Goal: Task Accomplishment & Management: Manage account settings

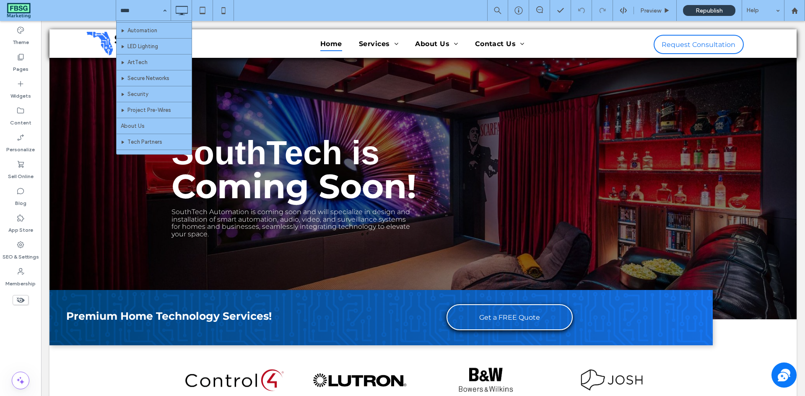
scroll to position [200, 0]
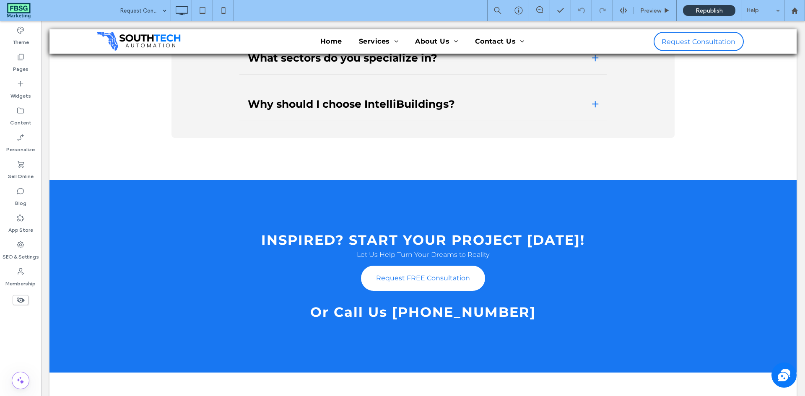
scroll to position [1922, 0]
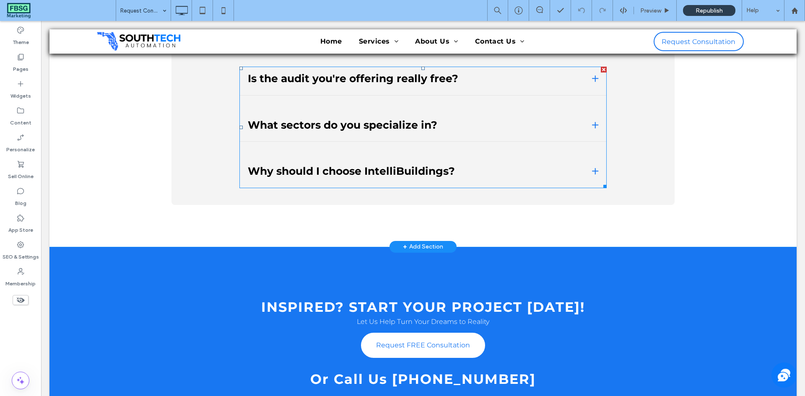
click at [362, 155] on span at bounding box center [422, 128] width 367 height 122
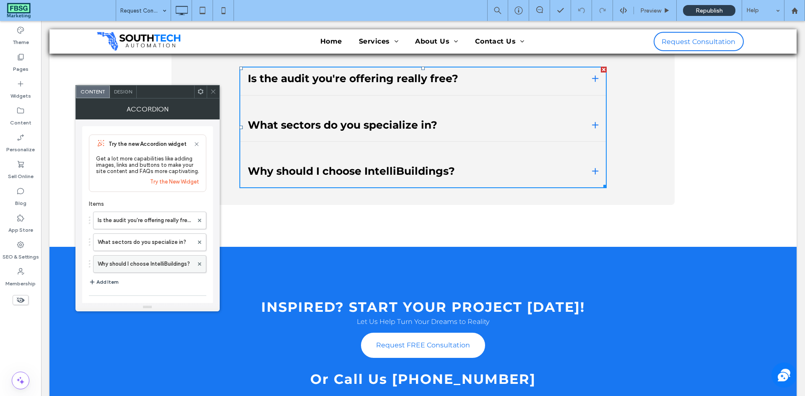
click at [171, 260] on label "Why should I choose IntelliBuildings?" at bounding box center [146, 264] width 96 height 17
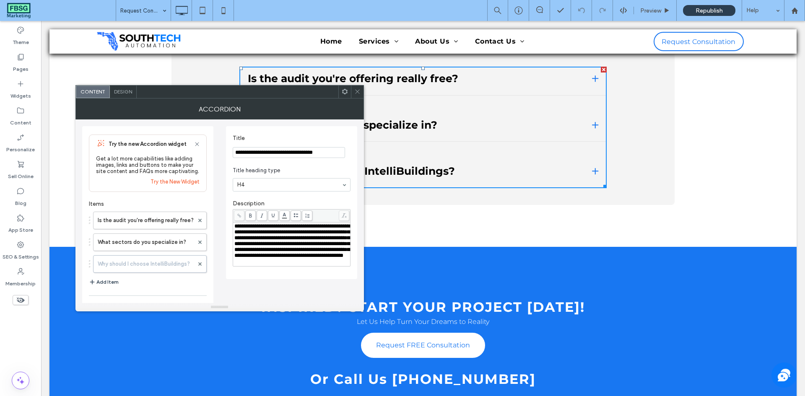
click at [300, 154] on input "**********" at bounding box center [289, 152] width 112 height 11
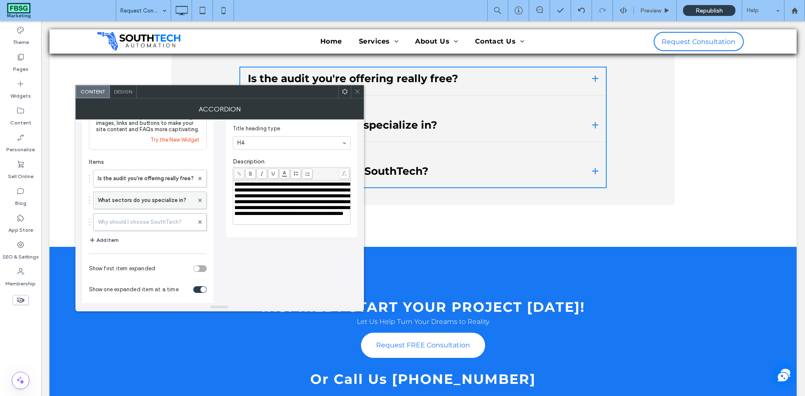
type input "**********"
click at [168, 201] on label "What sectors do you specialize in?" at bounding box center [146, 200] width 96 height 17
click at [244, 185] on span "**********" at bounding box center [291, 201] width 115 height 41
click at [156, 181] on label "Is the audit you're offering really free?" at bounding box center [146, 178] width 96 height 17
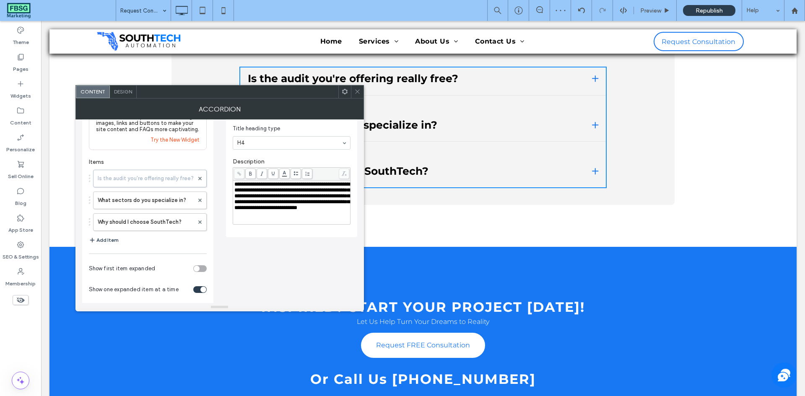
click at [358, 92] on icon at bounding box center [357, 91] width 6 height 6
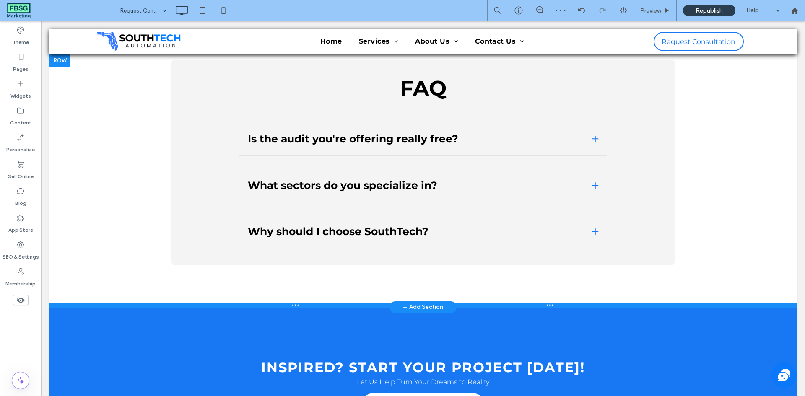
scroll to position [1838, 0]
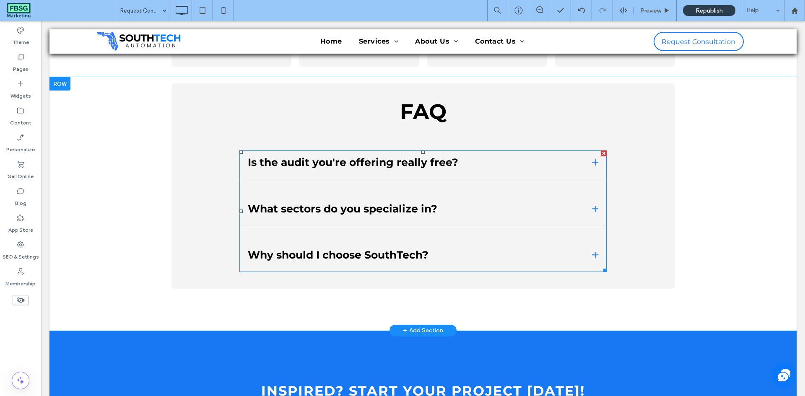
click at [410, 262] on span at bounding box center [422, 211] width 367 height 122
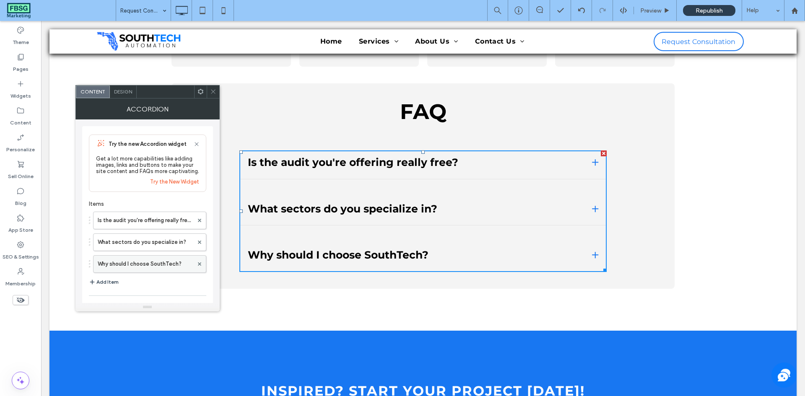
click at [160, 259] on label "Why should I choose SouthTech?" at bounding box center [146, 264] width 96 height 17
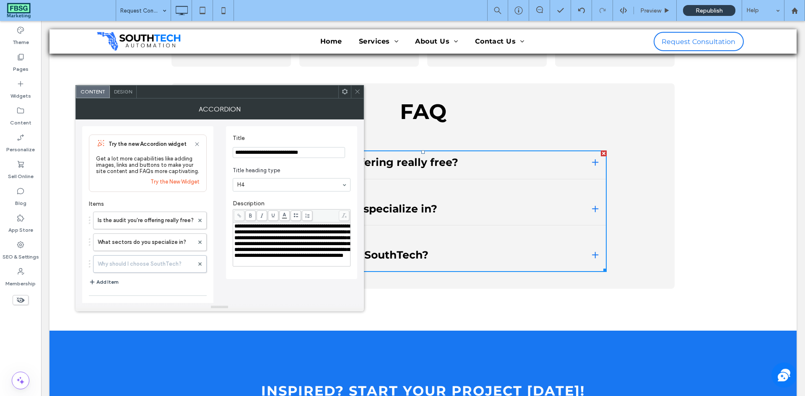
click at [314, 153] on input "**********" at bounding box center [289, 152] width 112 height 11
type input "**********"
click at [358, 88] on span at bounding box center [357, 92] width 6 height 13
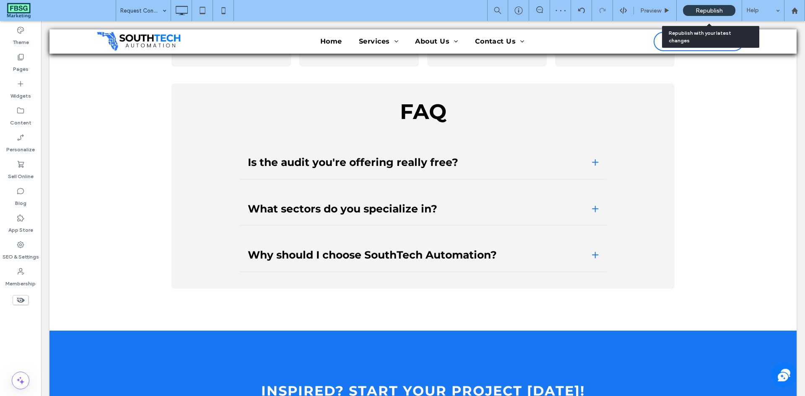
click at [713, 8] on span "Republish" at bounding box center [708, 10] width 27 height 7
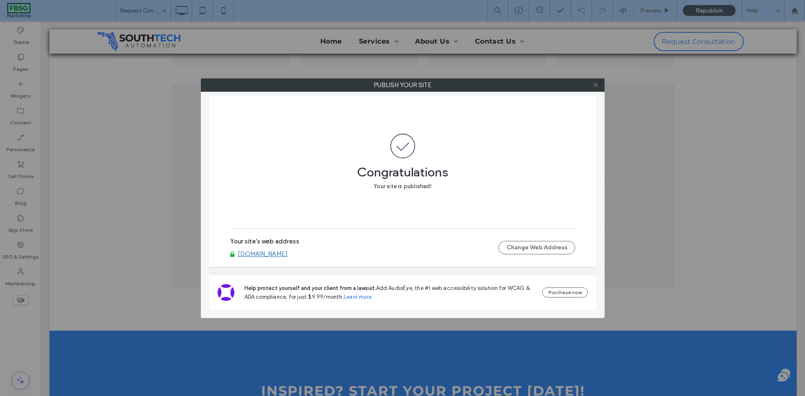
click at [593, 83] on icon at bounding box center [595, 85] width 6 height 6
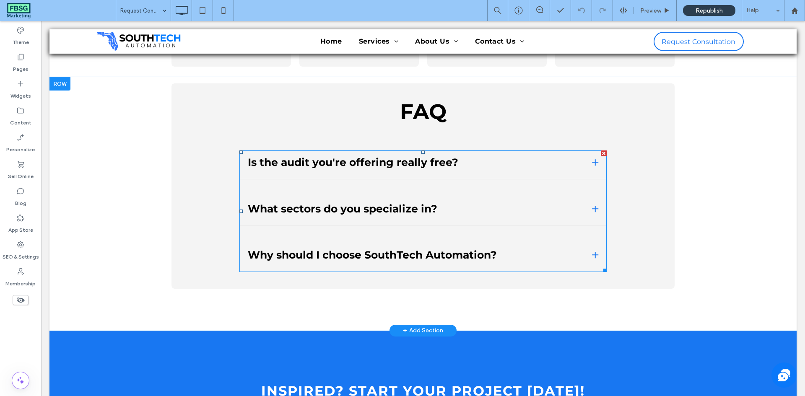
click at [400, 247] on span at bounding box center [422, 211] width 367 height 122
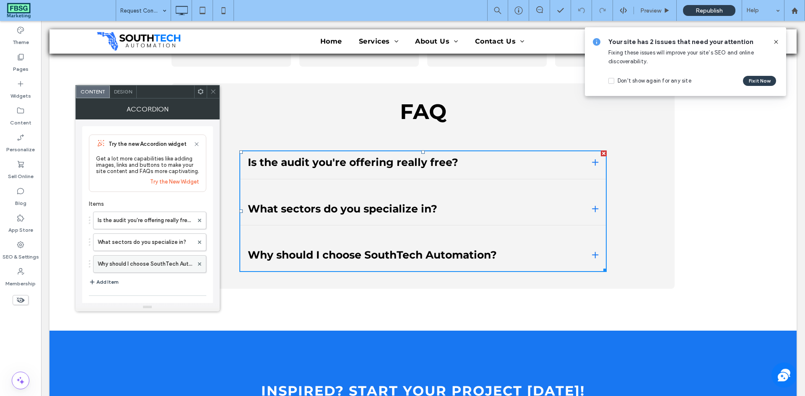
click at [164, 264] on label "Why should I choose SouthTech Automation?" at bounding box center [146, 264] width 96 height 17
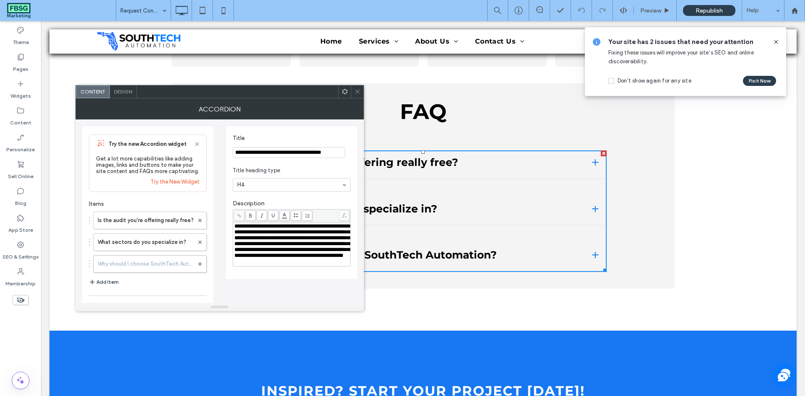
click at [324, 148] on input "**********" at bounding box center [289, 152] width 112 height 11
type input "**********"
click at [360, 94] on icon at bounding box center [357, 91] width 6 height 6
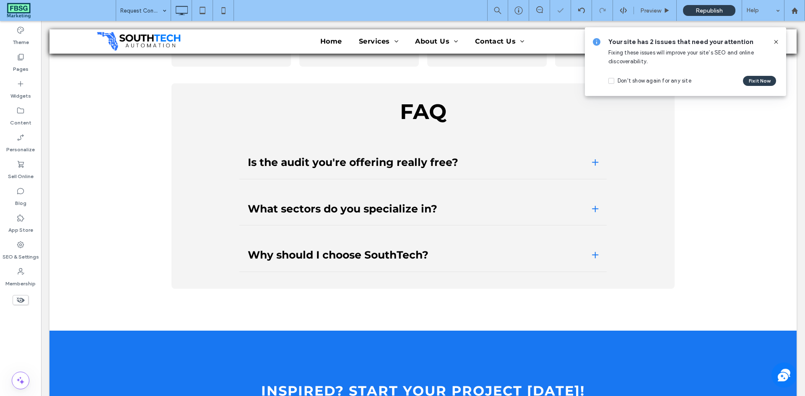
click at [696, 14] on div "Republish" at bounding box center [709, 10] width 52 height 11
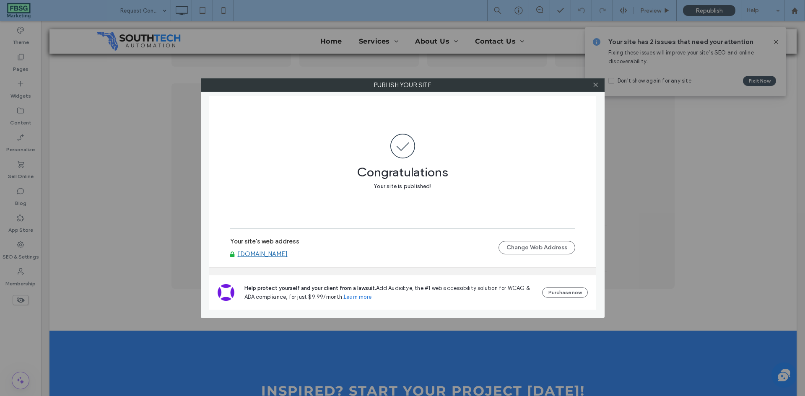
click at [599, 82] on div at bounding box center [595, 85] width 13 height 13
click at [598, 82] on icon at bounding box center [595, 85] width 6 height 6
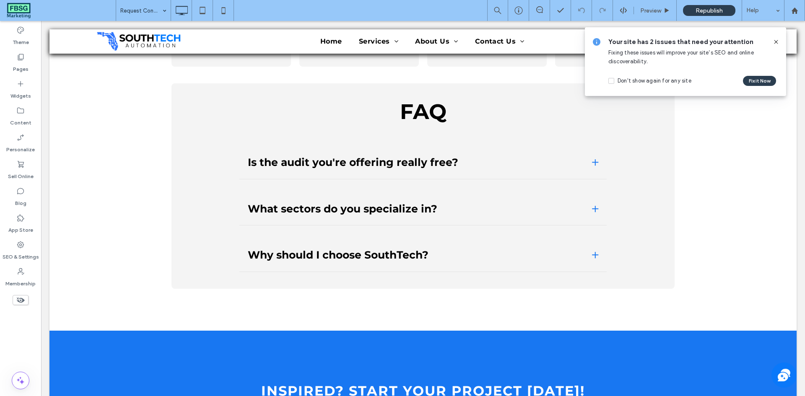
click at [775, 41] on use at bounding box center [776, 42] width 4 height 4
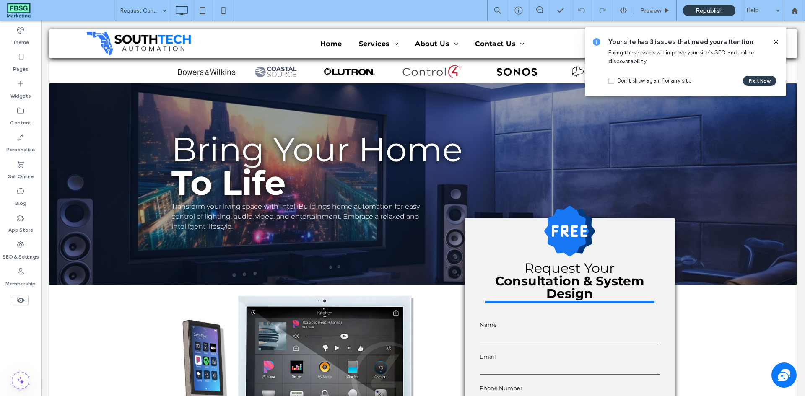
click at [772, 42] on icon at bounding box center [775, 42] width 7 height 7
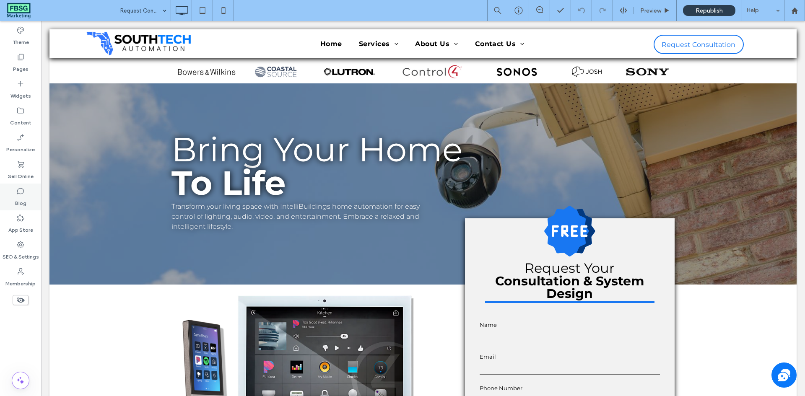
click at [16, 204] on label "Blog" at bounding box center [20, 201] width 11 height 12
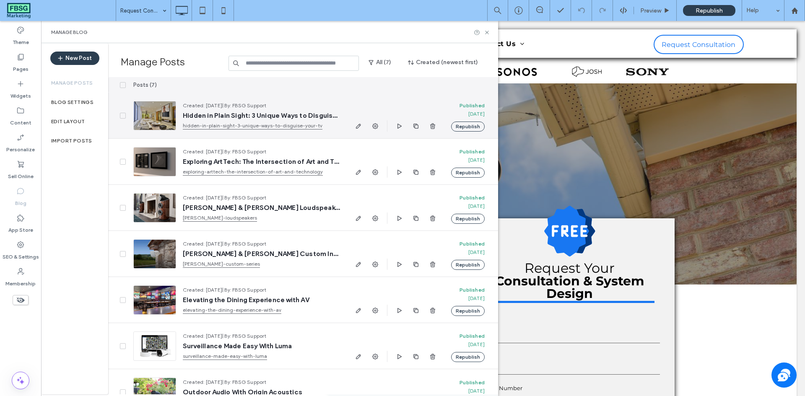
click at [153, 115] on div at bounding box center [154, 115] width 43 height 29
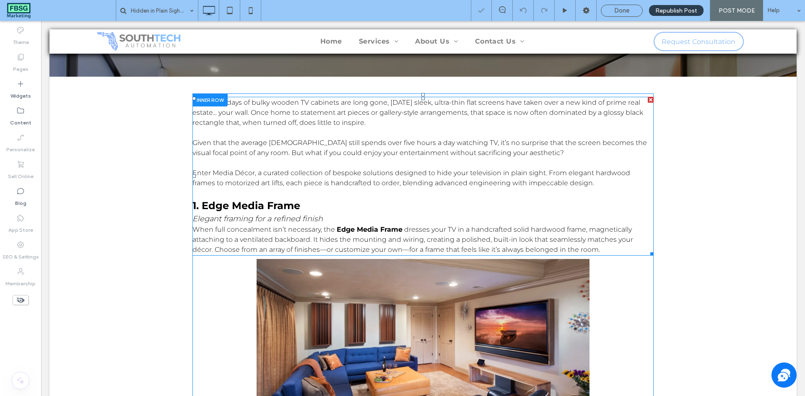
scroll to position [168, 0]
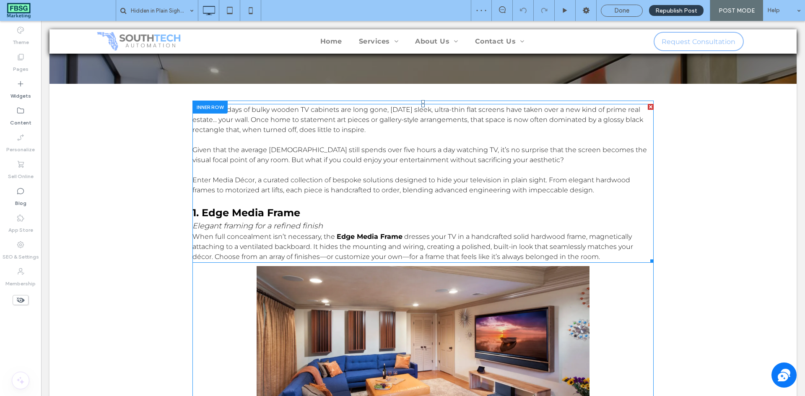
click at [246, 205] on h3 "1. Edge Media Frame" at bounding box center [422, 212] width 461 height 15
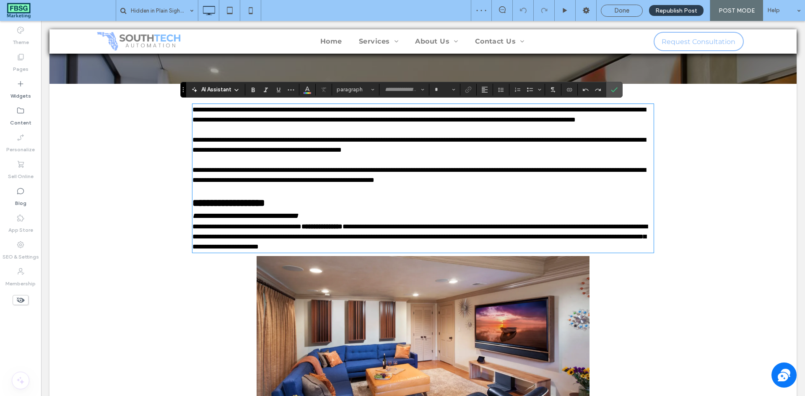
type input "**********"
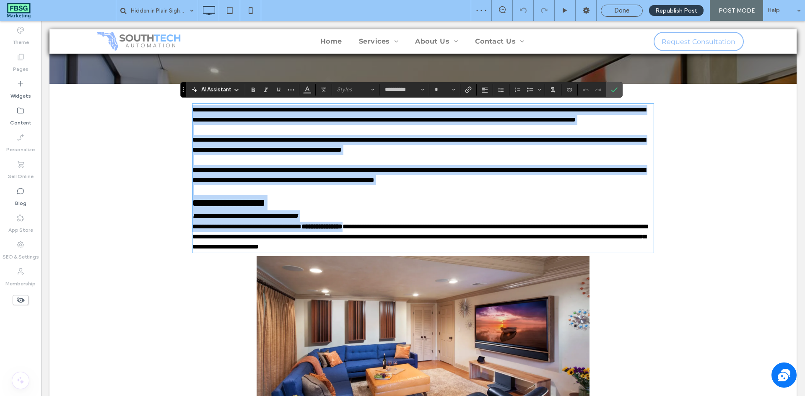
click at [265, 208] on span "**********" at bounding box center [228, 203] width 73 height 10
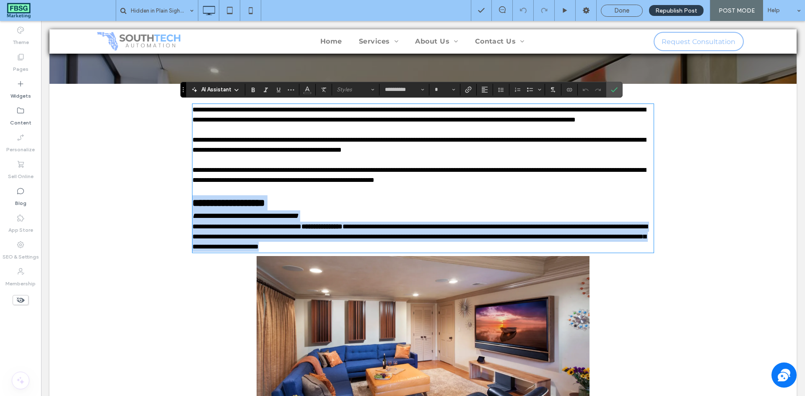
drag, startPoint x: 619, startPoint y: 255, endPoint x: 184, endPoint y: 209, distance: 436.7
click at [357, 208] on h3 "**********" at bounding box center [422, 202] width 461 height 15
click at [353, 206] on h3 "**********" at bounding box center [422, 202] width 461 height 15
drag, startPoint x: 614, startPoint y: 255, endPoint x: 153, endPoint y: 216, distance: 462.7
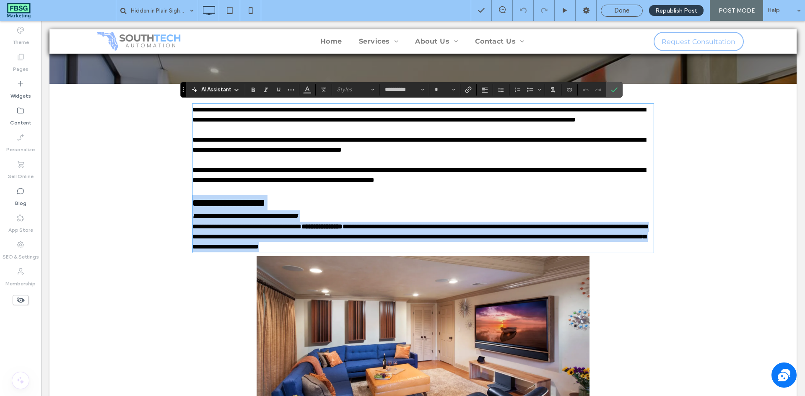
type input "**"
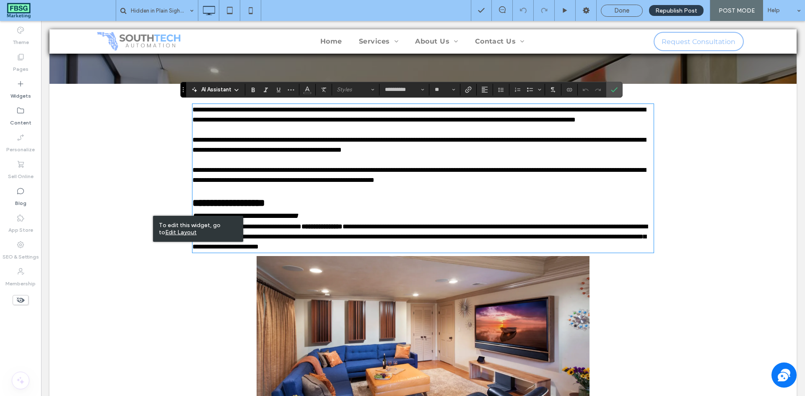
click at [276, 183] on span "**********" at bounding box center [418, 175] width 453 height 16
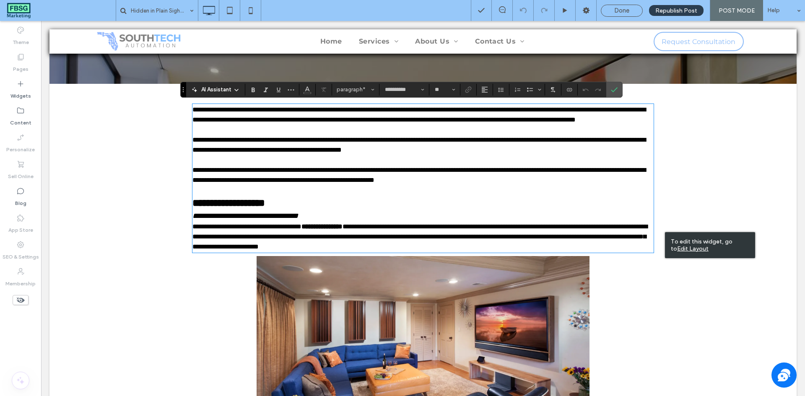
drag, startPoint x: 403, startPoint y: 188, endPoint x: 447, endPoint y: 166, distance: 48.7
click at [447, 165] on p at bounding box center [422, 160] width 461 height 10
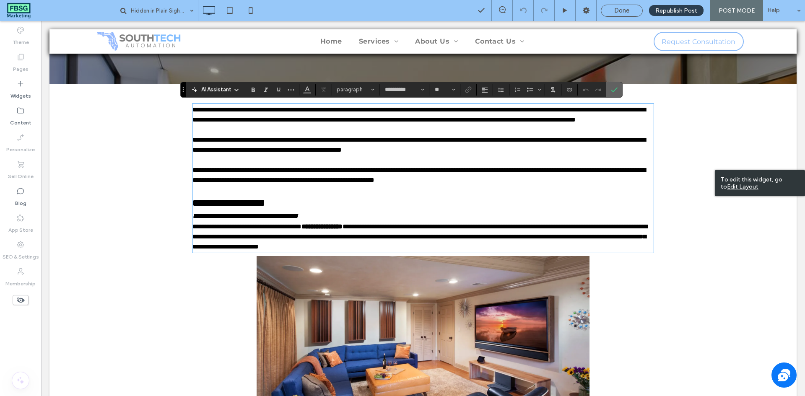
click at [611, 88] on icon "Confirm" at bounding box center [614, 89] width 7 height 7
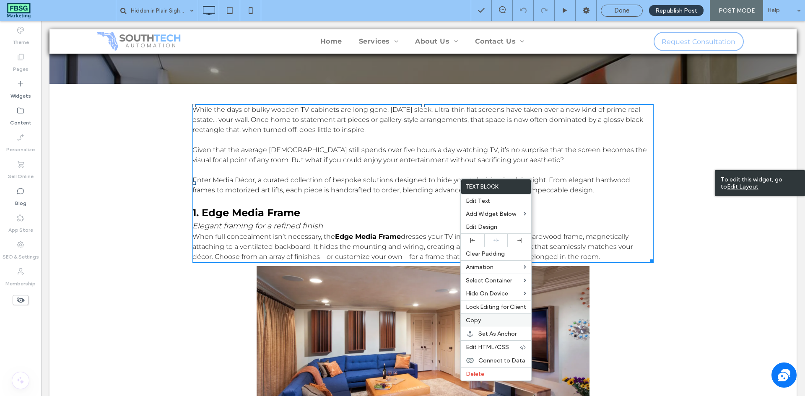
click at [485, 315] on div "Copy" at bounding box center [496, 320] width 70 height 13
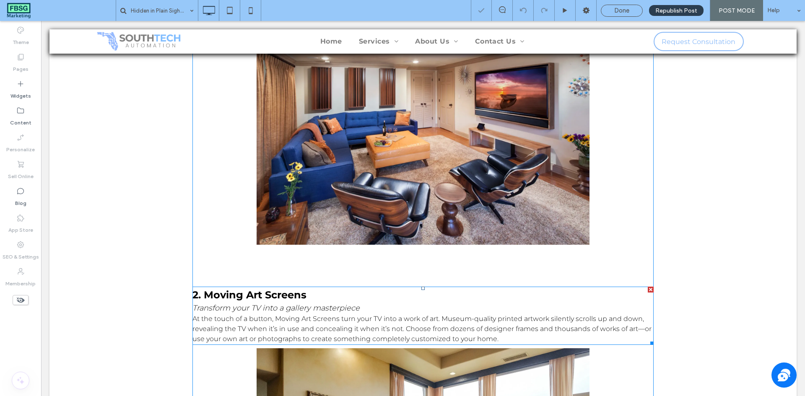
scroll to position [419, 0]
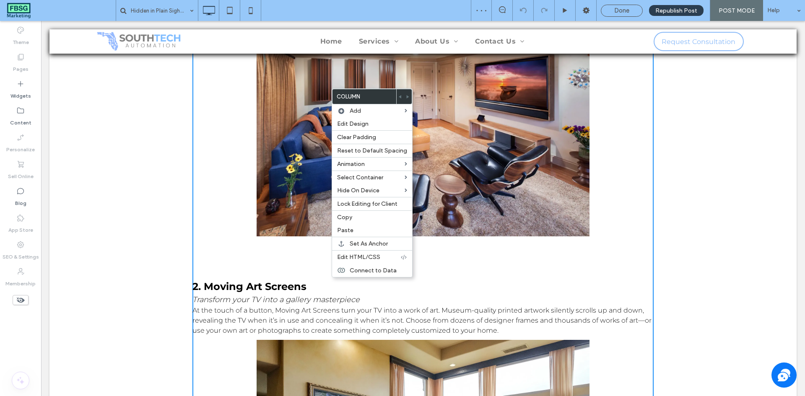
click at [296, 303] on span "Transform your TV into a gallery masterpiece" at bounding box center [275, 299] width 167 height 9
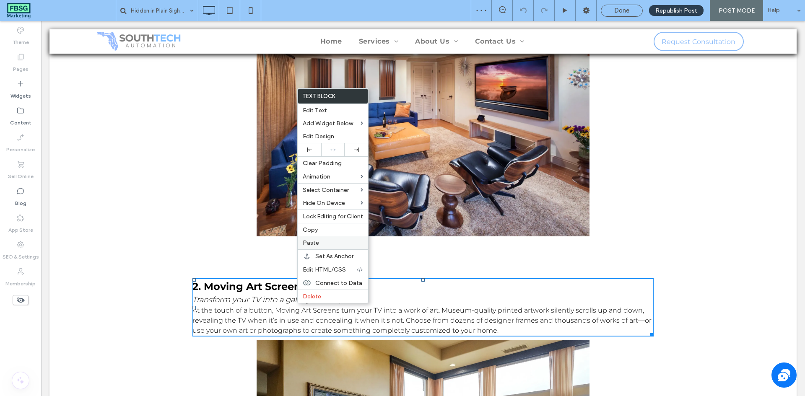
click at [318, 240] on span "Paste" at bounding box center [311, 242] width 16 height 7
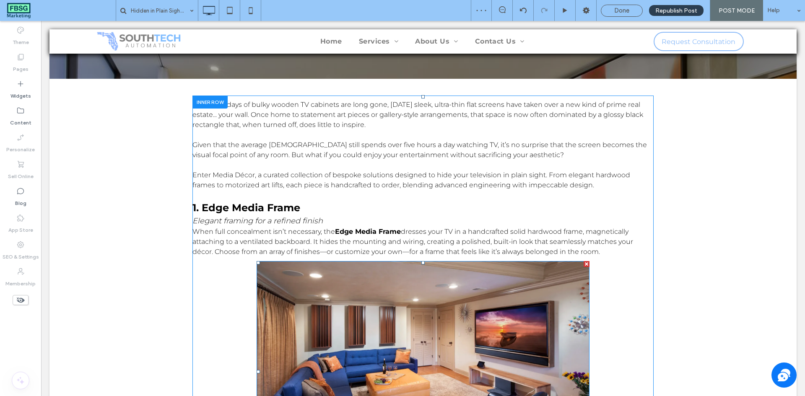
scroll to position [168, 0]
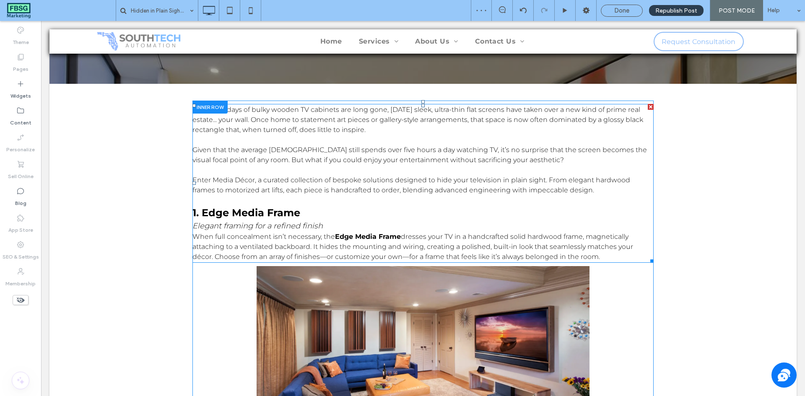
click at [374, 220] on h3 "Elegant framing for a refined finish" at bounding box center [422, 225] width 461 height 11
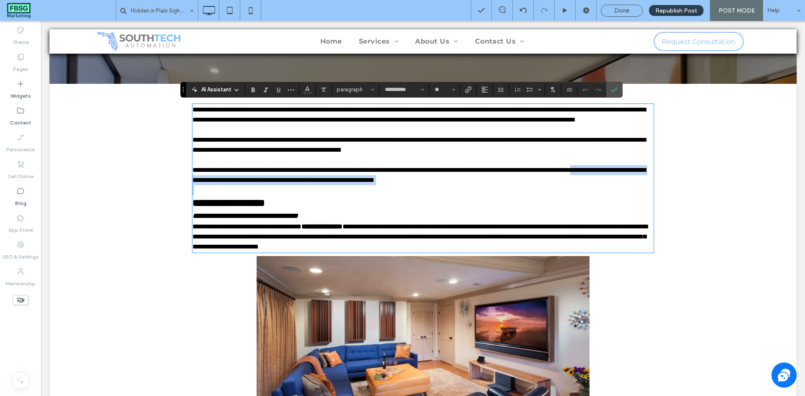
drag, startPoint x: 608, startPoint y: 258, endPoint x: 201, endPoint y: 200, distance: 410.7
click at [202, 199] on div "**********" at bounding box center [422, 178] width 461 height 147
click at [597, 185] on p "**********" at bounding box center [422, 175] width 461 height 20
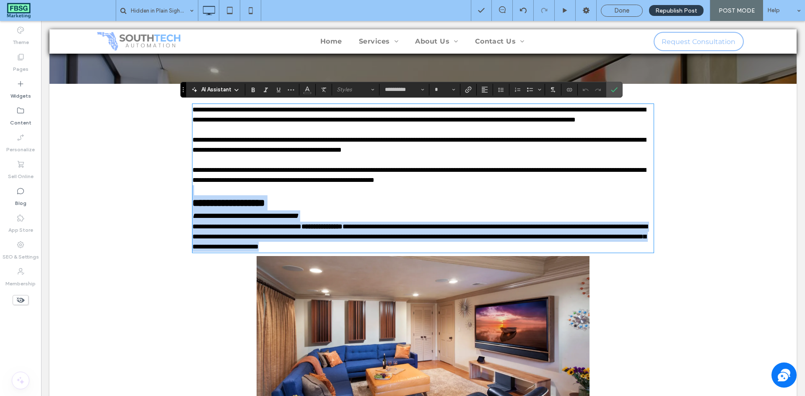
drag, startPoint x: 580, startPoint y: 187, endPoint x: 631, endPoint y: 256, distance: 85.4
click at [631, 252] on div "**********" at bounding box center [422, 178] width 461 height 147
type input "**"
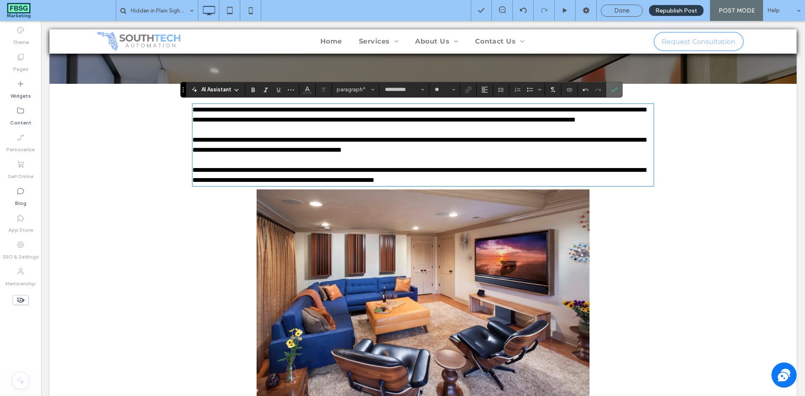
click at [612, 87] on icon "Confirm" at bounding box center [614, 89] width 7 height 7
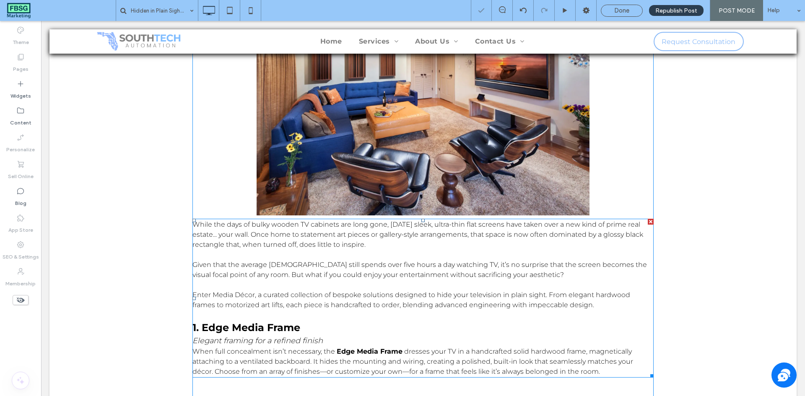
scroll to position [461, 0]
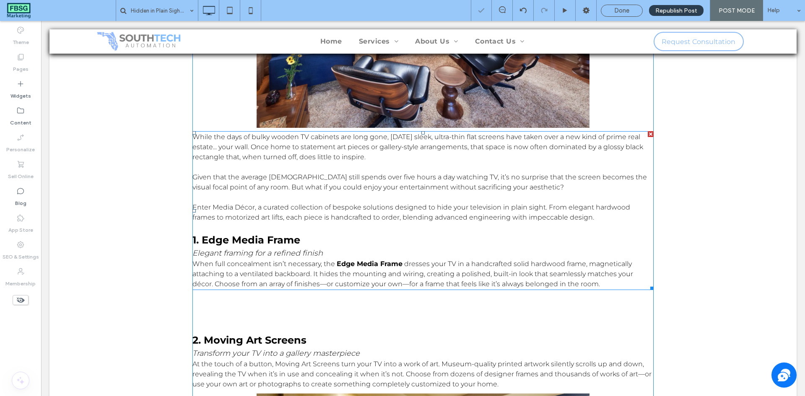
click at [306, 196] on p at bounding box center [422, 197] width 461 height 10
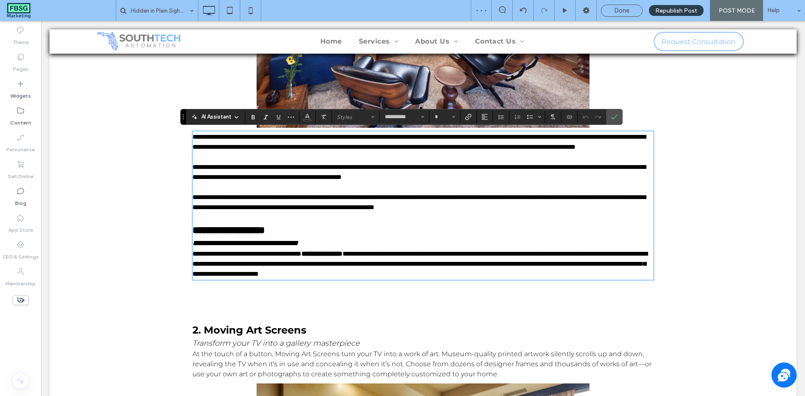
click at [466, 208] on span "**********" at bounding box center [418, 202] width 453 height 16
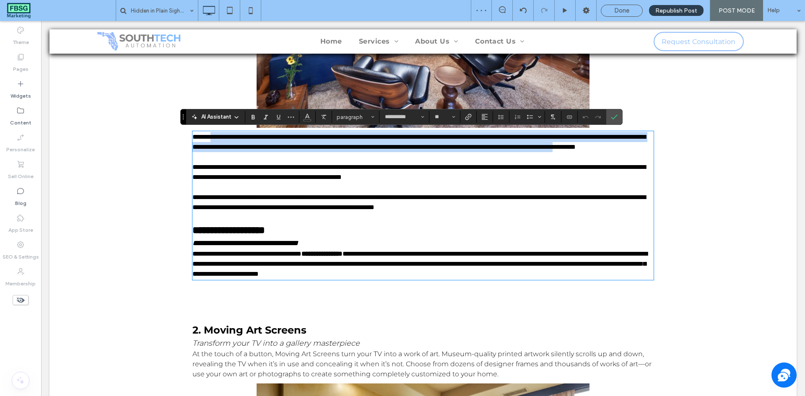
drag, startPoint x: 568, startPoint y: 216, endPoint x: 215, endPoint y: 131, distance: 363.5
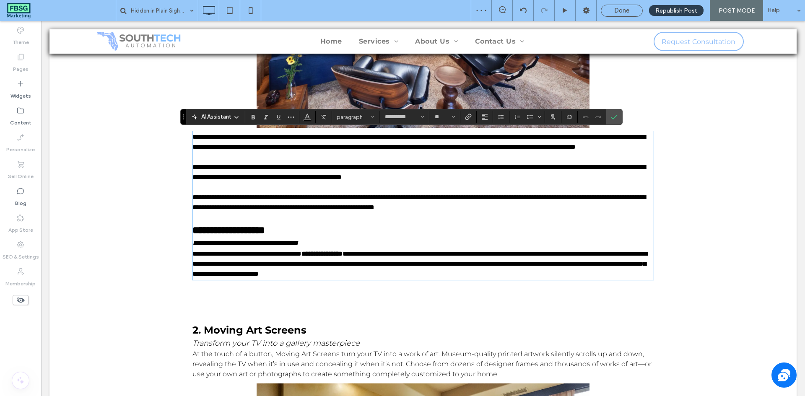
click at [197, 132] on p "**********" at bounding box center [422, 142] width 461 height 20
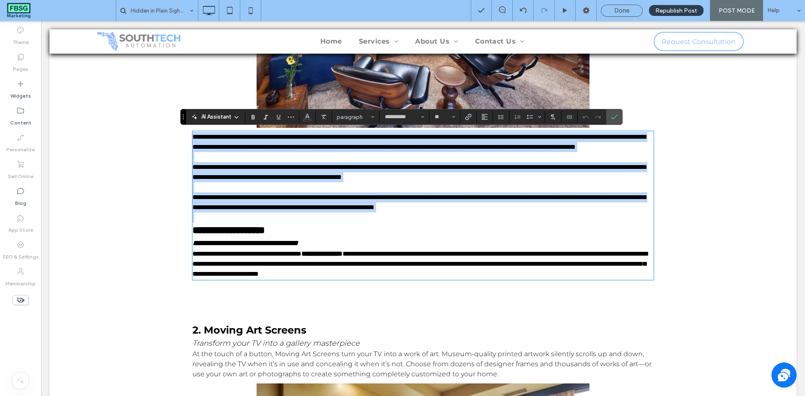
drag, startPoint x: 191, startPoint y: 135, endPoint x: 586, endPoint y: 229, distance: 406.6
click at [586, 229] on div "**********" at bounding box center [422, 205] width 461 height 147
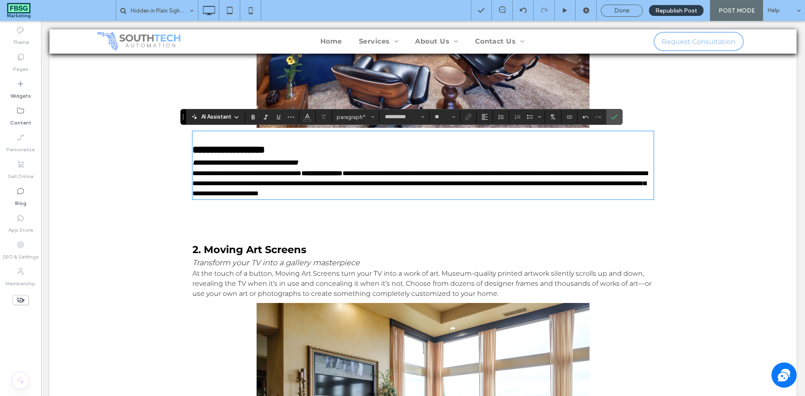
type input "**"
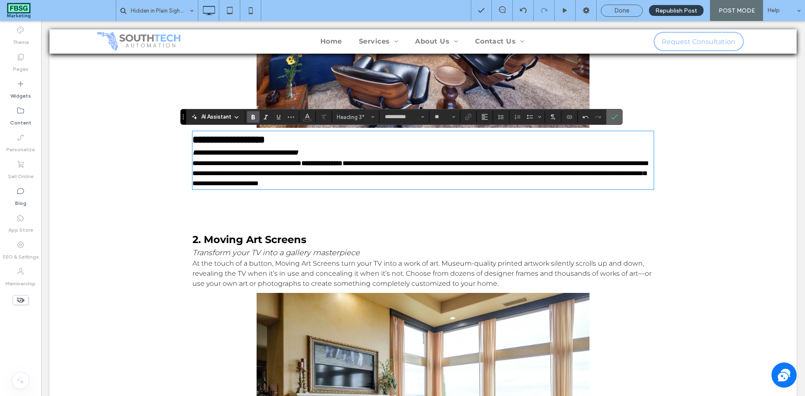
click at [614, 122] on span "Confirm" at bounding box center [614, 117] width 7 height 14
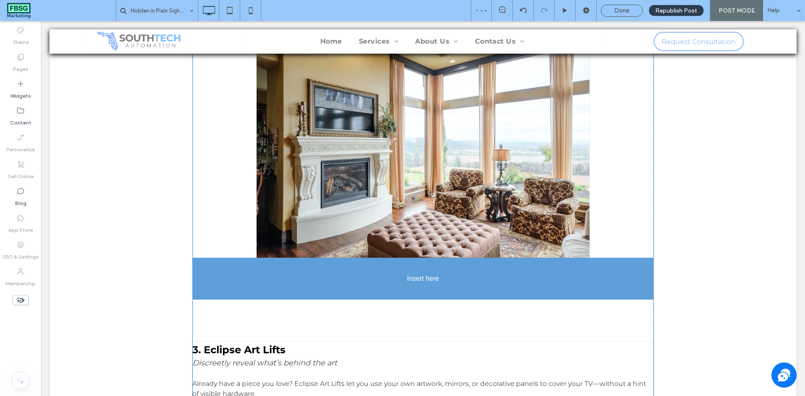
scroll to position [671, 0]
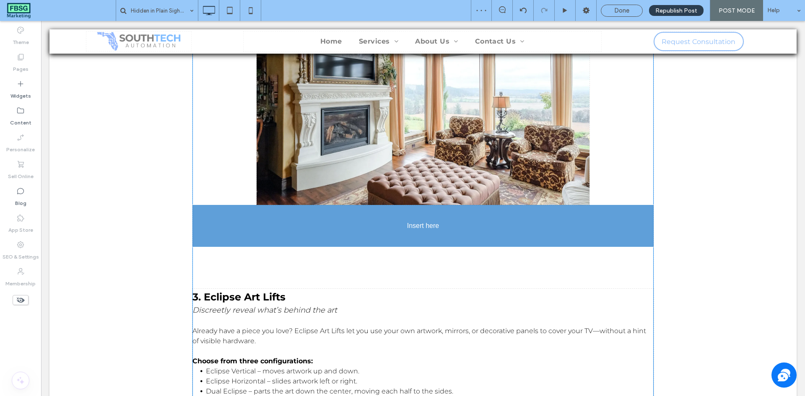
drag, startPoint x: 456, startPoint y: 259, endPoint x: 374, endPoint y: 238, distance: 84.8
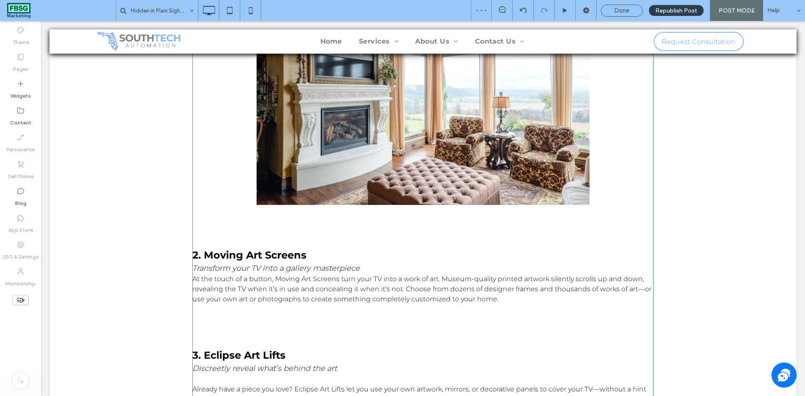
click at [337, 212] on div "While the days of bulky wooden TV cabinets are long gone, today’s sleek, ultra-…" at bounding box center [422, 159] width 461 height 1122
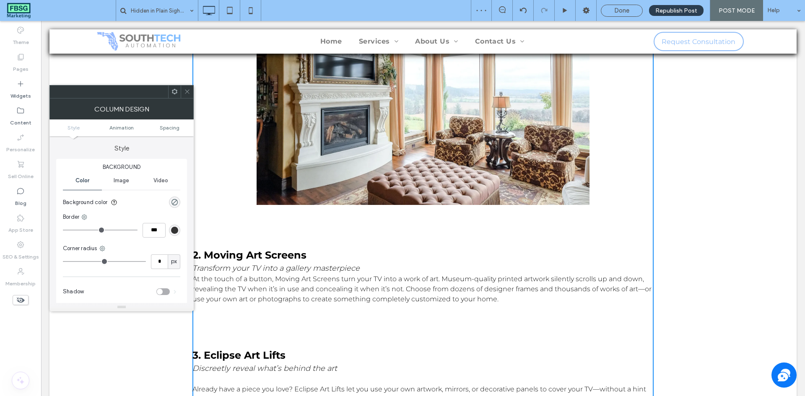
click at [190, 96] on span at bounding box center [187, 92] width 6 height 13
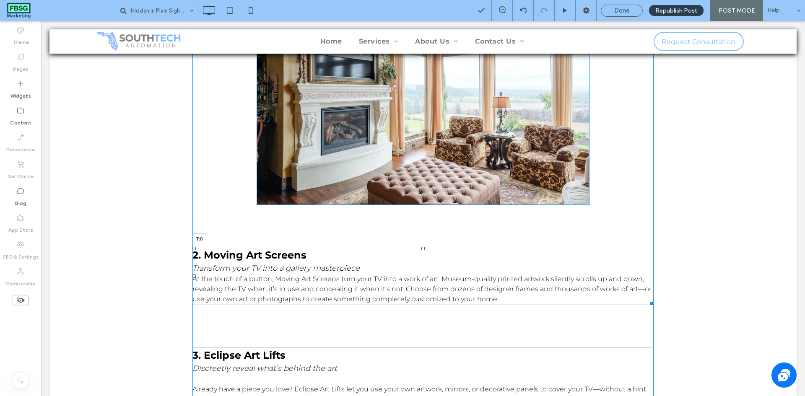
drag, startPoint x: 421, startPoint y: 247, endPoint x: 420, endPoint y: 205, distance: 42.8
click at [420, 205] on div "While the days of bulky wooden TV cabinets are long gone, today’s sleek, ultra-…" at bounding box center [422, 159] width 461 height 1122
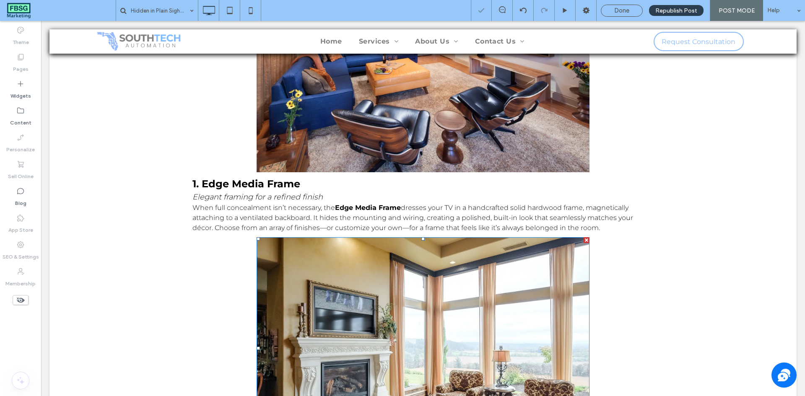
scroll to position [377, 0]
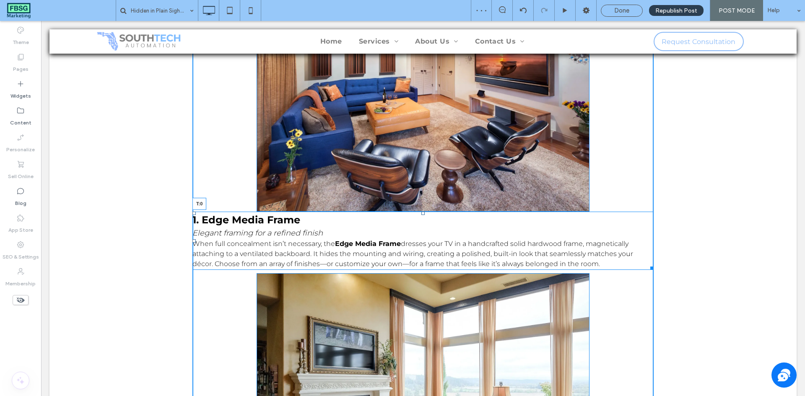
drag, startPoint x: 419, startPoint y: 216, endPoint x: 466, endPoint y: 243, distance: 55.0
drag, startPoint x: 420, startPoint y: 275, endPoint x: 417, endPoint y: 291, distance: 17.0
click at [417, 291] on div "T:40" at bounding box center [423, 384] width 333 height 222
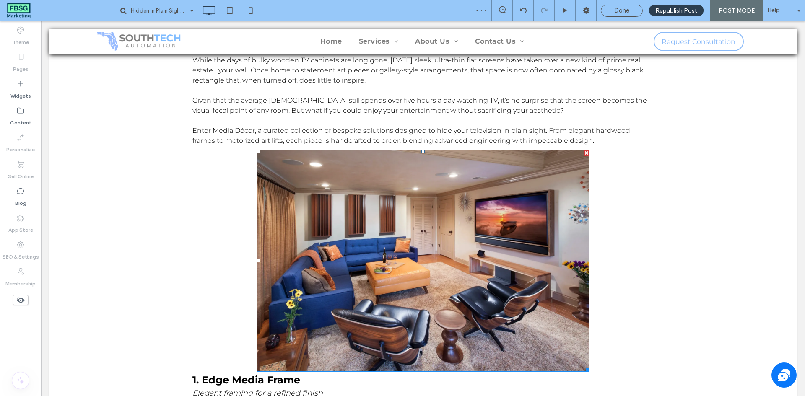
scroll to position [251, 0]
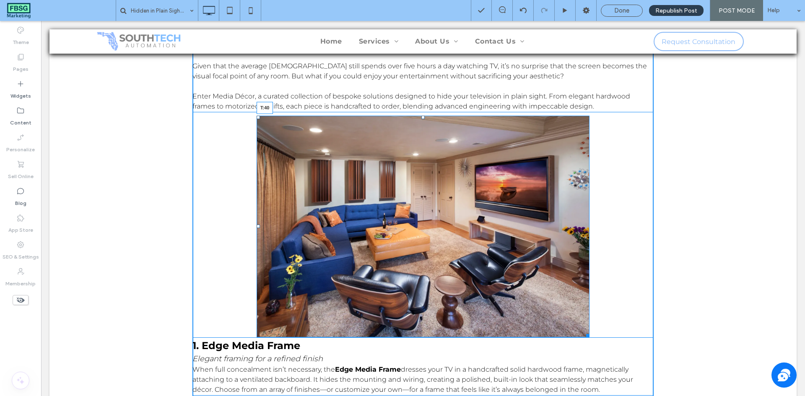
drag, startPoint x: 421, startPoint y: 117, endPoint x: 577, endPoint y: 218, distance: 185.8
click at [420, 134] on div "T:40" at bounding box center [423, 227] width 333 height 222
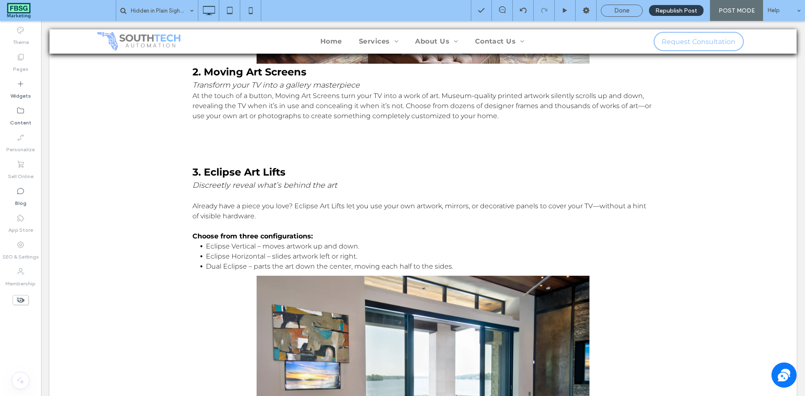
scroll to position [838, 0]
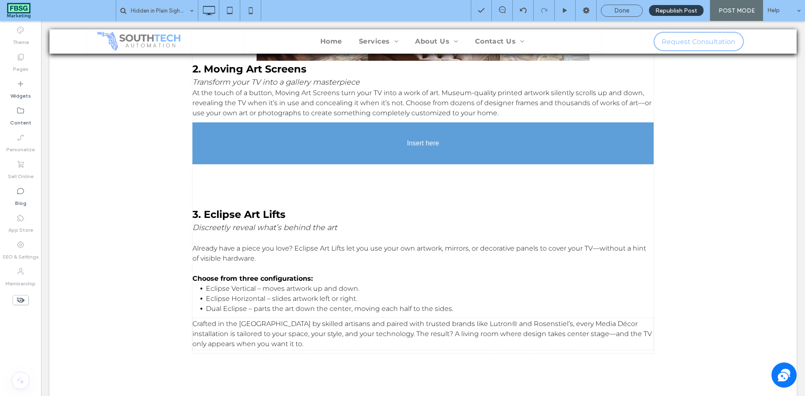
drag, startPoint x: 469, startPoint y: 355, endPoint x: 504, endPoint y: 232, distance: 127.9
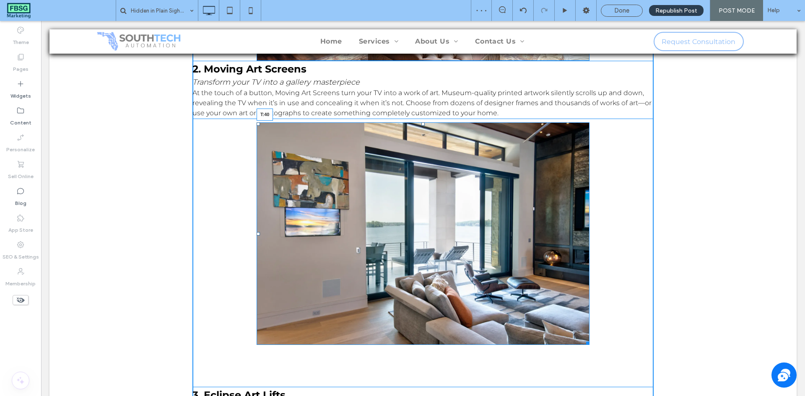
drag, startPoint x: 420, startPoint y: 123, endPoint x: 417, endPoint y: 140, distance: 17.0
click at [417, 140] on div "T:40" at bounding box center [423, 233] width 333 height 222
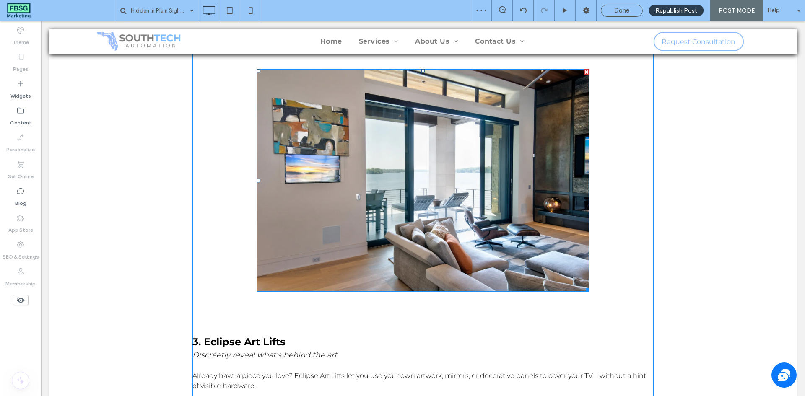
scroll to position [1006, 0]
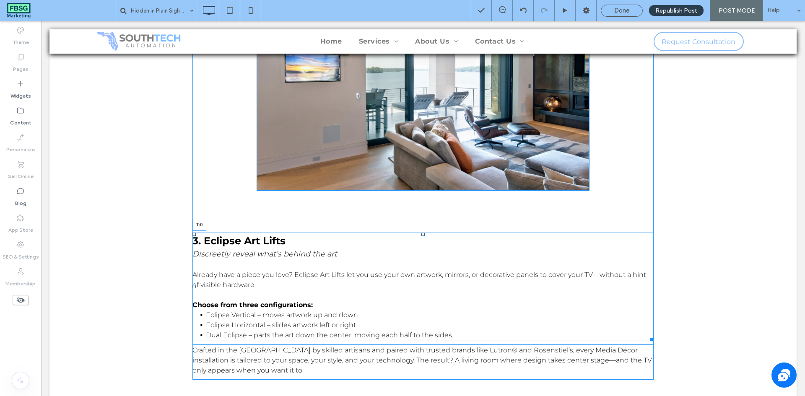
drag, startPoint x: 419, startPoint y: 233, endPoint x: 485, endPoint y: 228, distance: 65.6
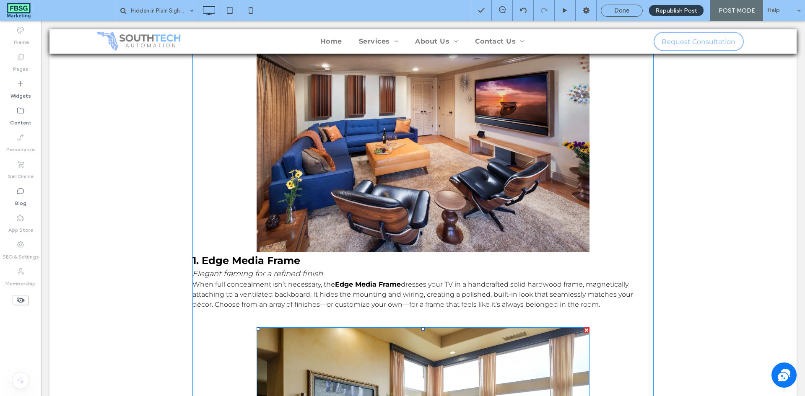
scroll to position [335, 0]
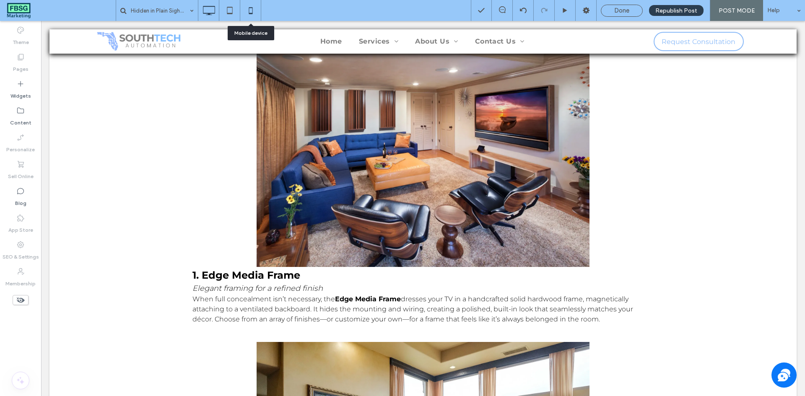
click at [255, 9] on icon at bounding box center [250, 10] width 17 height 17
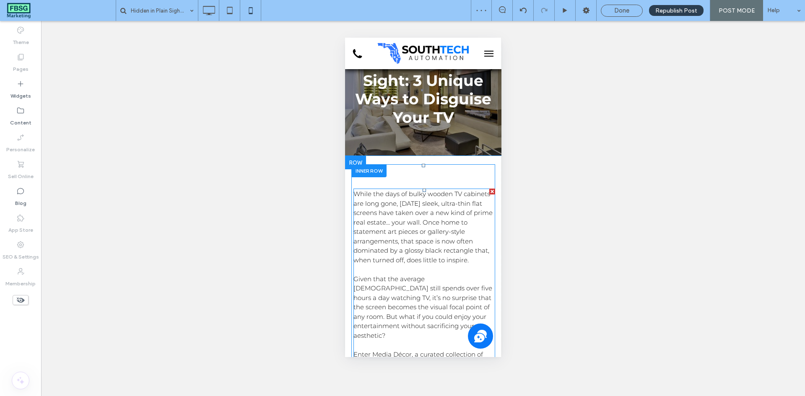
scroll to position [0, 0]
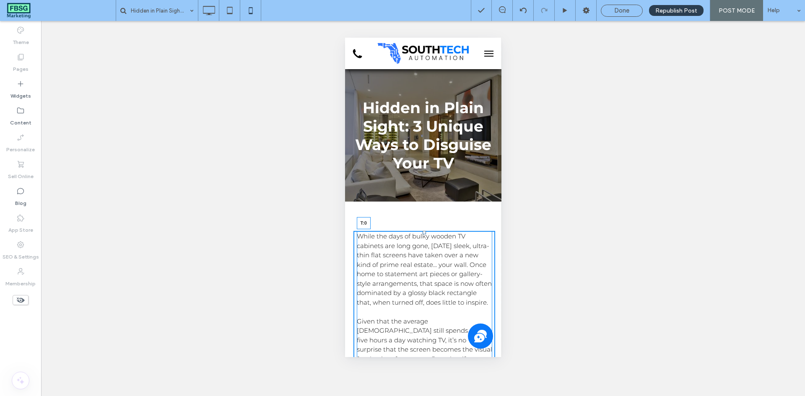
drag, startPoint x: 419, startPoint y: 236, endPoint x: 765, endPoint y: 267, distance: 347.2
click at [417, 231] on div "While the days of bulky wooden TV cabinets are long gone, today’s sleek, ultra-…" at bounding box center [423, 340] width 135 height 219
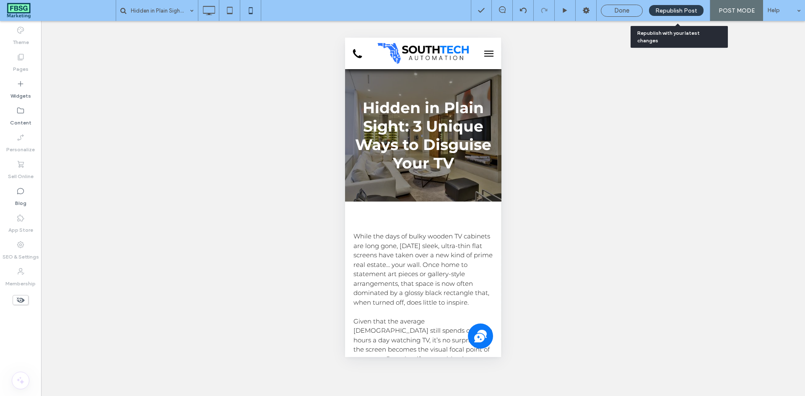
click at [667, 11] on span "Republish Post" at bounding box center [676, 10] width 42 height 7
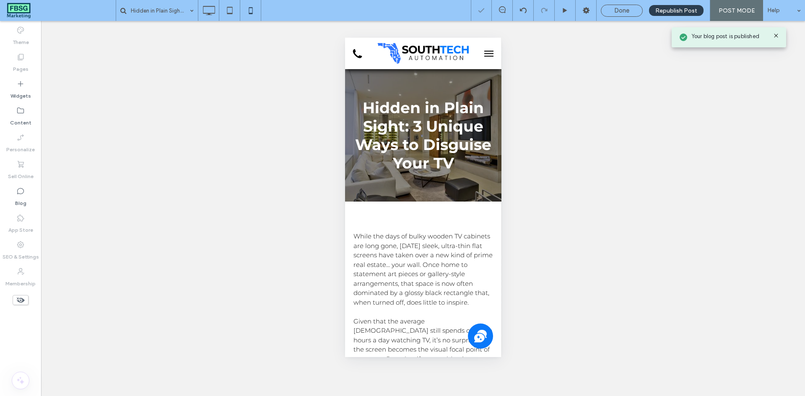
click at [16, 9] on span at bounding box center [60, 10] width 109 height 17
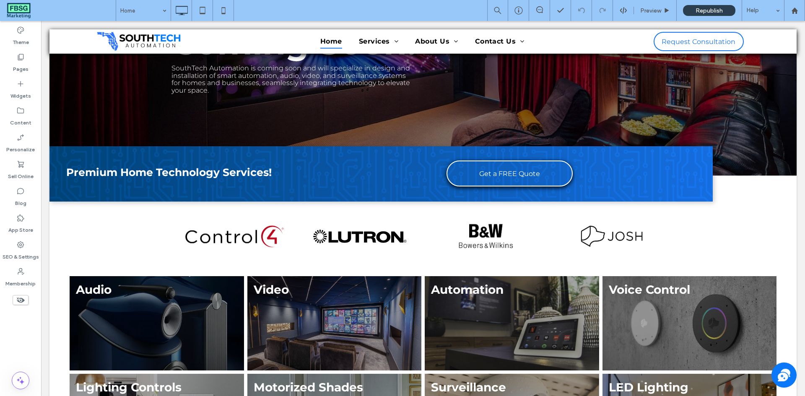
scroll to position [168, 0]
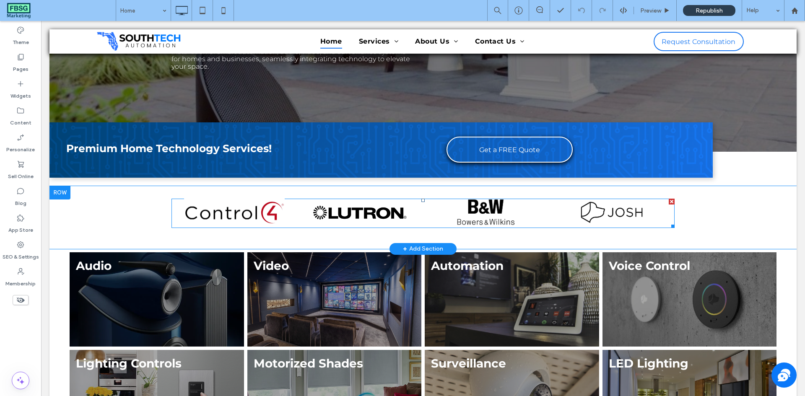
click at [522, 212] on link at bounding box center [485, 213] width 133 height 30
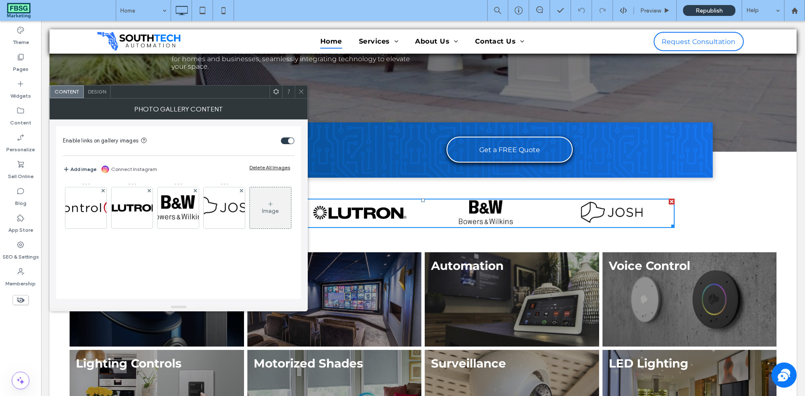
click at [294, 90] on div at bounding box center [288, 92] width 13 height 13
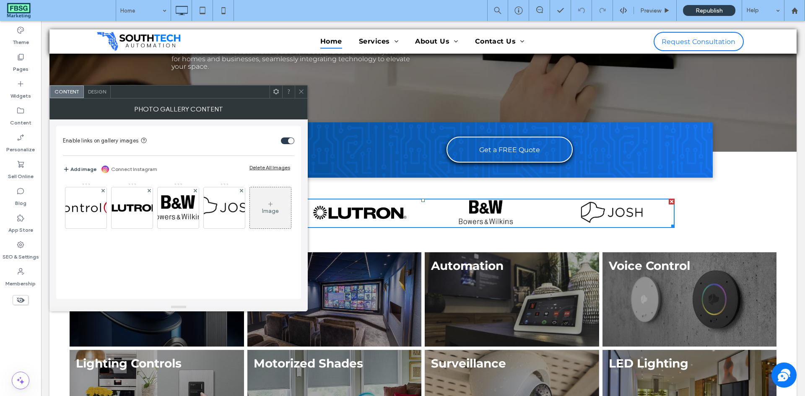
click at [297, 91] on div at bounding box center [301, 92] width 13 height 13
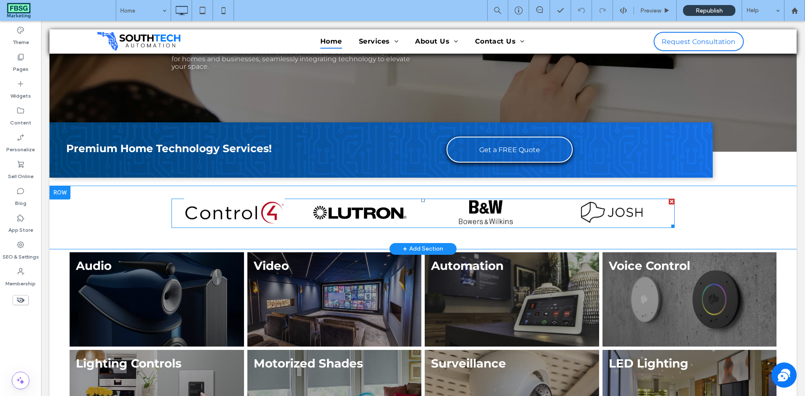
drag, startPoint x: 669, startPoint y: 200, endPoint x: 710, endPoint y: 220, distance: 45.4
click at [669, 200] on div at bounding box center [672, 202] width 6 height 6
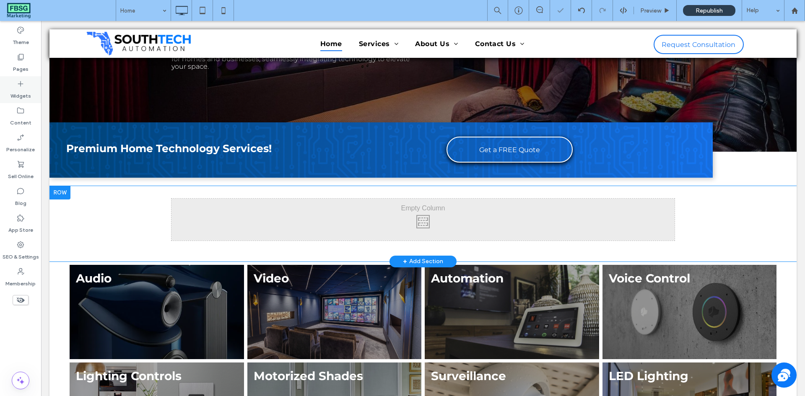
click at [20, 92] on label "Widgets" at bounding box center [20, 94] width 21 height 12
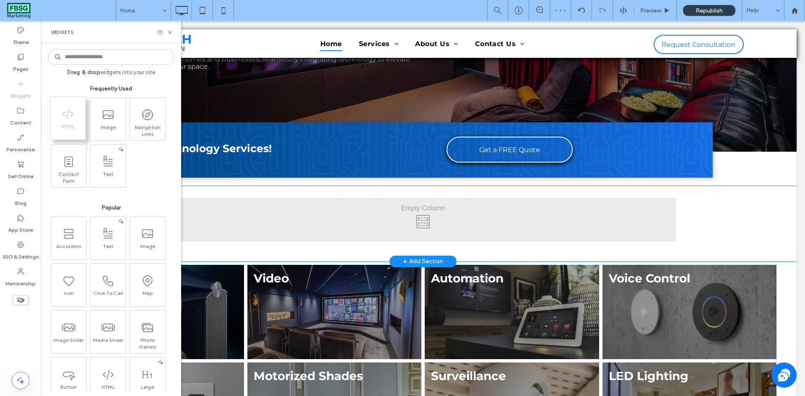
click at [65, 125] on span "HTML" at bounding box center [67, 129] width 35 height 12
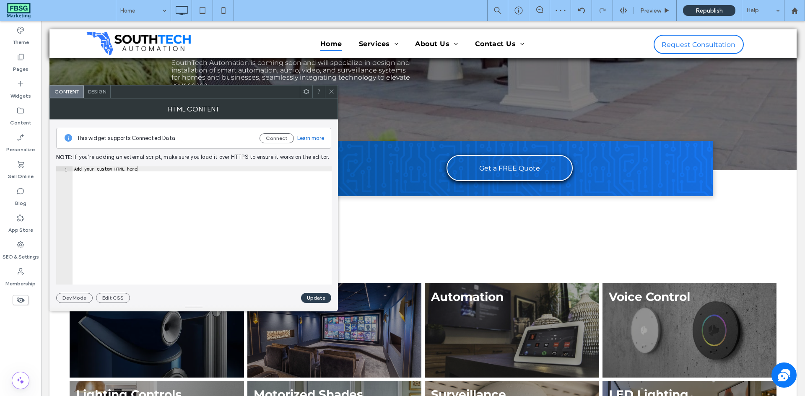
click at [335, 88] on div at bounding box center [331, 92] width 13 height 13
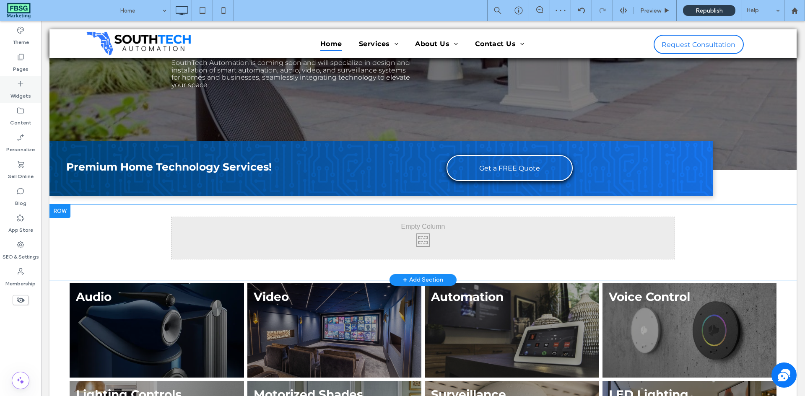
click at [19, 80] on icon at bounding box center [20, 84] width 8 height 8
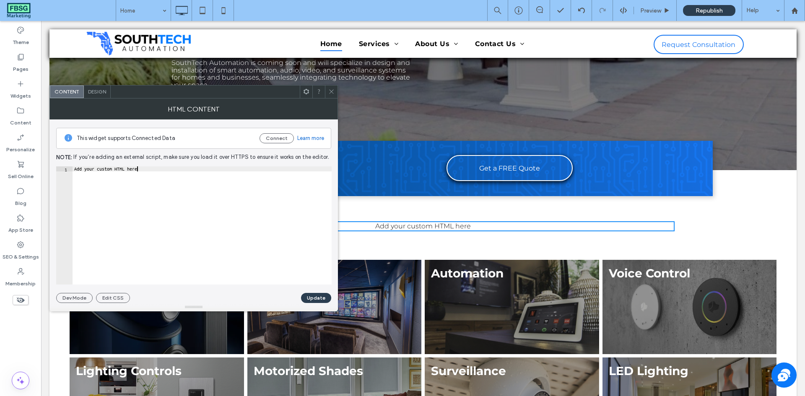
click at [221, 171] on div "Add your custom HTML here" at bounding box center [202, 230] width 259 height 128
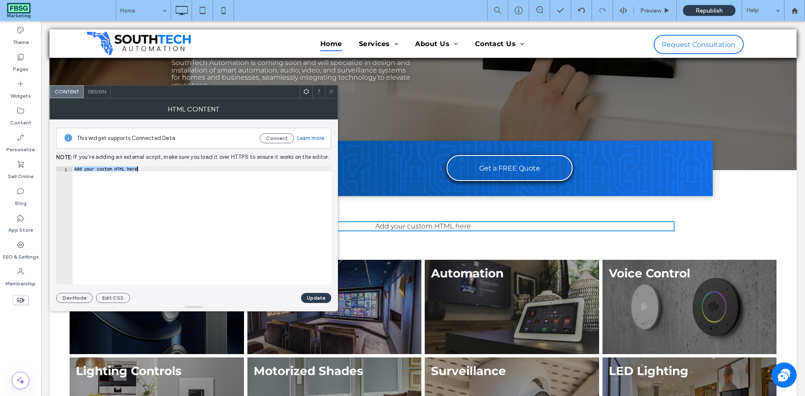
paste textarea "**********"
type textarea "**********"
click at [321, 298] on button "Update" at bounding box center [316, 298] width 30 height 10
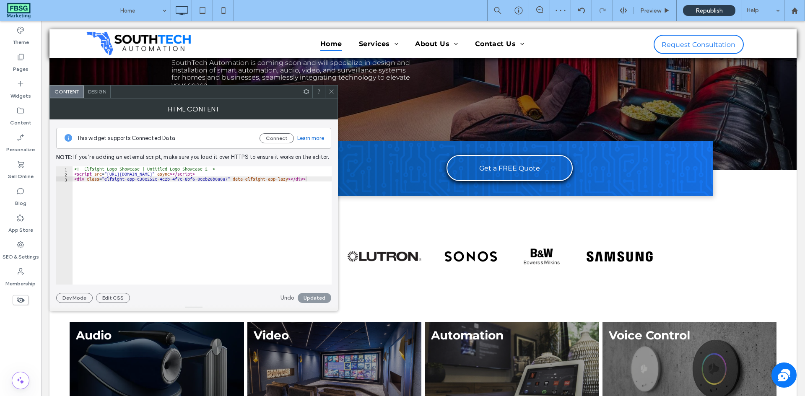
click at [330, 88] on span at bounding box center [331, 92] width 6 height 13
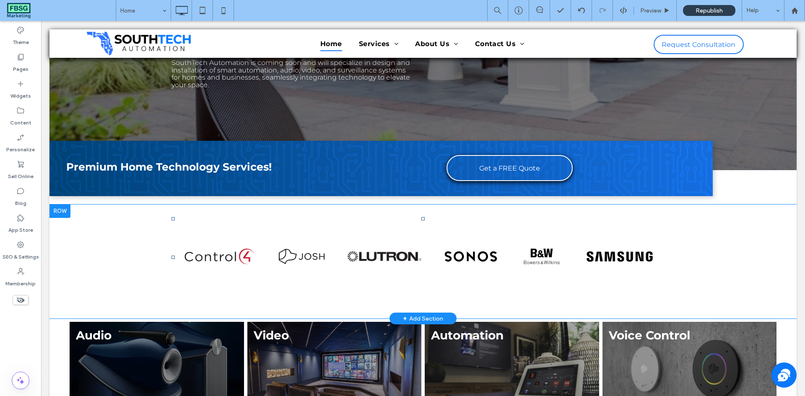
click at [69, 212] on div at bounding box center [59, 211] width 21 height 13
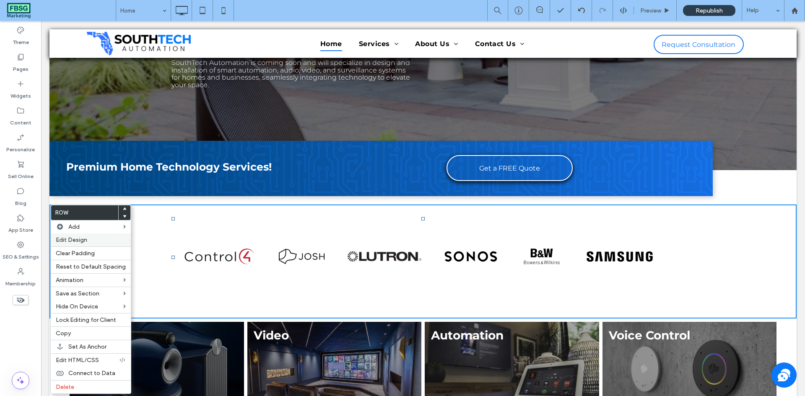
click at [81, 244] on div "Edit Design" at bounding box center [91, 239] width 80 height 13
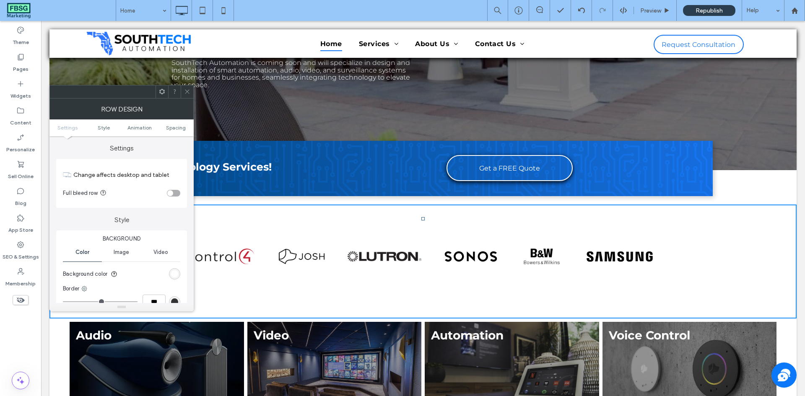
click at [173, 195] on div "toggle" at bounding box center [173, 193] width 13 height 7
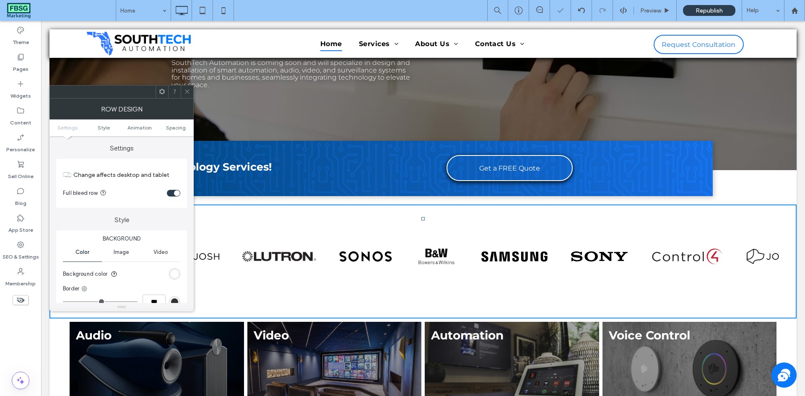
click at [185, 92] on icon at bounding box center [187, 91] width 6 height 6
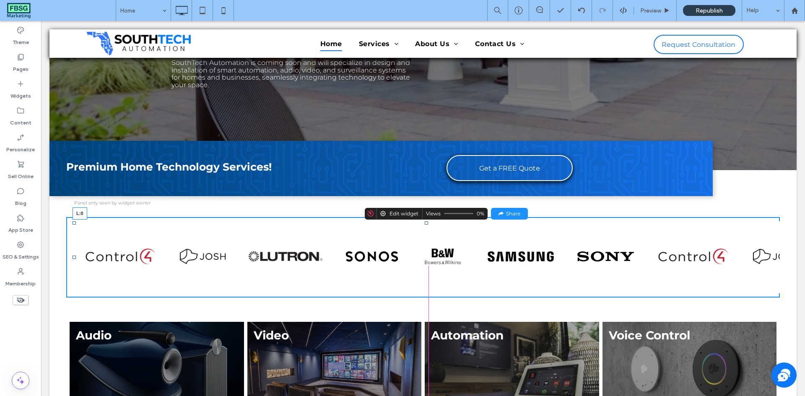
drag, startPoint x: 69, startPoint y: 257, endPoint x: 139, endPoint y: 281, distance: 74.4
click at [98, 260] on div "Panel only seen by widget owner Edit widget Views 0% Share" at bounding box center [426, 257] width 707 height 73
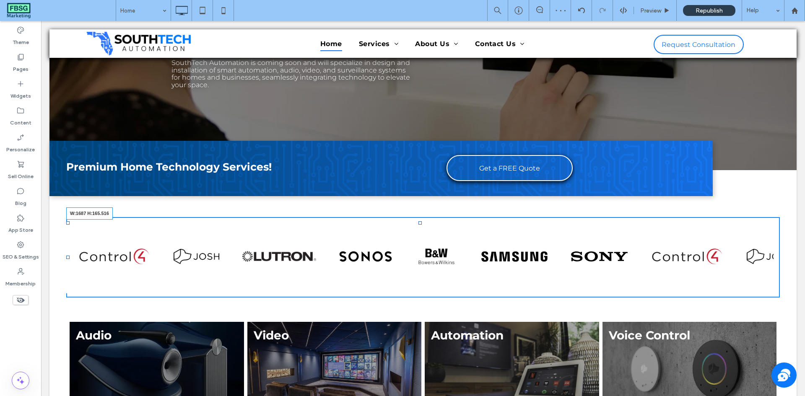
drag, startPoint x: 770, startPoint y: 290, endPoint x: 832, endPoint y: 307, distance: 64.8
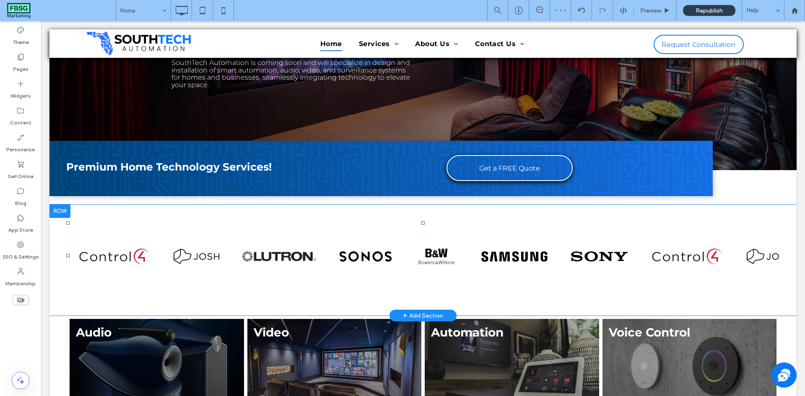
click at [782, 272] on div "Click To Paste Panel only seen by widget owner Edit widget Views 0% Share 🔥" at bounding box center [422, 260] width 747 height 111
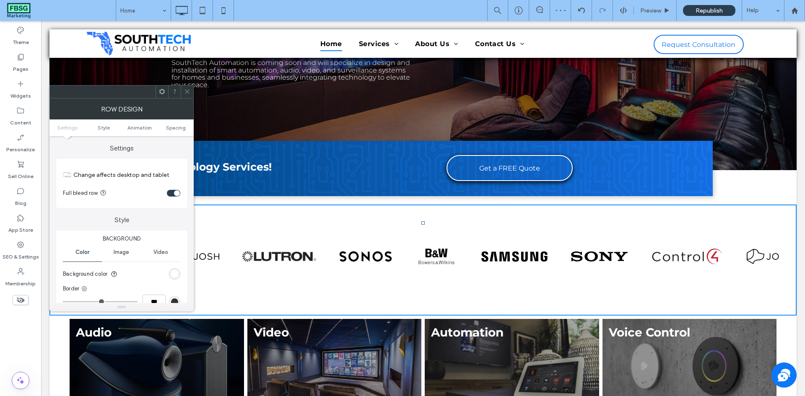
click at [171, 123] on ul "Settings Style Animation Spacing" at bounding box center [121, 127] width 144 height 17
click at [171, 126] on span "Spacing" at bounding box center [176, 127] width 20 height 6
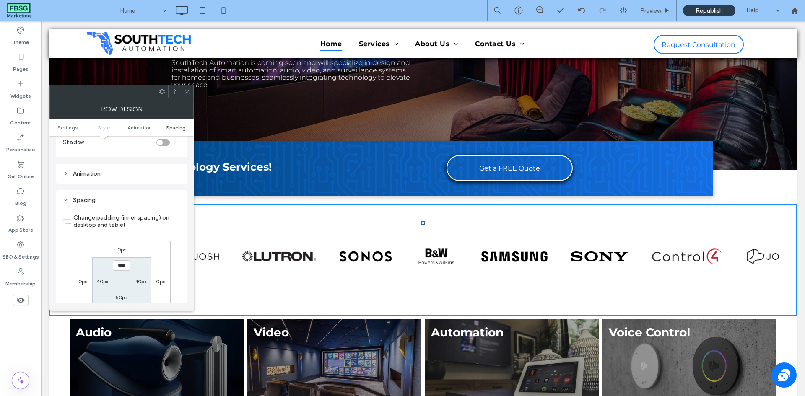
scroll to position [237, 0]
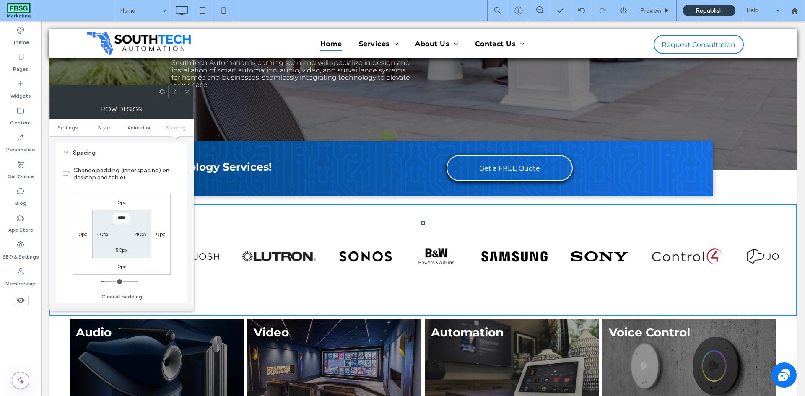
click at [135, 236] on label "40px" at bounding box center [141, 234] width 12 height 6
type input "**"
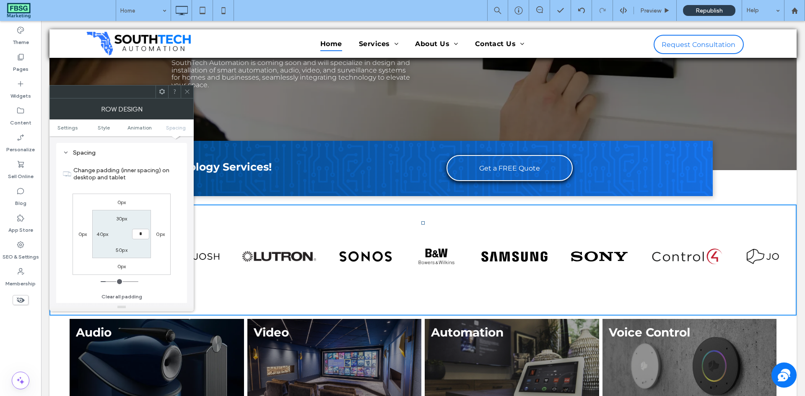
click at [135, 235] on input "*" at bounding box center [140, 234] width 17 height 10
type input "*"
type input "***"
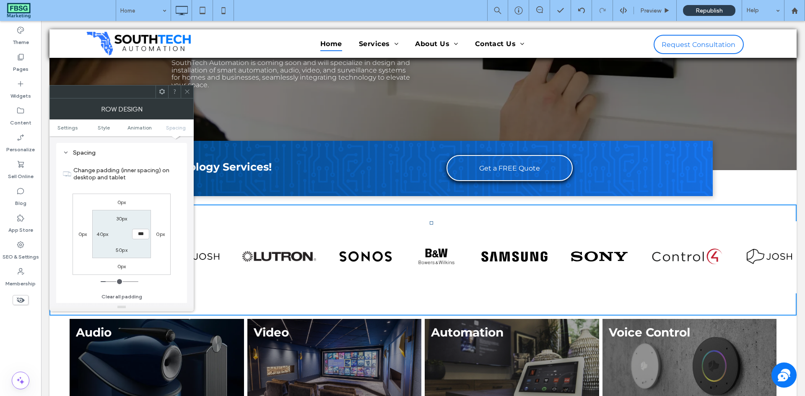
click at [101, 231] on label "40px" at bounding box center [102, 234] width 12 height 6
type input "**"
type input "*"
type input "***"
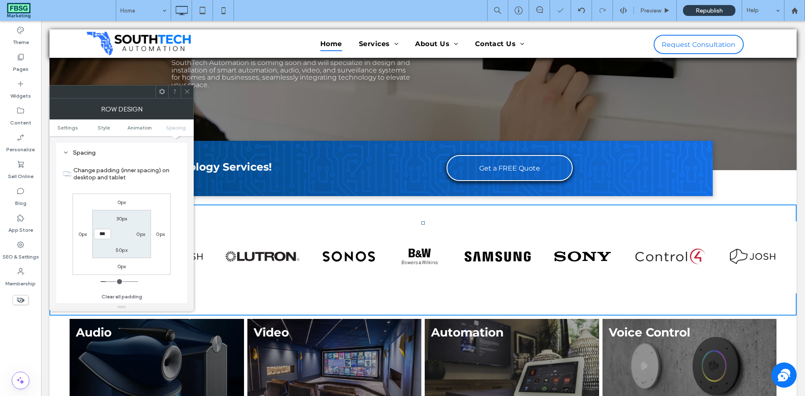
click at [102, 220] on section "30px 0px 50px ***" at bounding box center [121, 234] width 58 height 48
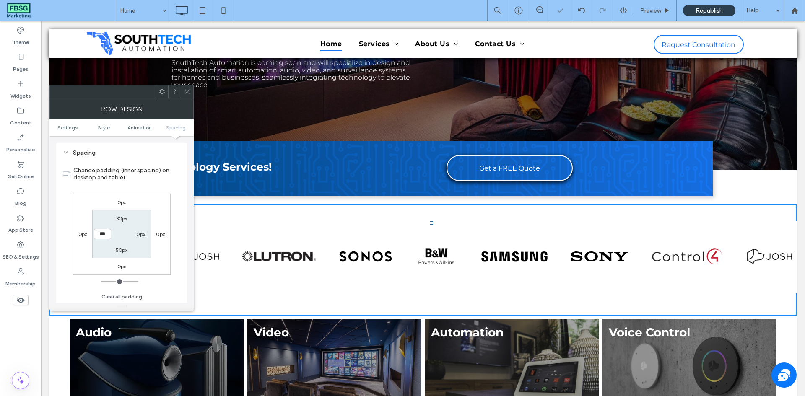
click at [188, 95] on span at bounding box center [187, 92] width 6 height 13
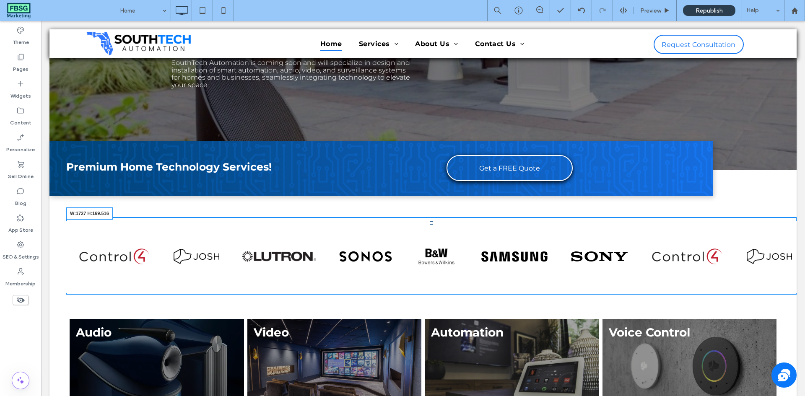
drag, startPoint x: 786, startPoint y: 286, endPoint x: 830, endPoint y: 308, distance: 49.5
click at [790, 288] on div at bounding box center [793, 287] width 6 height 6
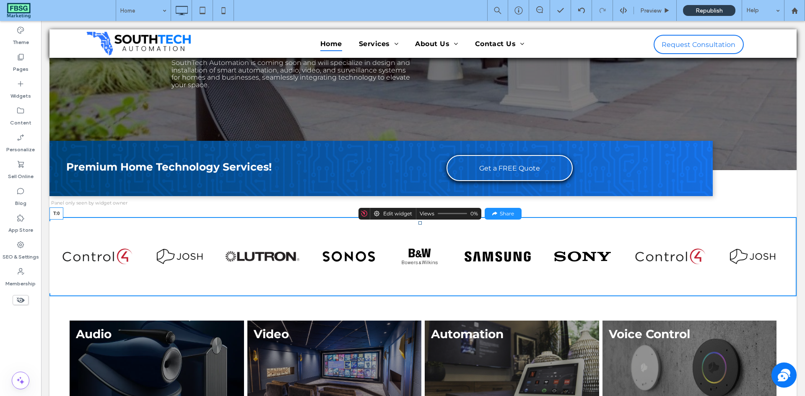
drag, startPoint x: 419, startPoint y: 222, endPoint x: 456, endPoint y: 239, distance: 40.5
click at [417, 221] on div "Panel only seen by widget owner Edit widget Views 0% Share" at bounding box center [419, 256] width 741 height 71
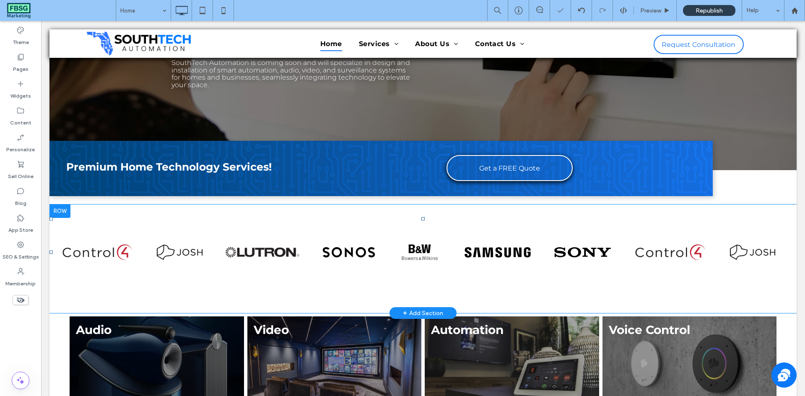
click at [62, 209] on div at bounding box center [59, 211] width 21 height 13
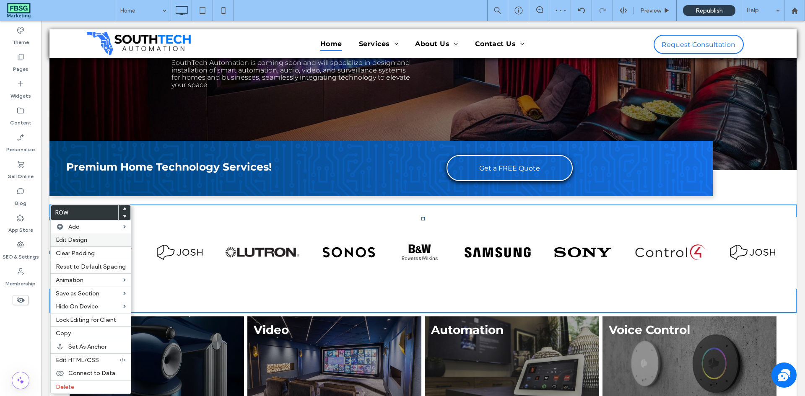
click at [85, 240] on span "Edit Design" at bounding box center [71, 239] width 31 height 7
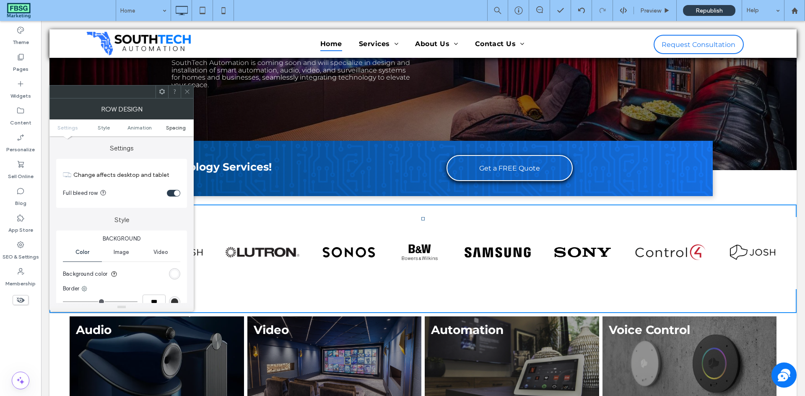
click at [182, 126] on span "Spacing" at bounding box center [176, 127] width 20 height 6
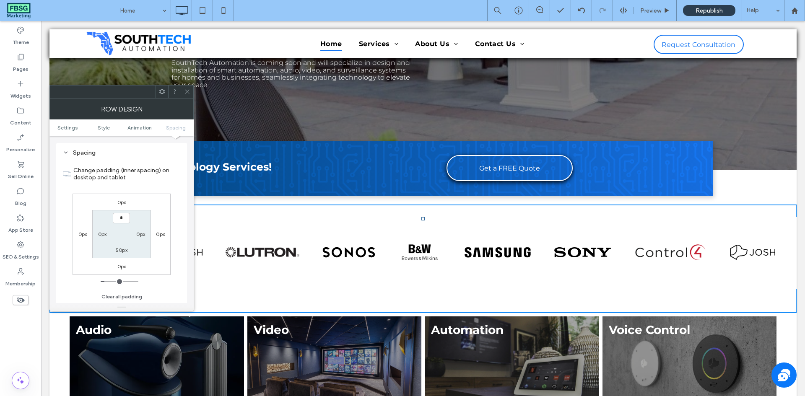
type input "***"
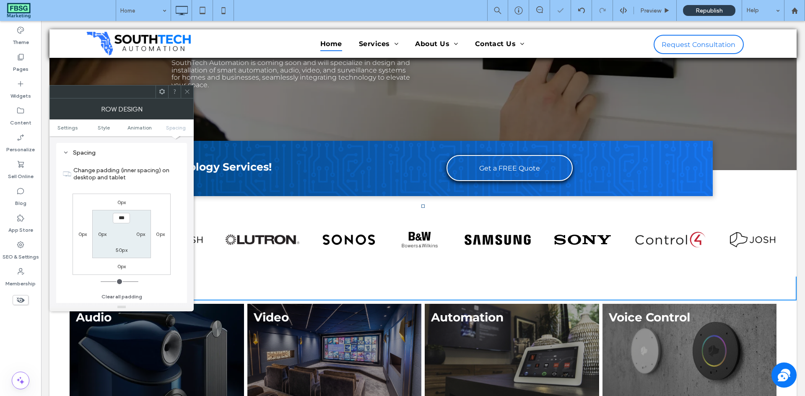
click at [119, 251] on label "50px" at bounding box center [122, 250] width 12 height 6
type input "**"
type input "*"
type input "***"
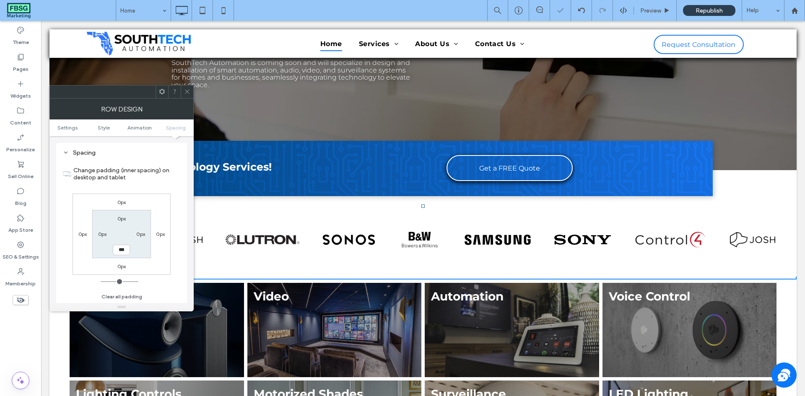
click at [189, 91] on icon at bounding box center [187, 91] width 6 height 6
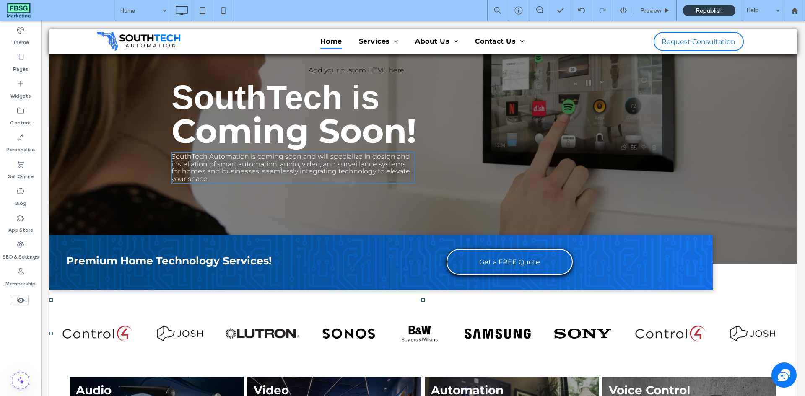
scroll to position [0, 0]
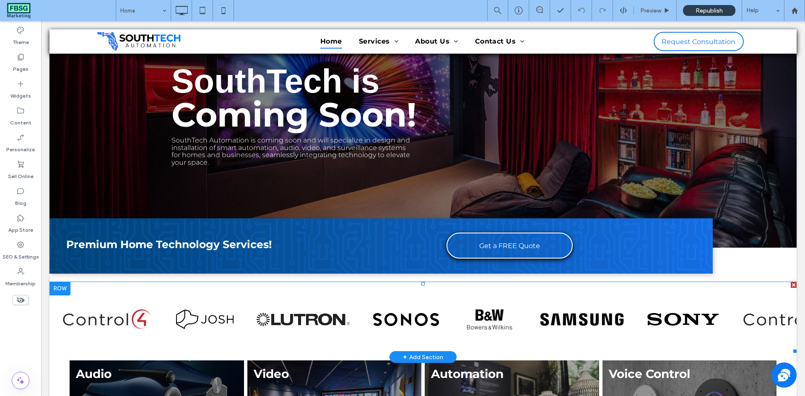
scroll to position [126, 0]
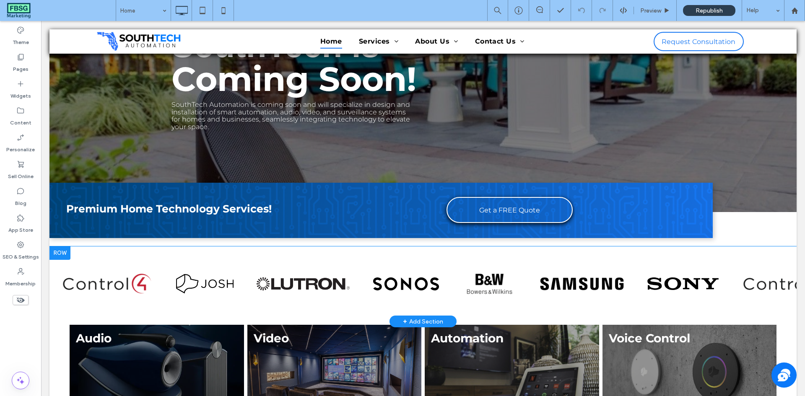
click at [56, 251] on div at bounding box center [59, 252] width 21 height 13
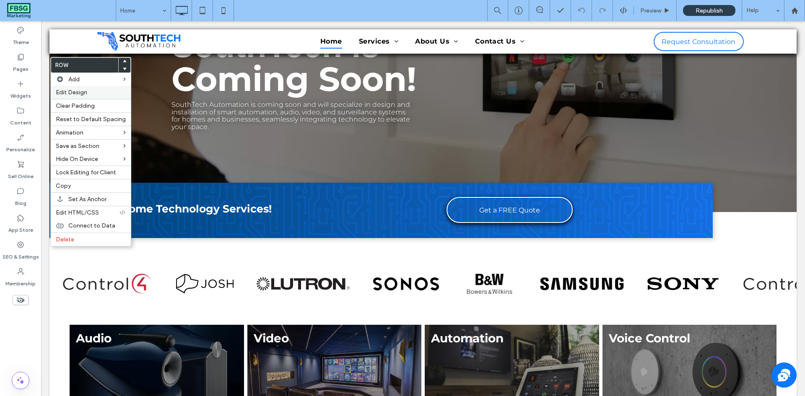
click at [91, 96] on div "Edit Design" at bounding box center [91, 92] width 80 height 13
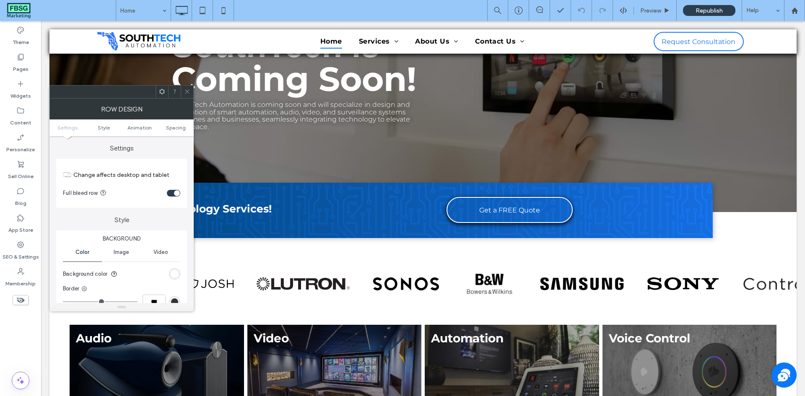
click at [163, 132] on ul "Settings Style Animation Spacing" at bounding box center [121, 127] width 144 height 17
click at [169, 127] on span "Spacing" at bounding box center [176, 127] width 20 height 6
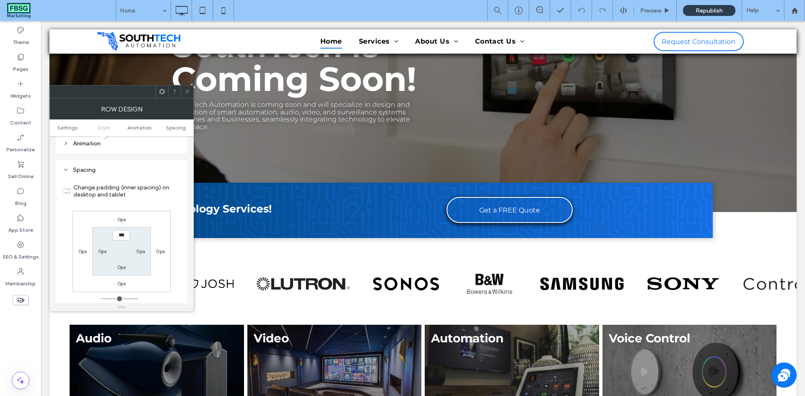
scroll to position [237, 0]
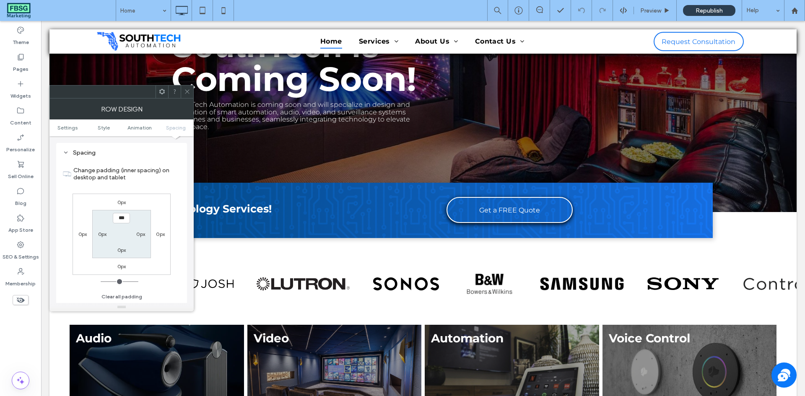
click at [121, 202] on label "0px" at bounding box center [121, 202] width 9 height 6
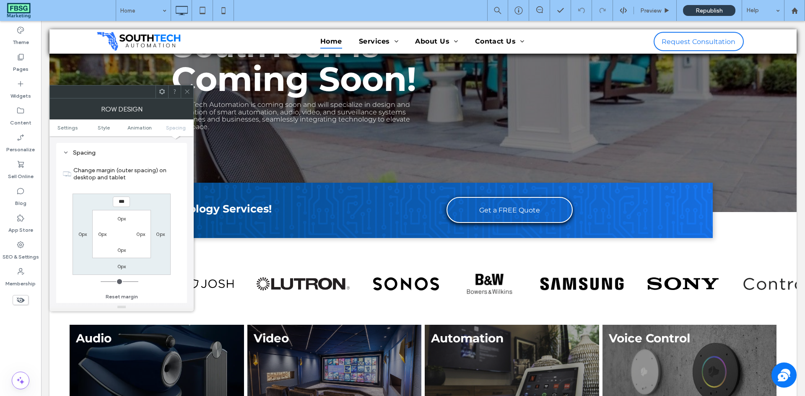
type input "***"
type input "*"
type input "*****"
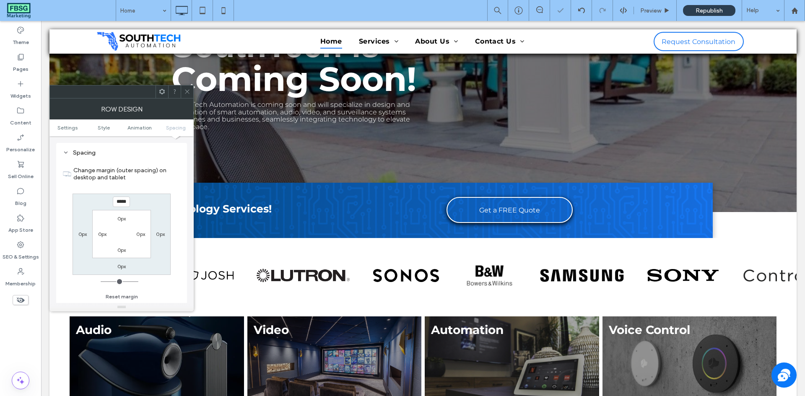
click at [184, 88] on div at bounding box center [187, 92] width 13 height 13
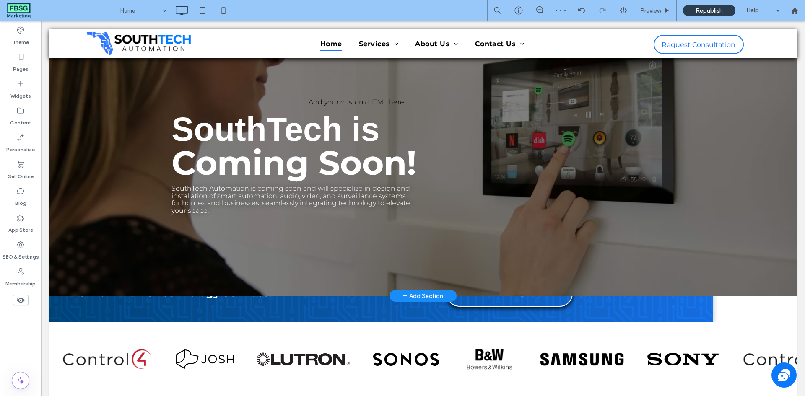
scroll to position [0, 0]
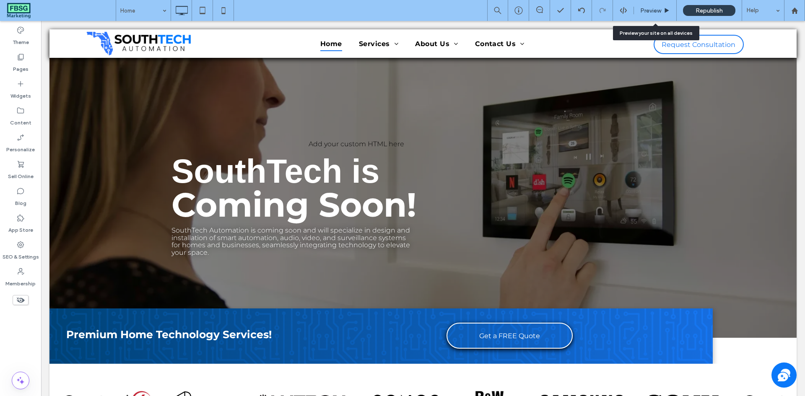
click at [642, 12] on span "Preview" at bounding box center [650, 10] width 21 height 7
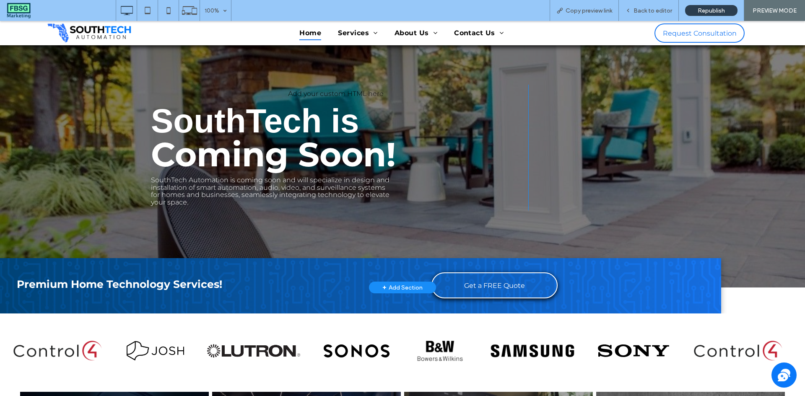
scroll to position [84, 0]
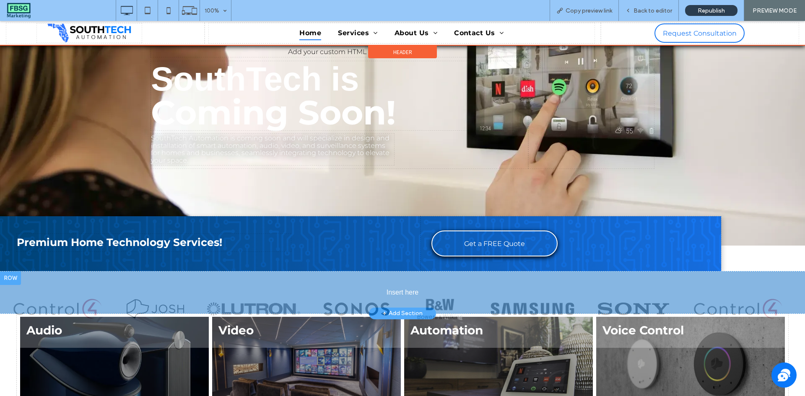
drag, startPoint x: 556, startPoint y: 311, endPoint x: 536, endPoint y: 331, distance: 28.2
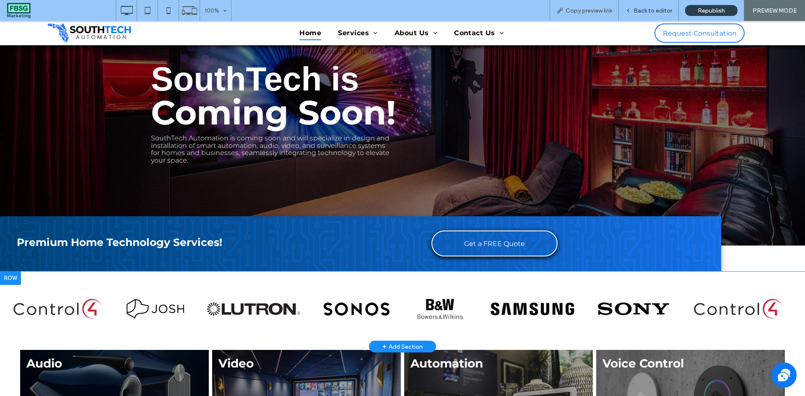
drag, startPoint x: 647, startPoint y: 18, endPoint x: 640, endPoint y: 0, distance: 18.8
click at [647, 18] on div "Back to editor" at bounding box center [649, 10] width 60 height 21
click at [650, 10] on span "Back to editor" at bounding box center [652, 10] width 39 height 7
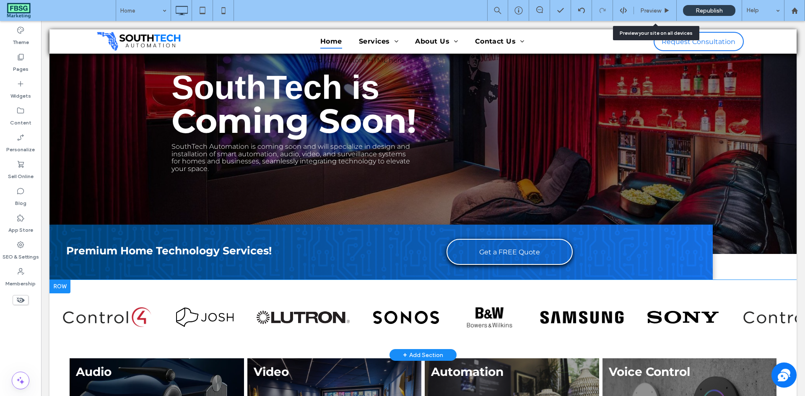
click at [650, 10] on span "Preview" at bounding box center [650, 10] width 21 height 7
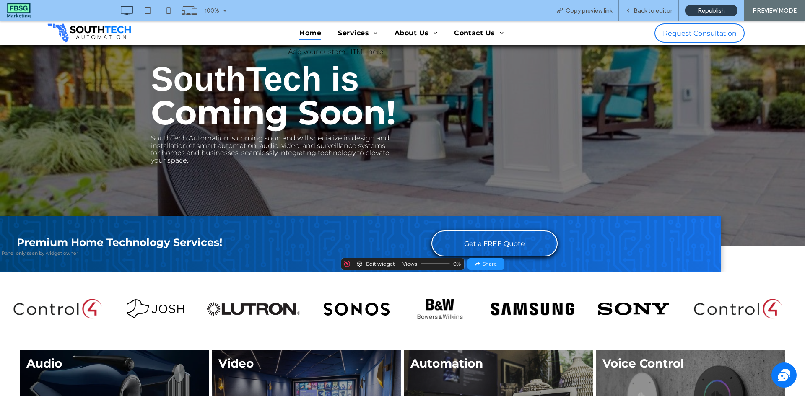
click at [490, 311] on img at bounding box center [532, 309] width 85 height 17
drag, startPoint x: 481, startPoint y: 311, endPoint x: 526, endPoint y: 312, distance: 45.3
click at [526, 312] on div at bounding box center [340, 309] width 681 height 21
click at [598, 312] on img at bounding box center [633, 309] width 71 height 14
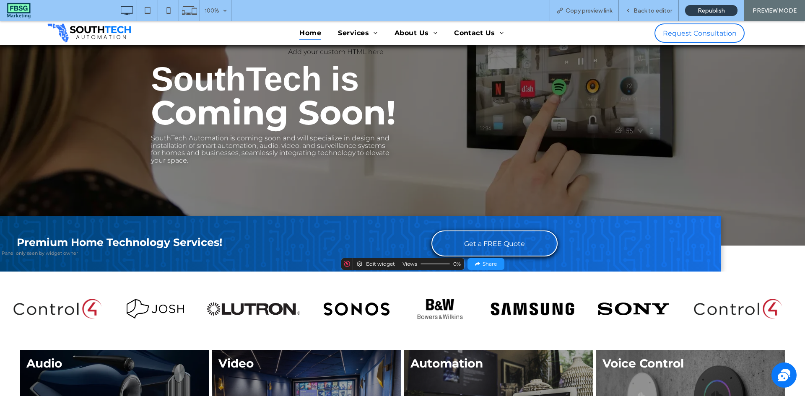
drag, startPoint x: 382, startPoint y: 308, endPoint x: 431, endPoint y: 310, distance: 49.5
click at [382, 308] on div at bounding box center [340, 309] width 681 height 21
drag, startPoint x: 431, startPoint y: 310, endPoint x: 507, endPoint y: 314, distance: 75.9
click at [507, 314] on div at bounding box center [340, 309] width 681 height 21
drag, startPoint x: 468, startPoint y: 312, endPoint x: 404, endPoint y: 310, distance: 64.2
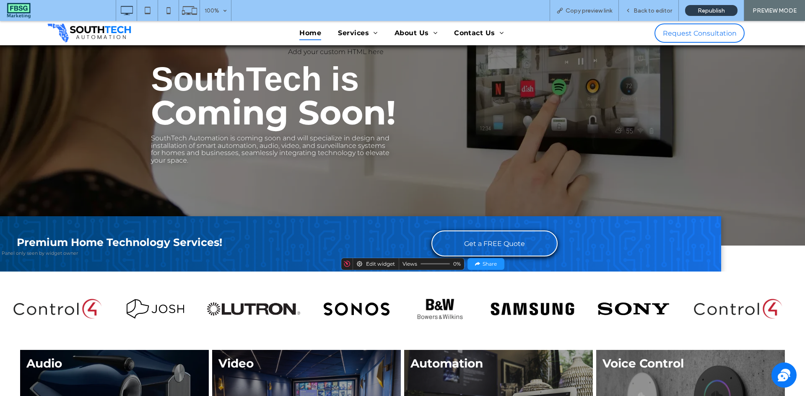
click at [415, 310] on div at bounding box center [340, 309] width 681 height 21
drag, startPoint x: 377, startPoint y: 308, endPoint x: 358, endPoint y: 306, distance: 19.8
click at [490, 307] on img at bounding box center [532, 309] width 85 height 17
click at [288, 299] on div at bounding box center [340, 309] width 681 height 21
click at [413, 301] on img at bounding box center [440, 309] width 54 height 21
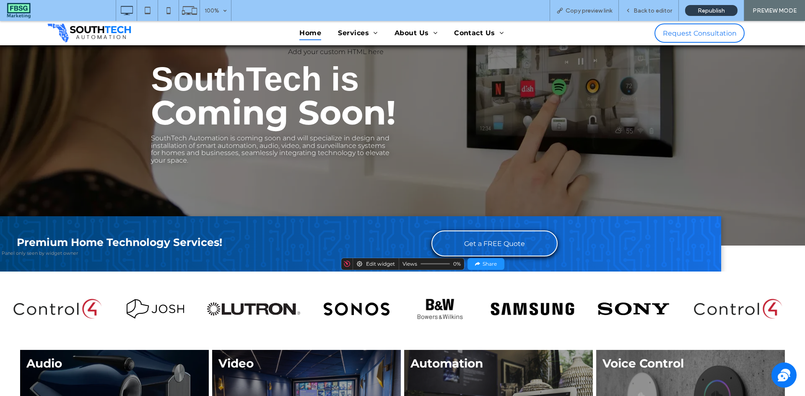
drag, startPoint x: 330, startPoint y: 310, endPoint x: 401, endPoint y: 316, distance: 71.5
click at [413, 310] on img at bounding box center [440, 309] width 54 height 21
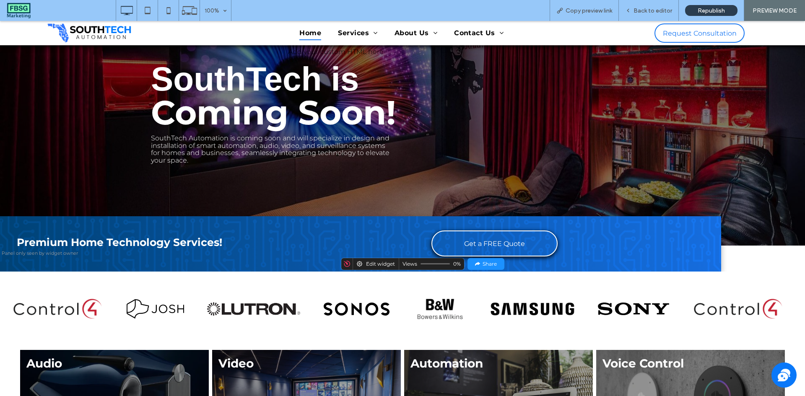
drag, startPoint x: 402, startPoint y: 316, endPoint x: 425, endPoint y: 314, distance: 23.5
click at [490, 316] on img at bounding box center [532, 309] width 85 height 17
drag, startPoint x: 445, startPoint y: 310, endPoint x: 468, endPoint y: 309, distance: 23.5
click at [445, 310] on div at bounding box center [340, 309] width 681 height 21
click at [598, 309] on img at bounding box center [633, 309] width 71 height 14
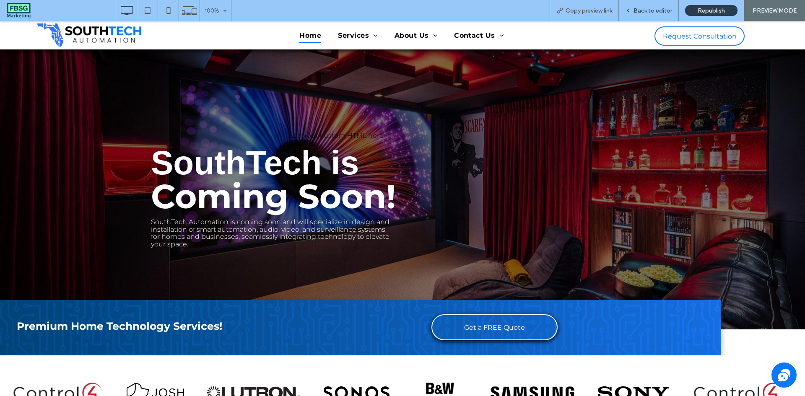
click at [628, 6] on div "Back to editor" at bounding box center [649, 10] width 60 height 21
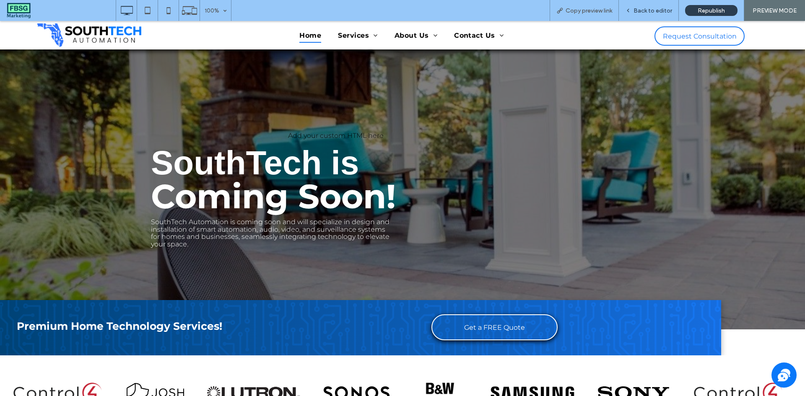
click at [652, 12] on span "Back to editor" at bounding box center [652, 10] width 39 height 7
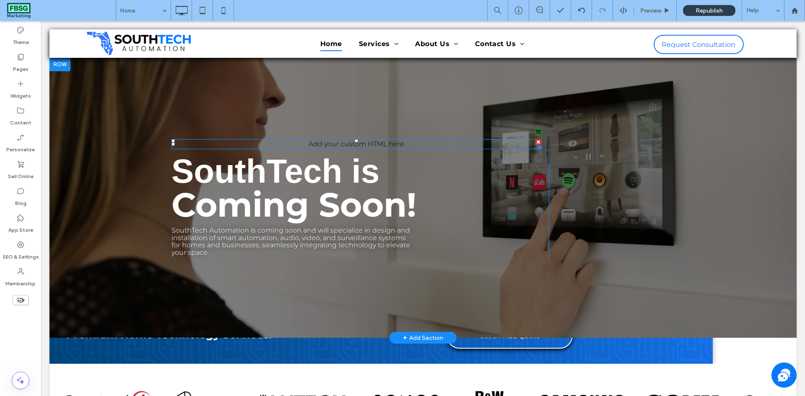
click at [535, 140] on div at bounding box center [538, 142] width 6 height 6
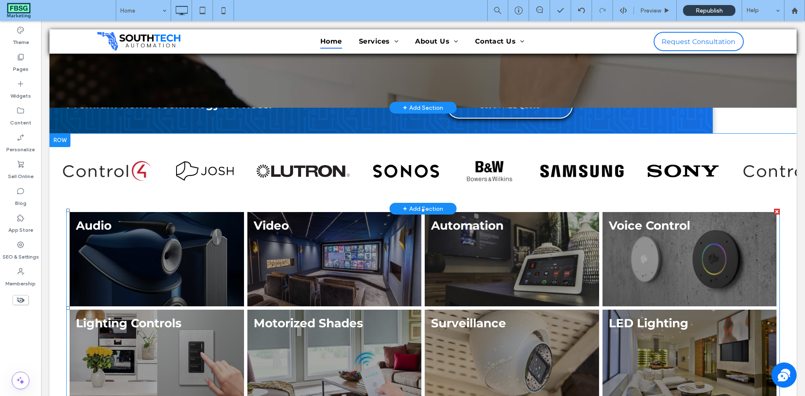
scroll to position [210, 0]
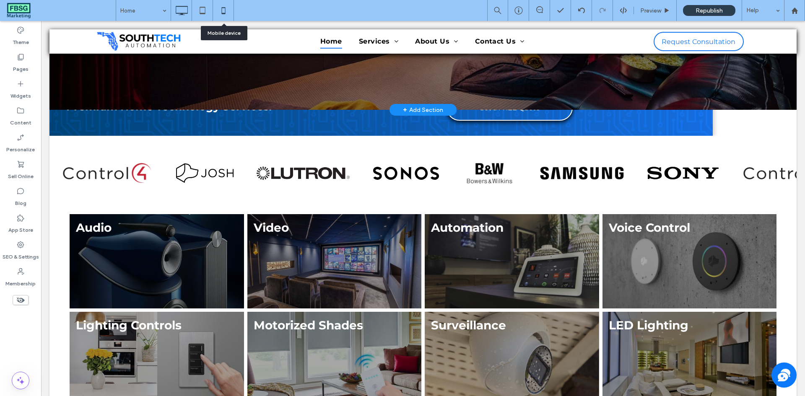
click at [228, 3] on icon at bounding box center [223, 10] width 17 height 17
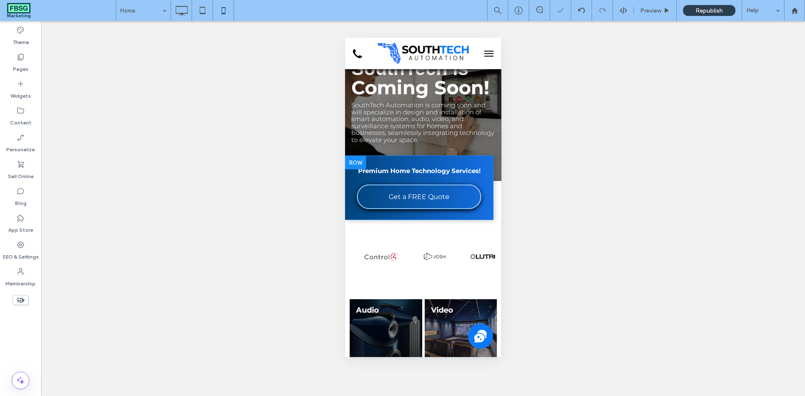
scroll to position [84, 0]
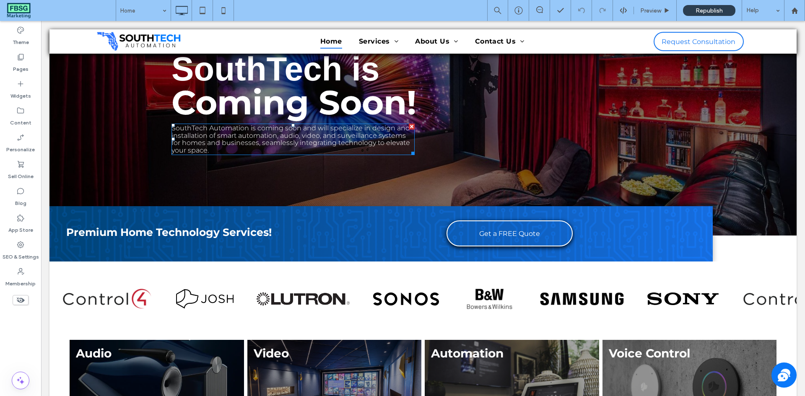
scroll to position [84, 0]
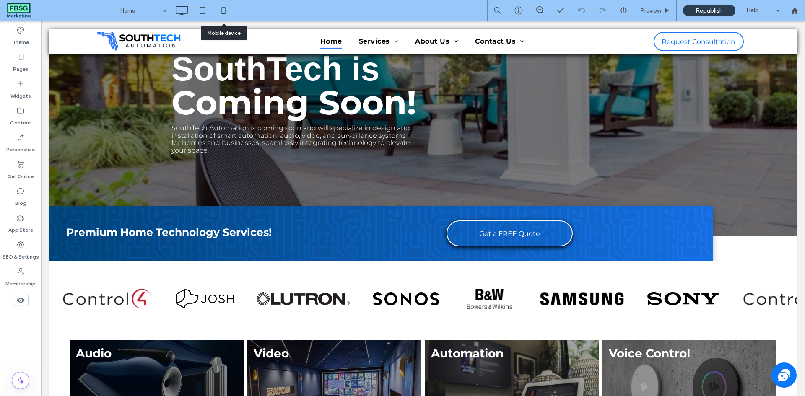
click at [214, 10] on div at bounding box center [223, 10] width 21 height 17
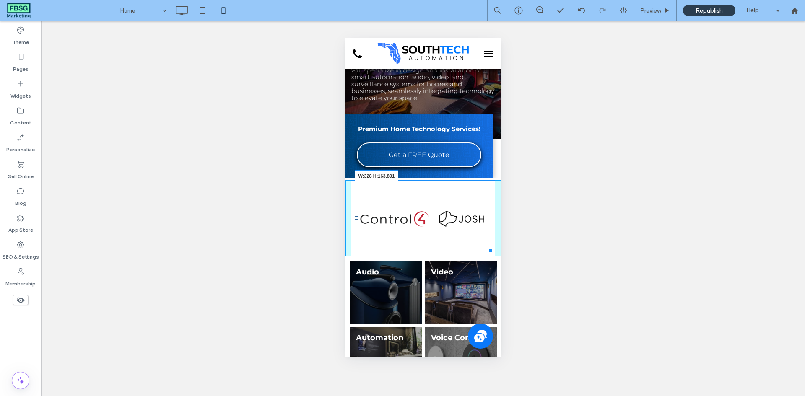
drag, startPoint x: 486, startPoint y: 274, endPoint x: 837, endPoint y: 308, distance: 352.5
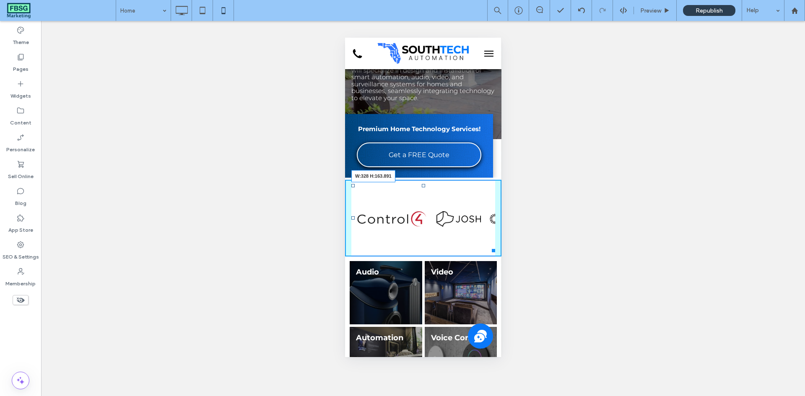
drag, startPoint x: 486, startPoint y: 268, endPoint x: 832, endPoint y: 306, distance: 347.8
click at [488, 252] on div at bounding box center [491, 249] width 6 height 6
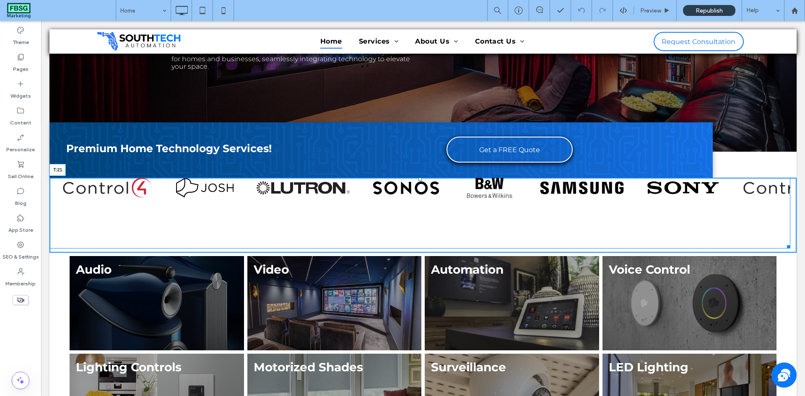
scroll to position [168, 0]
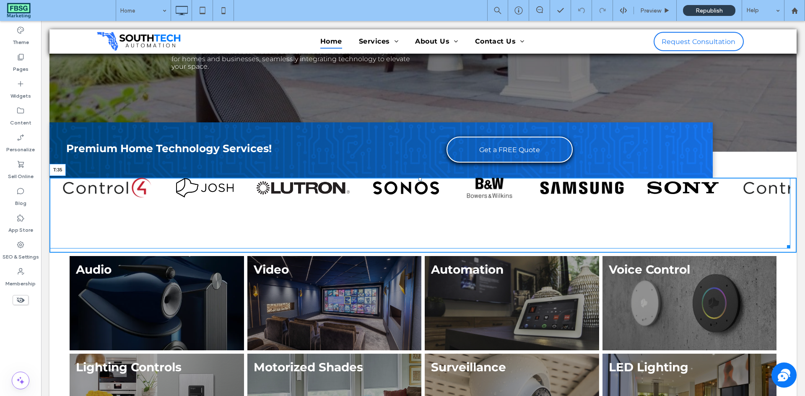
drag, startPoint x: 419, startPoint y: 187, endPoint x: 420, endPoint y: 194, distance: 7.2
click at [420, 181] on div at bounding box center [419, 179] width 3 height 3
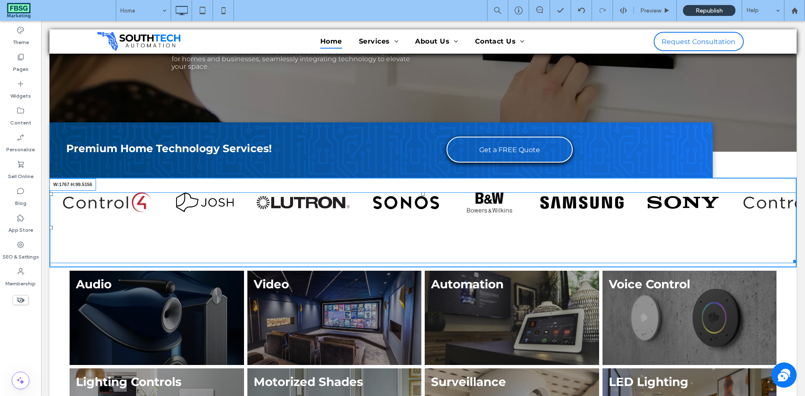
drag, startPoint x: 785, startPoint y: 259, endPoint x: 793, endPoint y: 229, distance: 30.5
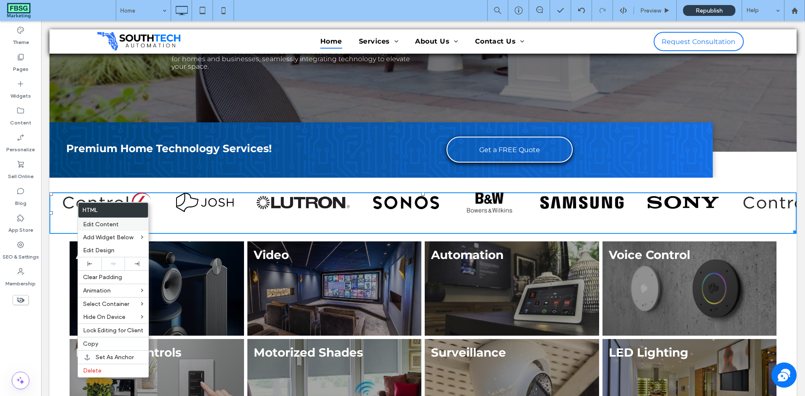
click at [94, 226] on span "Edit Content" at bounding box center [101, 224] width 36 height 7
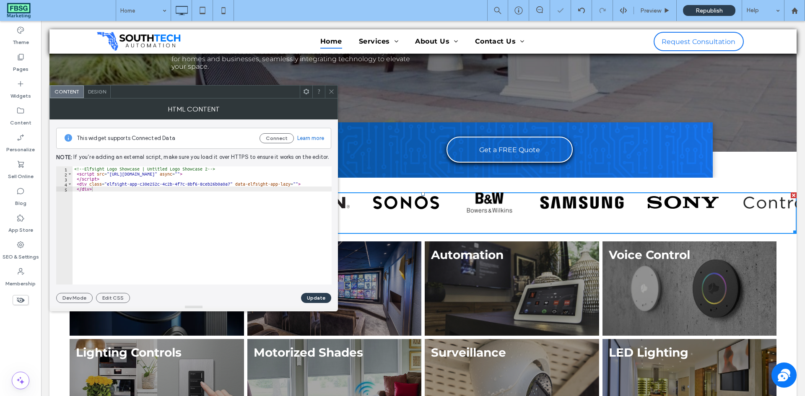
click at [324, 91] on div at bounding box center [318, 92] width 13 height 13
click at [325, 91] on div at bounding box center [331, 92] width 13 height 13
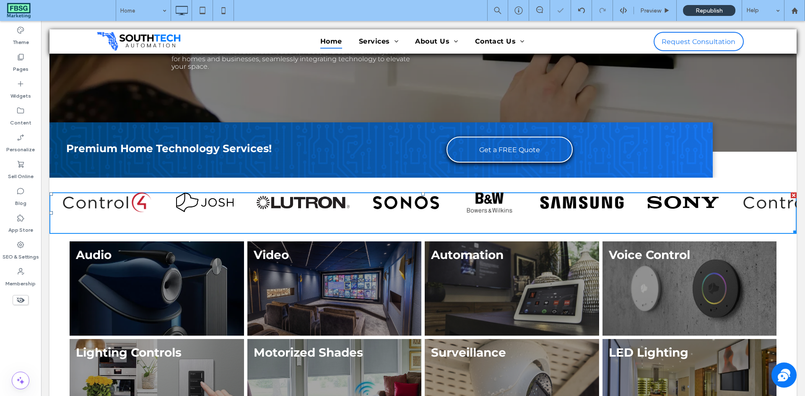
click at [327, 91] on div at bounding box center [422, 21] width 747 height 262
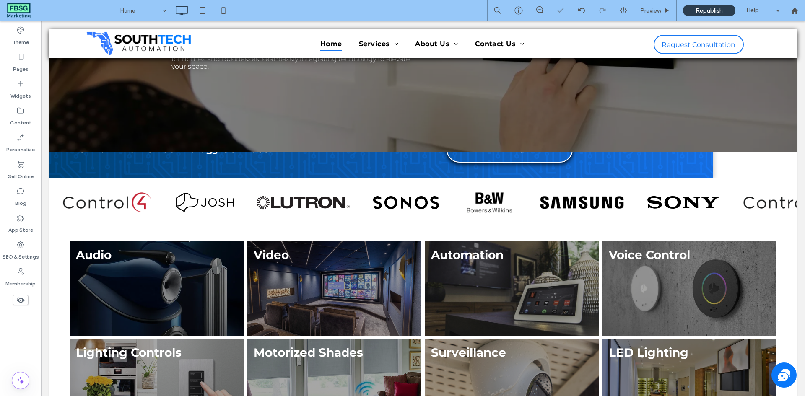
scroll to position [0, 0]
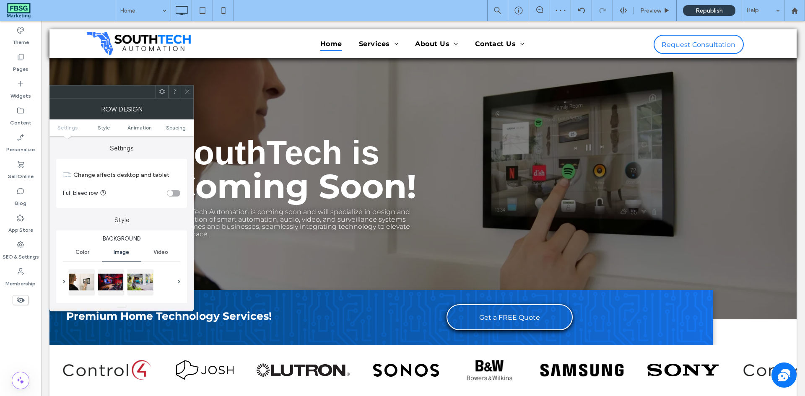
click at [186, 92] on icon at bounding box center [187, 91] width 6 height 6
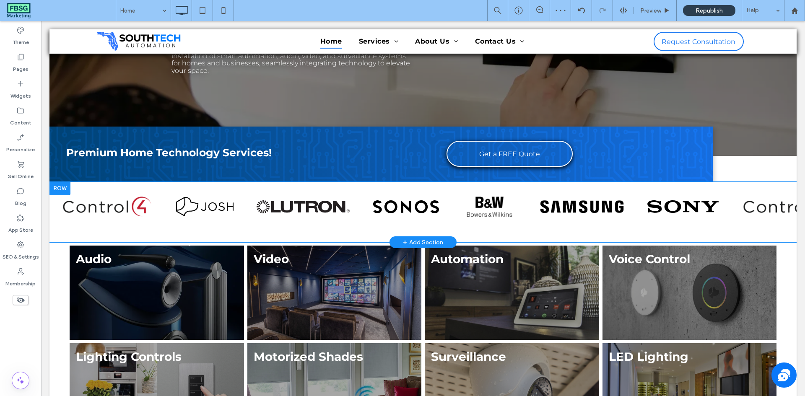
scroll to position [168, 0]
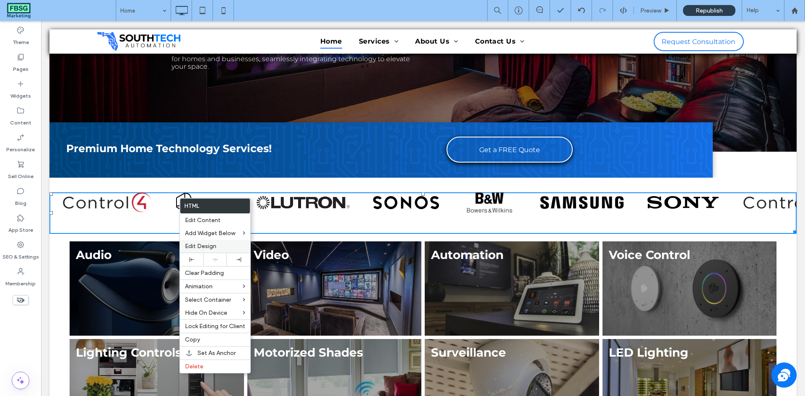
click at [198, 250] on div "Edit Design" at bounding box center [215, 246] width 70 height 13
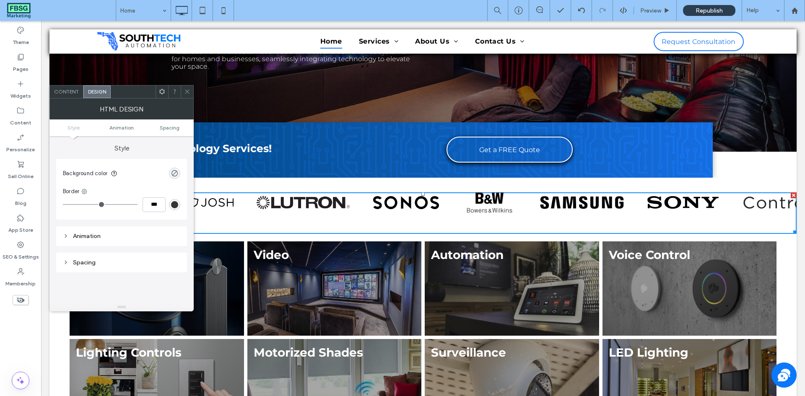
click at [177, 124] on ul "Style Animation Spacing" at bounding box center [121, 127] width 144 height 17
click at [176, 125] on span "Spacing" at bounding box center [170, 127] width 20 height 6
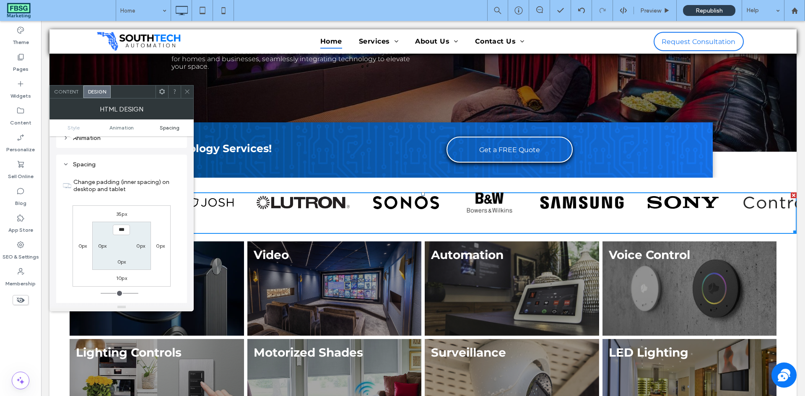
scroll to position [110, 0]
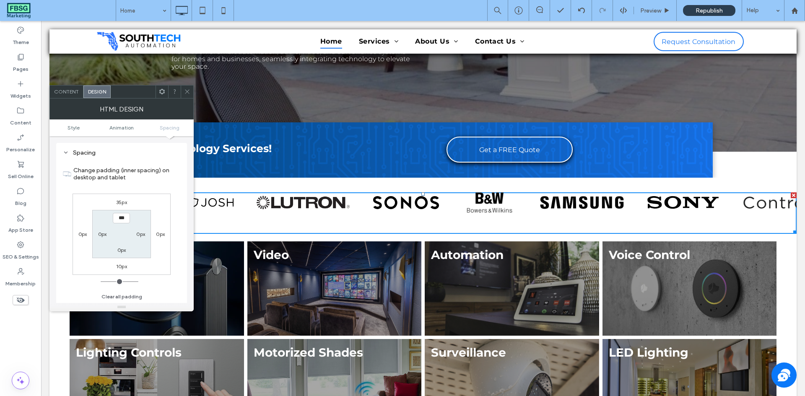
click at [187, 88] on span at bounding box center [187, 92] width 6 height 13
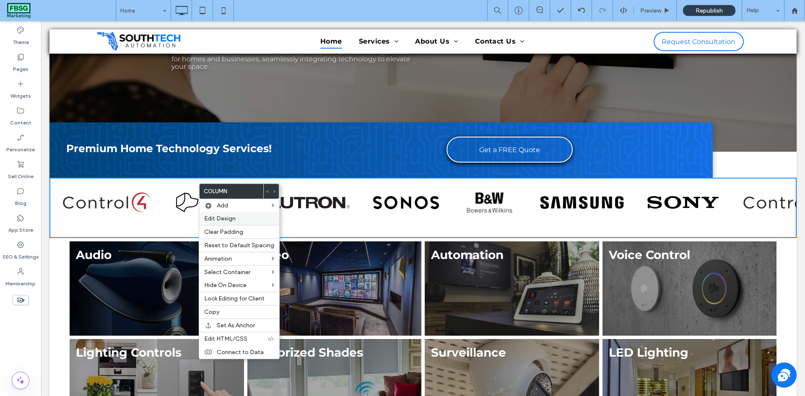
click at [214, 216] on span "Edit Design" at bounding box center [219, 218] width 31 height 7
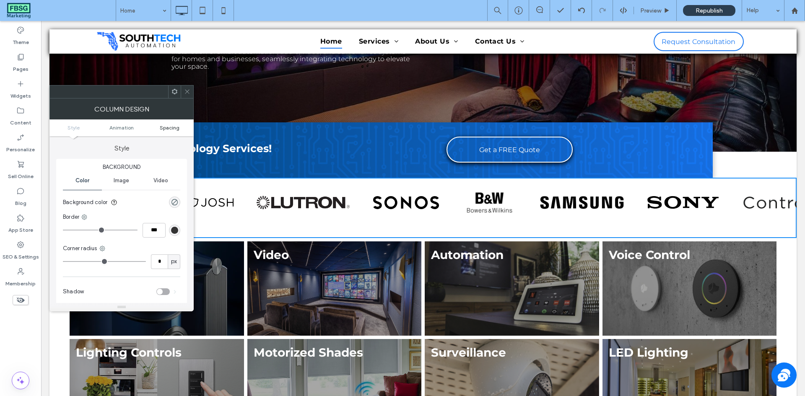
click at [170, 124] on span "Spacing" at bounding box center [170, 127] width 20 height 6
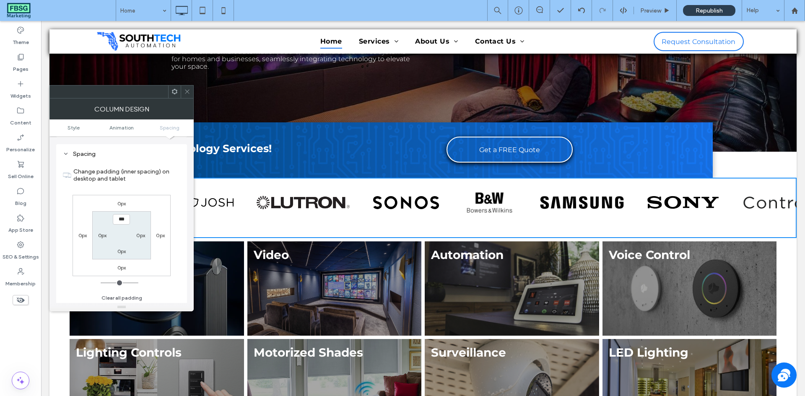
scroll to position [197, 0]
click at [190, 96] on span at bounding box center [187, 92] width 6 height 13
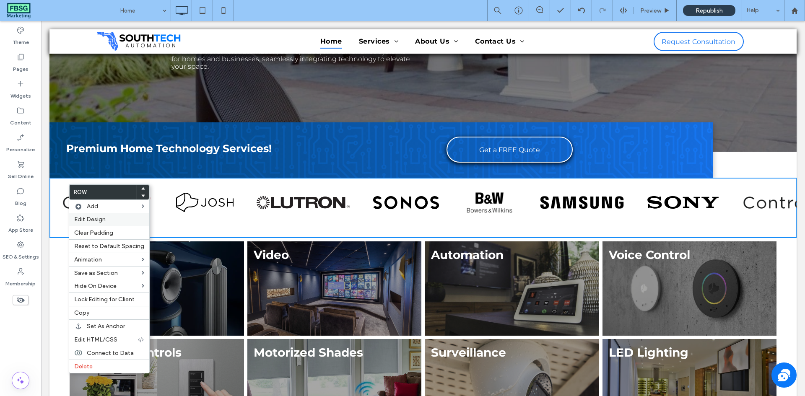
click at [91, 220] on span "Edit Design" at bounding box center [89, 219] width 31 height 7
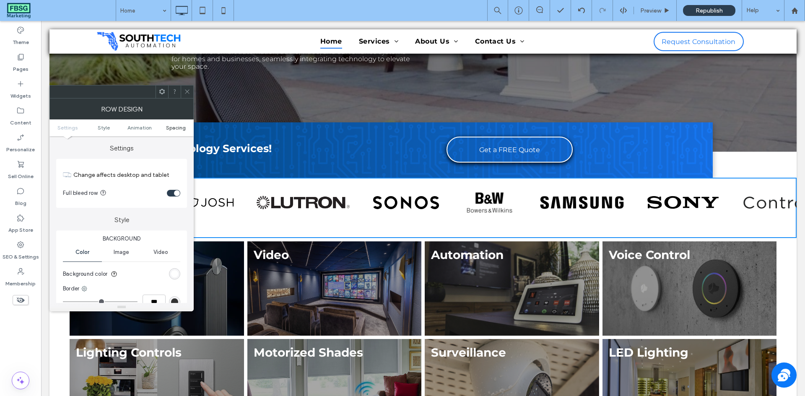
click at [167, 128] on span "Spacing" at bounding box center [176, 127] width 20 height 6
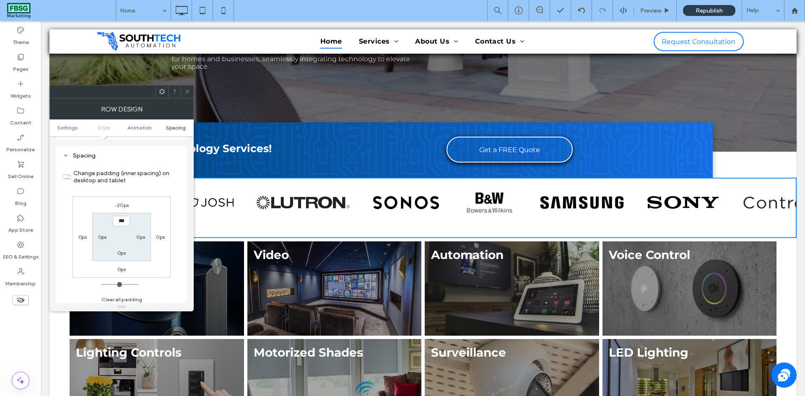
scroll to position [237, 0]
click at [118, 205] on label "-20px" at bounding box center [121, 202] width 14 height 6
type input "*"
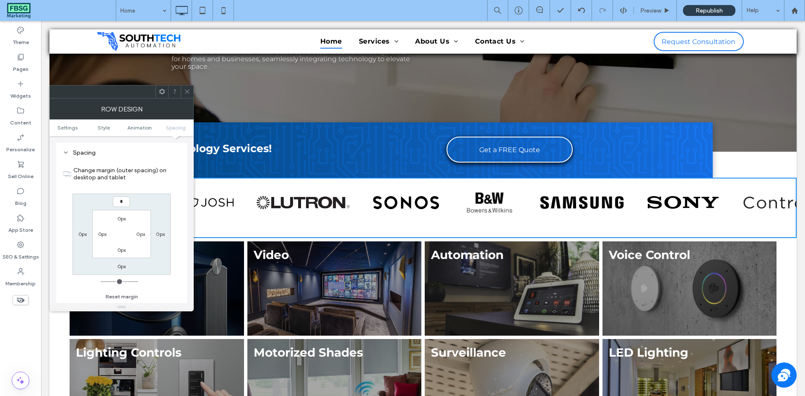
type input "*"
type input "***"
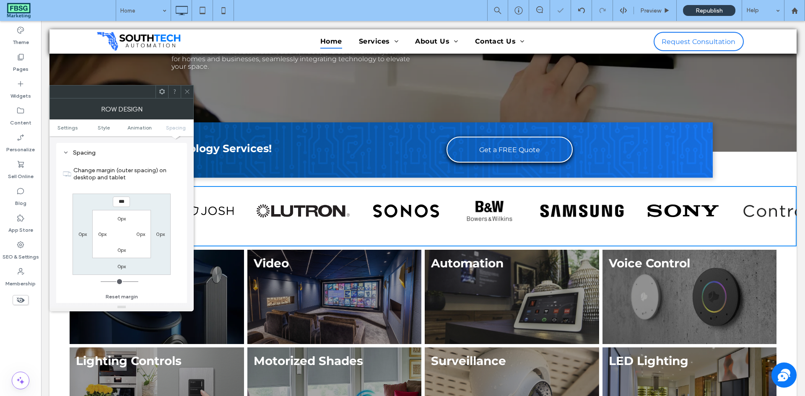
click at [188, 94] on icon at bounding box center [187, 91] width 6 height 6
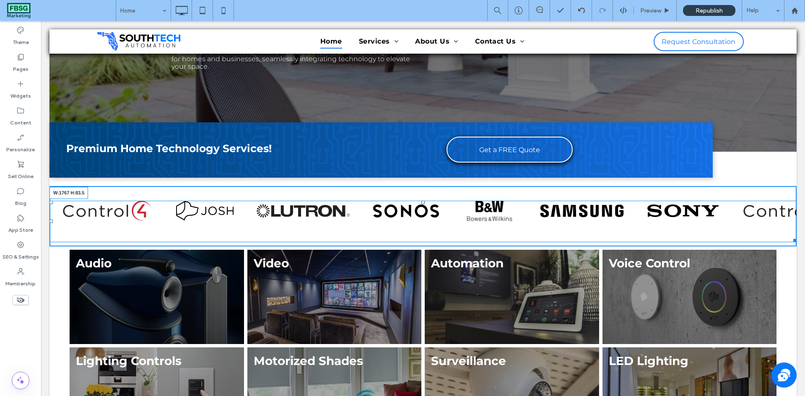
drag, startPoint x: 789, startPoint y: 238, endPoint x: 831, endPoint y: 252, distance: 44.3
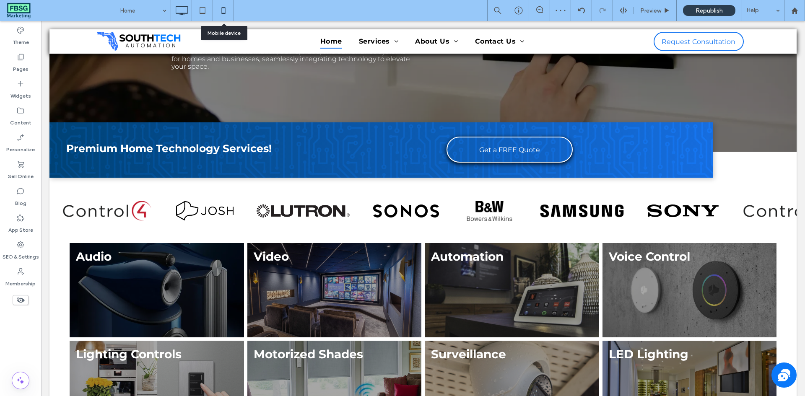
click at [222, 13] on icon at bounding box center [223, 10] width 17 height 17
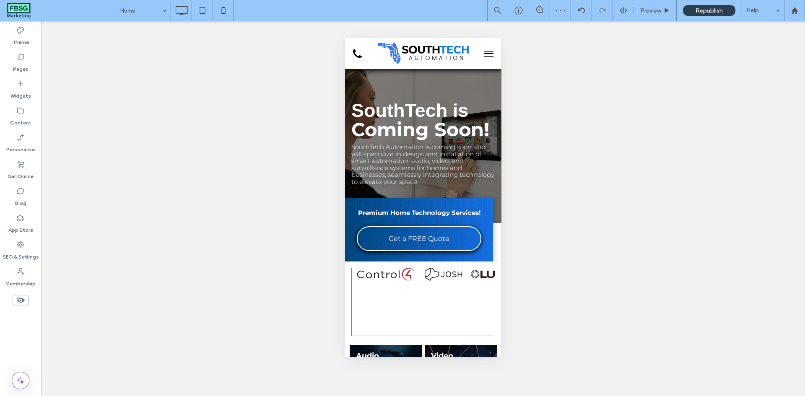
scroll to position [126, 0]
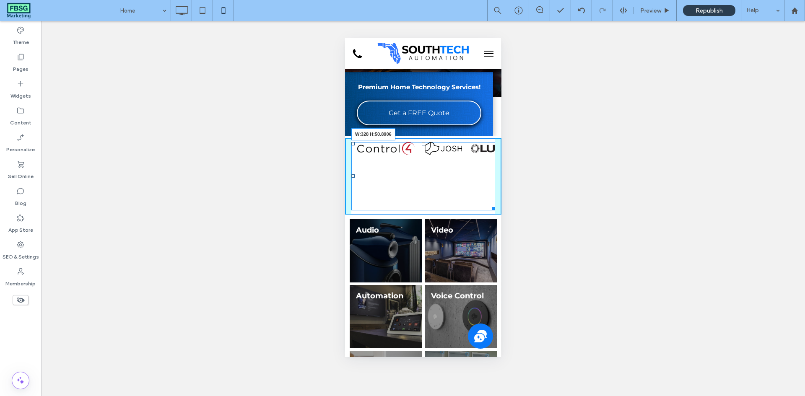
drag, startPoint x: 487, startPoint y: 228, endPoint x: 493, endPoint y: 181, distance: 47.8
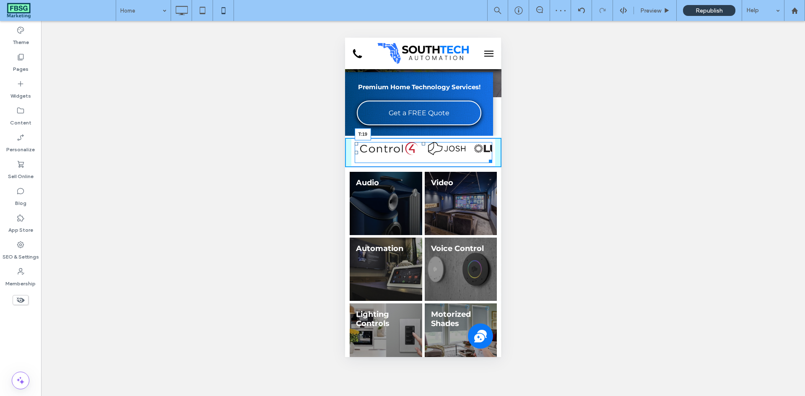
click at [421, 145] on div at bounding box center [422, 143] width 3 height 3
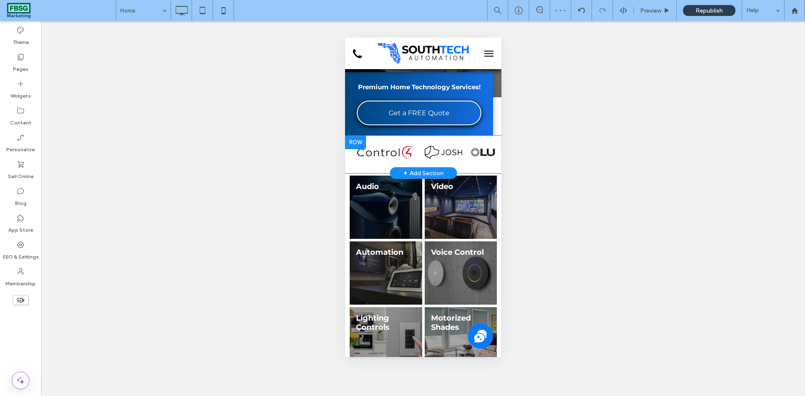
click at [347, 171] on div "Panel only seen by widget owner Edit widget Views 0%" at bounding box center [423, 155] width 156 height 34
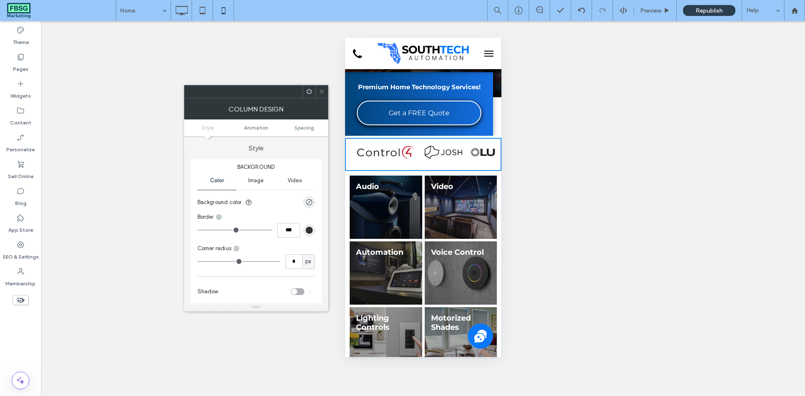
click at [347, 171] on div "Panel only seen by widget owner Edit widget Views 0%" at bounding box center [423, 155] width 156 height 34
click at [319, 91] on icon at bounding box center [322, 91] width 6 height 6
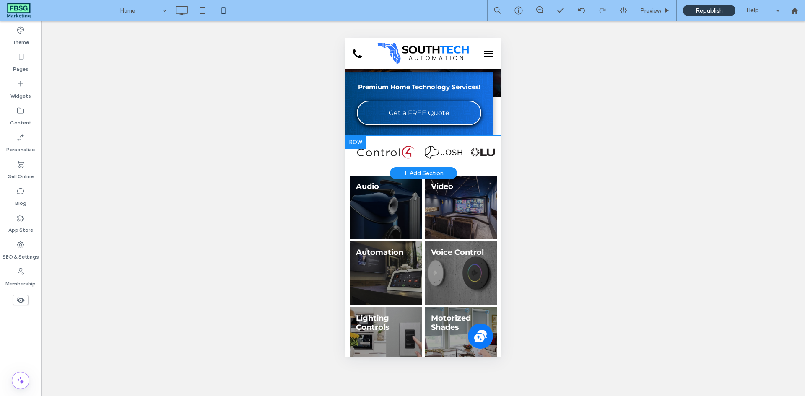
click at [347, 171] on div "Panel only seen by widget owner Edit widget Views 0%" at bounding box center [423, 155] width 156 height 34
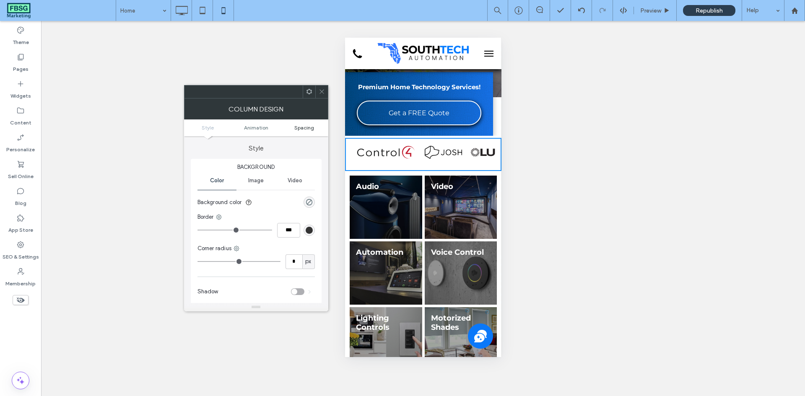
click at [303, 127] on span "Spacing" at bounding box center [304, 127] width 20 height 6
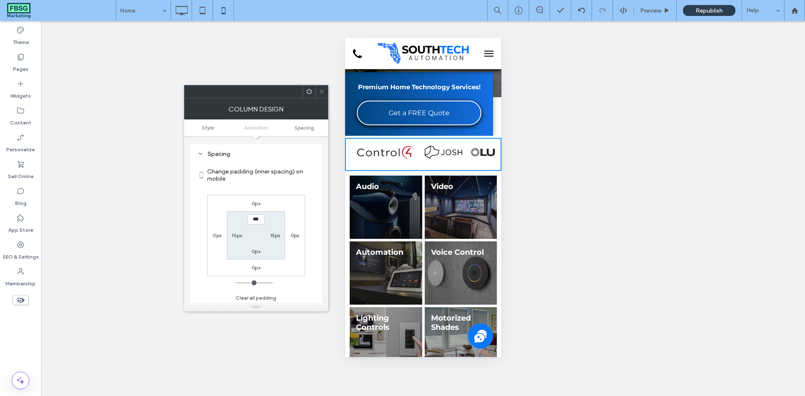
scroll to position [197, 0]
click at [237, 236] on label "15px" at bounding box center [236, 234] width 10 height 6
type input "**"
type input "*"
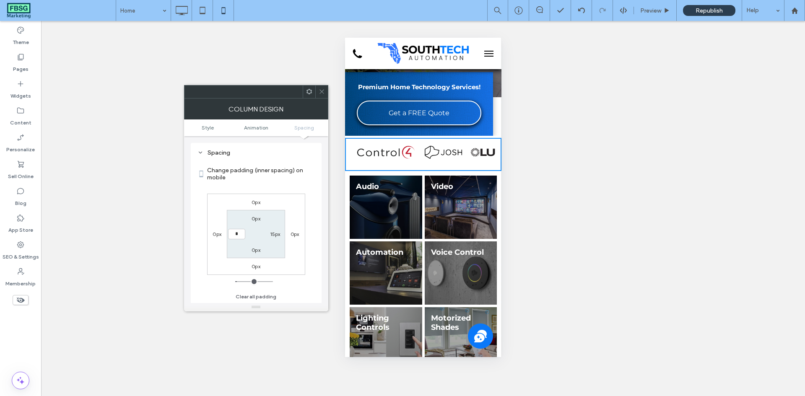
type input "***"
click at [276, 234] on label "15px" at bounding box center [275, 234] width 10 height 6
type input "**"
type input "*"
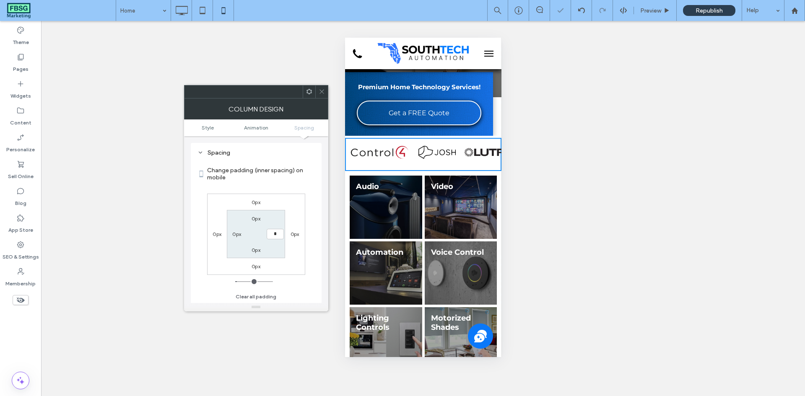
type input "***"
click at [276, 210] on section "0px *** 0px 0px" at bounding box center [256, 234] width 58 height 48
click at [322, 90] on icon at bounding box center [322, 91] width 6 height 6
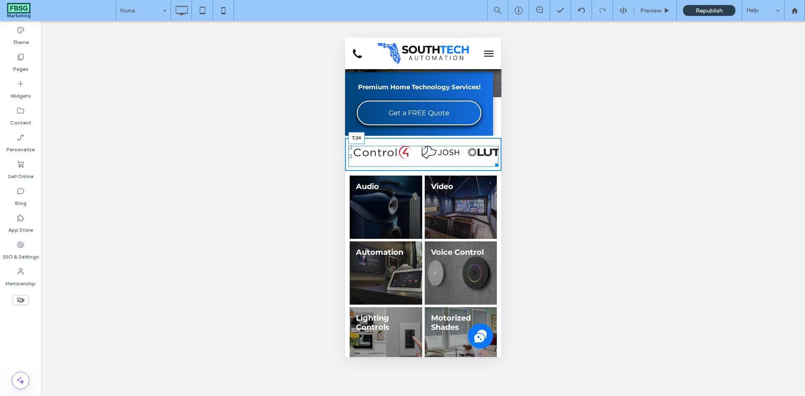
click at [421, 149] on div at bounding box center [422, 147] width 3 height 3
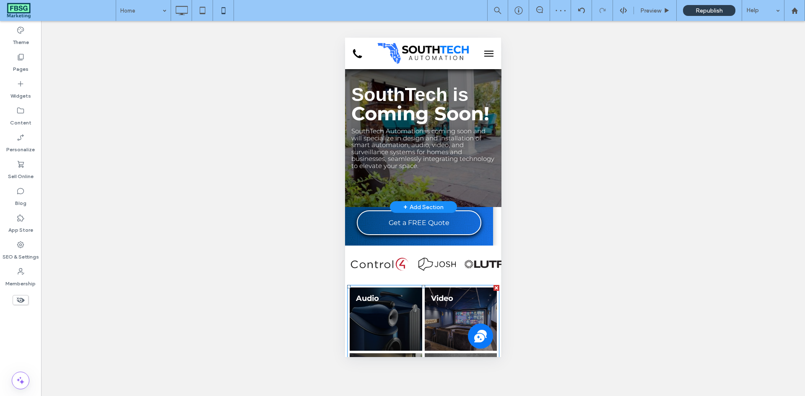
scroll to position [0, 0]
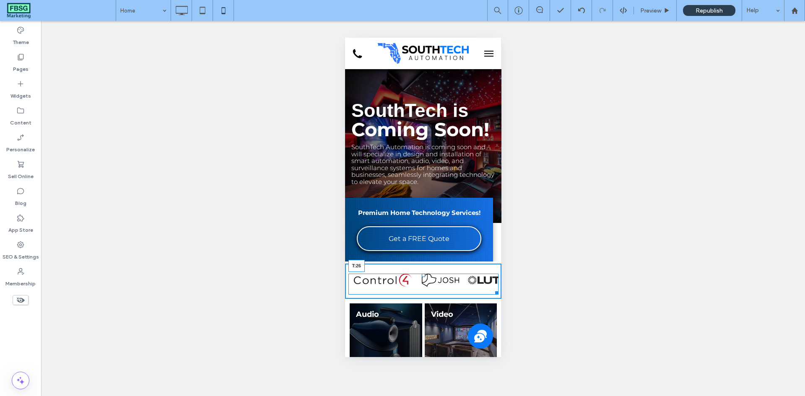
drag, startPoint x: 420, startPoint y: 294, endPoint x: 764, endPoint y: 333, distance: 346.7
click at [421, 277] on div at bounding box center [422, 275] width 3 height 3
click at [421, 278] on div at bounding box center [422, 276] width 3 height 3
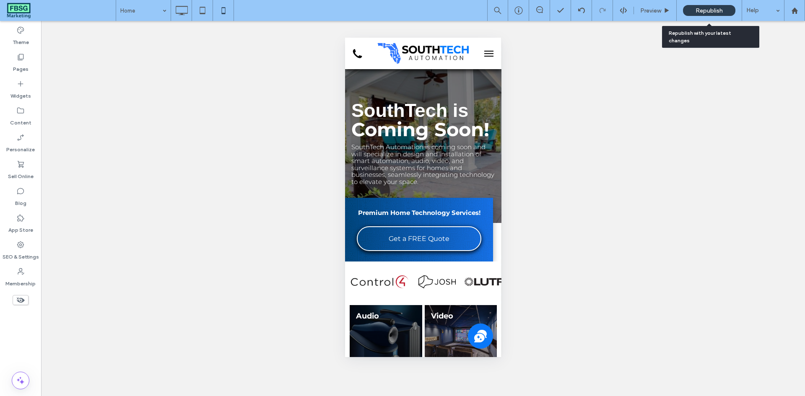
click at [702, 13] on span "Republish" at bounding box center [708, 10] width 27 height 7
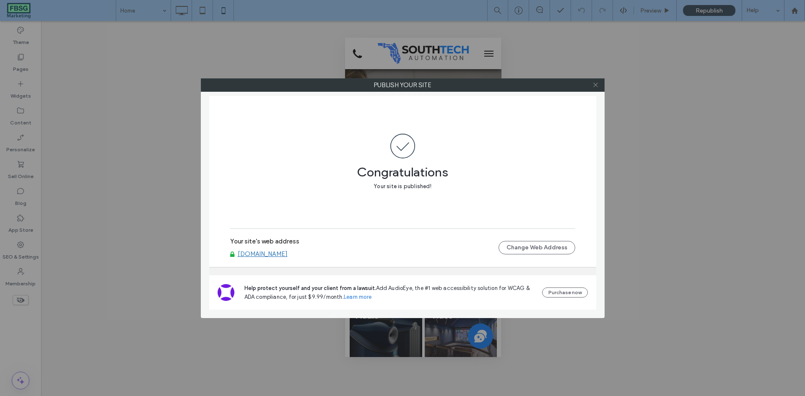
click at [596, 81] on span at bounding box center [595, 85] width 6 height 13
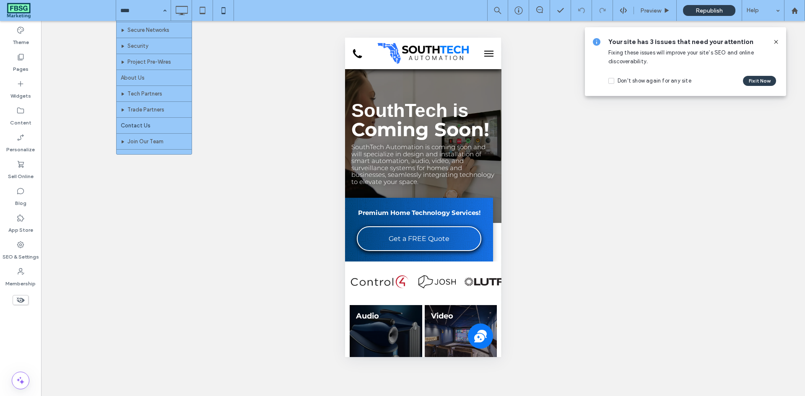
scroll to position [116, 0]
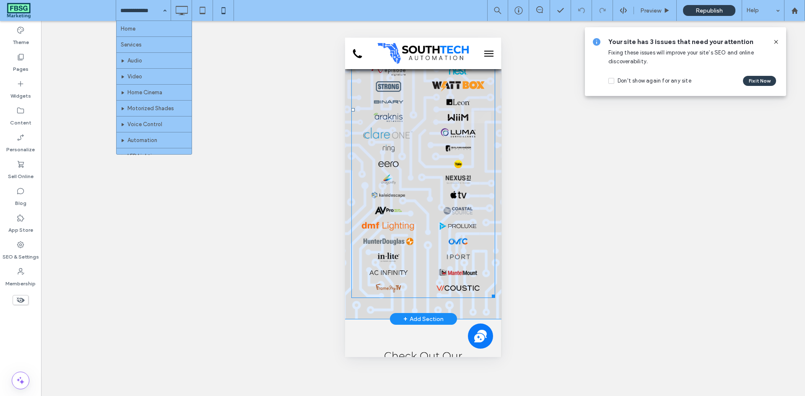
scroll to position [461, 0]
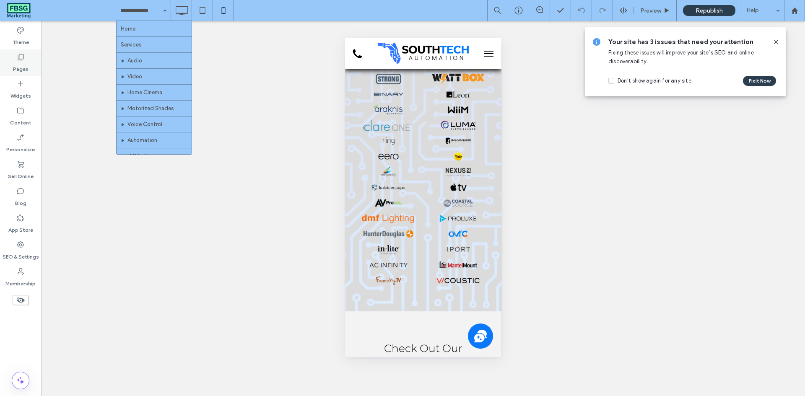
click at [21, 59] on use at bounding box center [21, 57] width 6 height 6
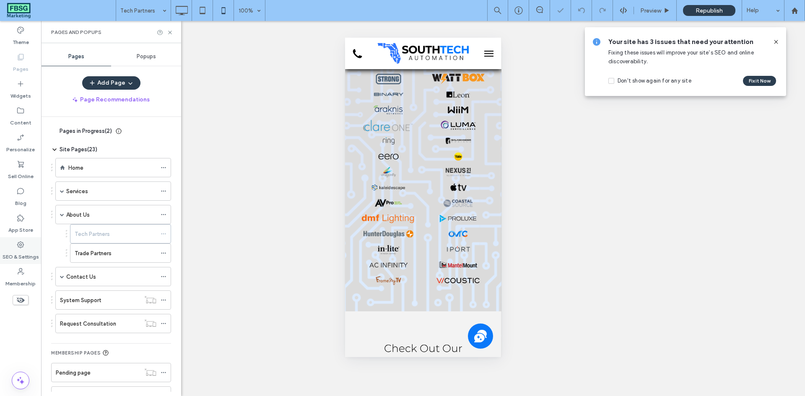
click at [21, 248] on use at bounding box center [20, 244] width 7 height 7
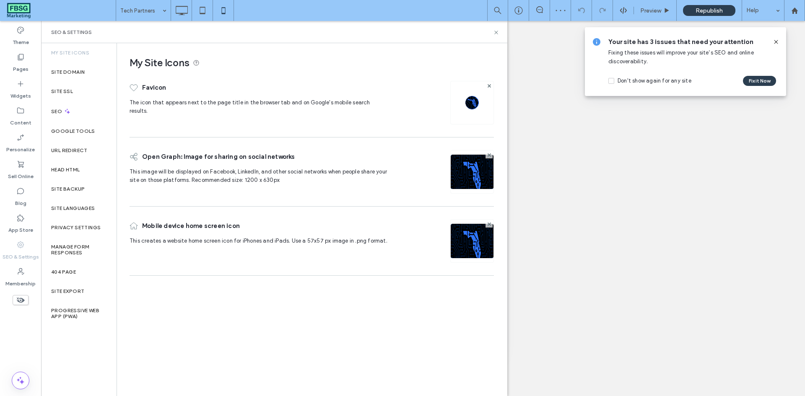
click at [491, 155] on div at bounding box center [488, 154] width 7 height 7
click at [489, 155] on use at bounding box center [488, 154] width 3 height 3
click at [485, 224] on div at bounding box center [488, 223] width 7 height 7
click at [488, 223] on use at bounding box center [488, 222] width 3 height 3
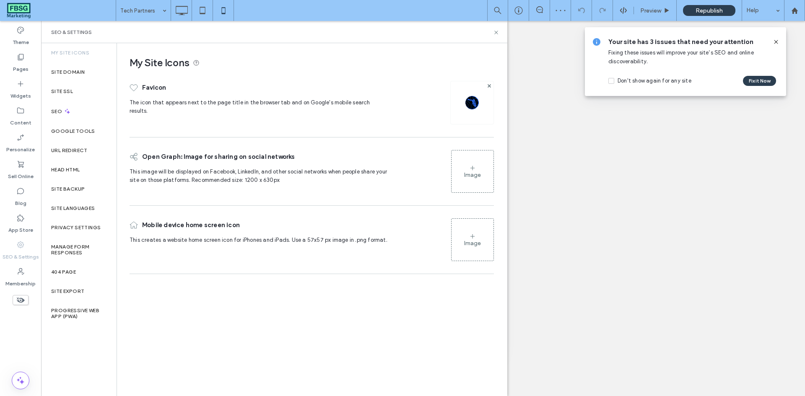
click at [471, 176] on div "Image" at bounding box center [472, 174] width 17 height 7
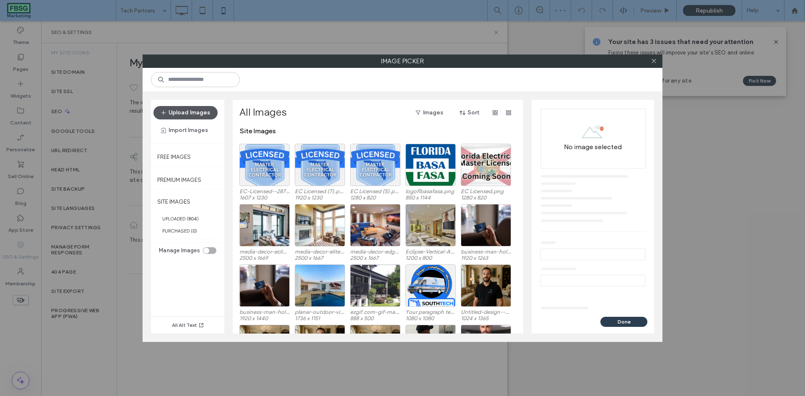
click at [189, 109] on button "Upload Images" at bounding box center [185, 112] width 64 height 13
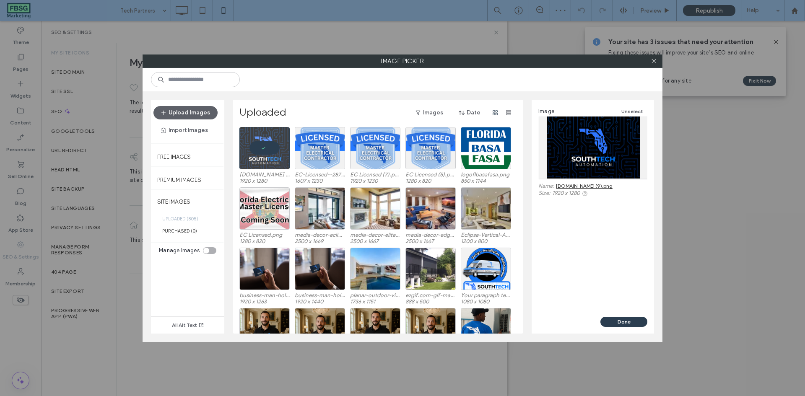
click at [541, 220] on div "Image Unselect Name: SouthTechAutomation.com (9).png Size: 1920 x 1280" at bounding box center [592, 208] width 122 height 217
click at [617, 321] on button "Done" at bounding box center [623, 322] width 47 height 10
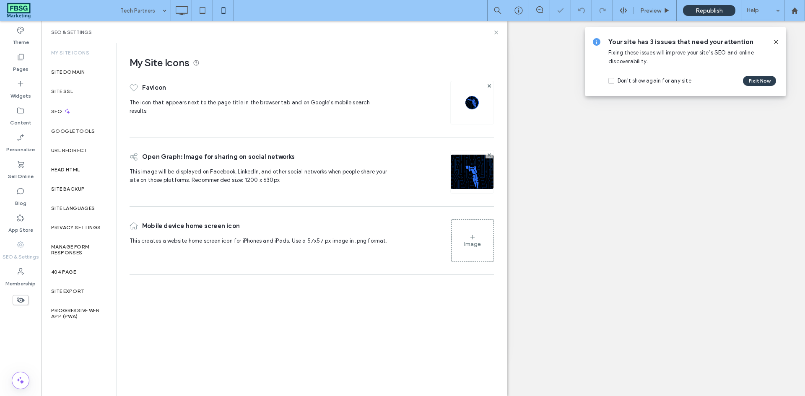
click at [466, 241] on div "Image" at bounding box center [472, 244] width 17 height 7
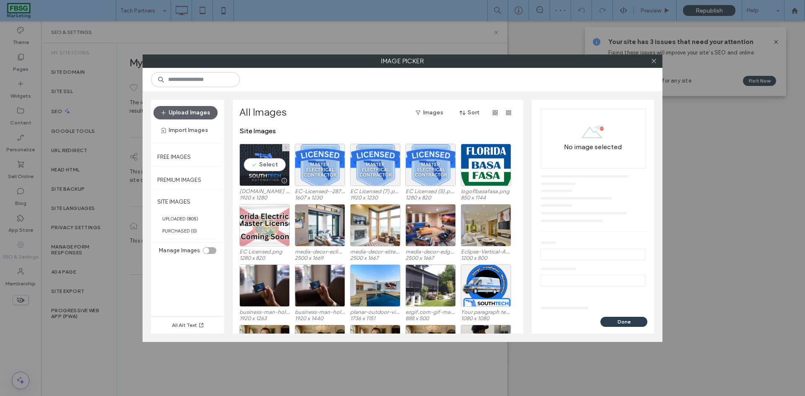
click at [270, 157] on div "Select" at bounding box center [264, 165] width 50 height 42
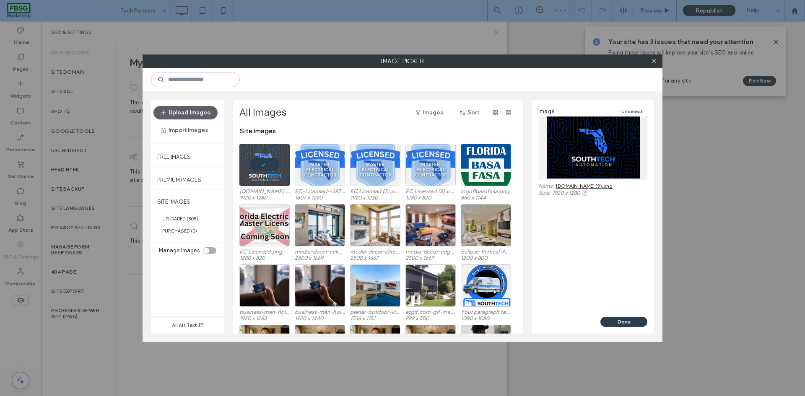
click at [629, 328] on div "Done" at bounding box center [592, 325] width 122 height 17
click at [629, 326] on button "Done" at bounding box center [623, 322] width 47 height 10
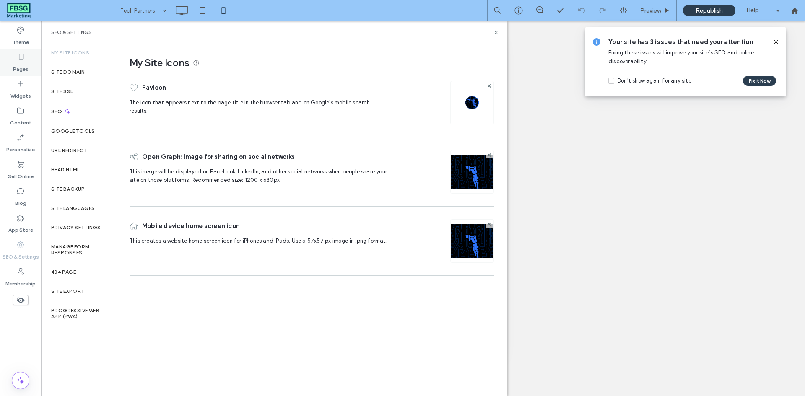
click at [30, 61] on div "Pages" at bounding box center [20, 62] width 41 height 27
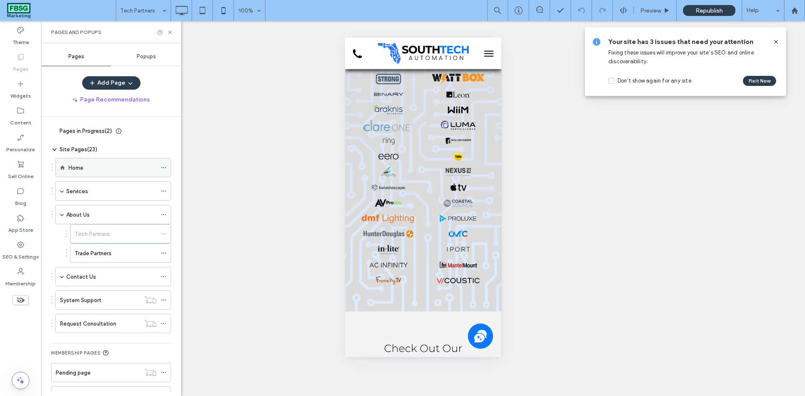
click at [161, 167] on icon at bounding box center [164, 168] width 6 height 6
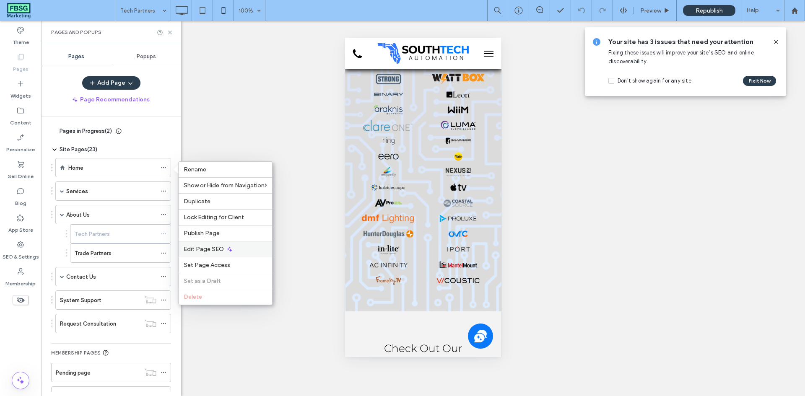
click at [212, 244] on div "Edit Page SEO" at bounding box center [225, 249] width 93 height 16
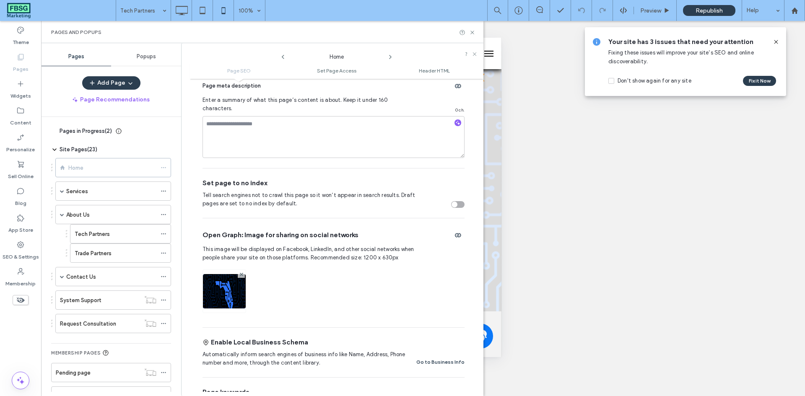
scroll to position [214, 0]
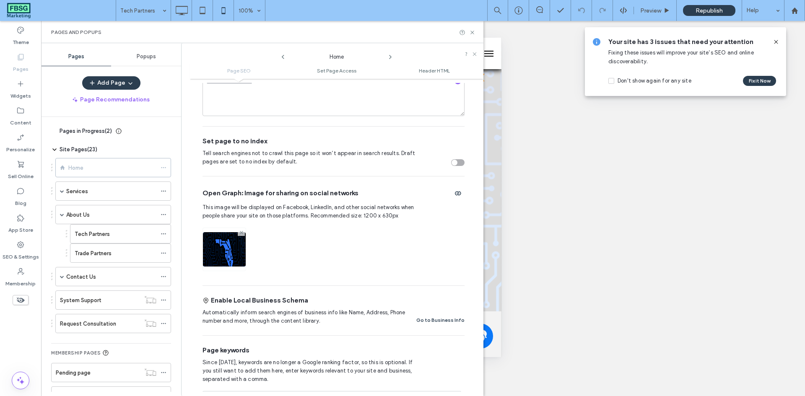
click at [240, 229] on span at bounding box center [241, 232] width 3 height 7
click at [228, 229] on div "Image" at bounding box center [224, 249] width 42 height 40
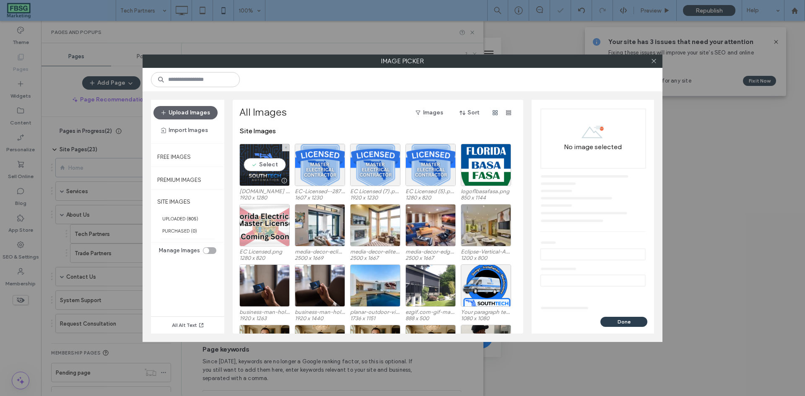
click at [269, 165] on div "Select" at bounding box center [264, 165] width 50 height 42
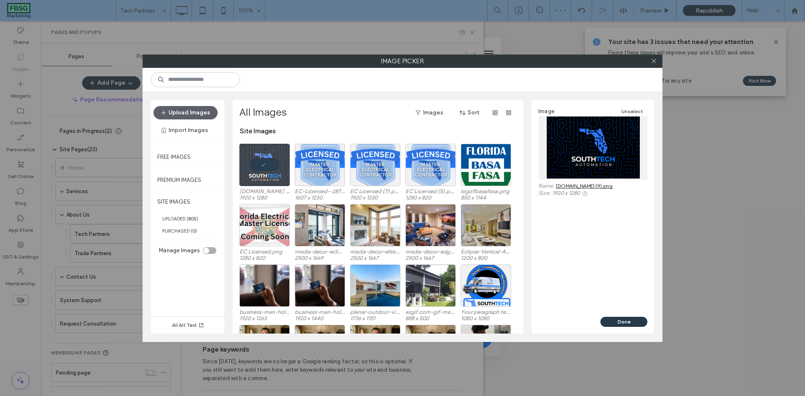
click at [625, 321] on button "Done" at bounding box center [623, 322] width 47 height 10
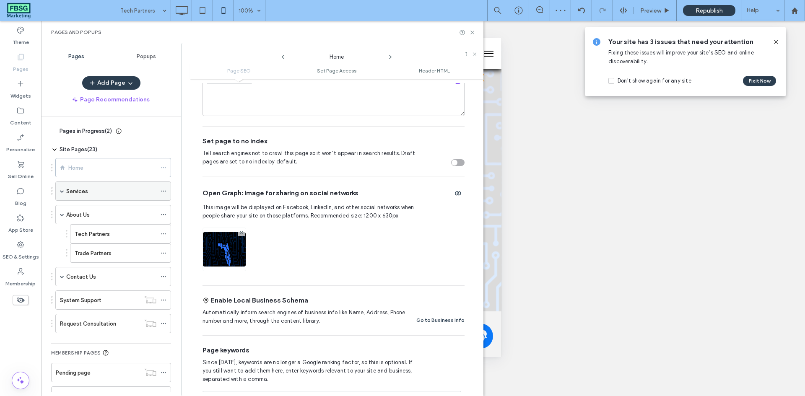
click at [165, 189] on icon at bounding box center [164, 191] width 6 height 6
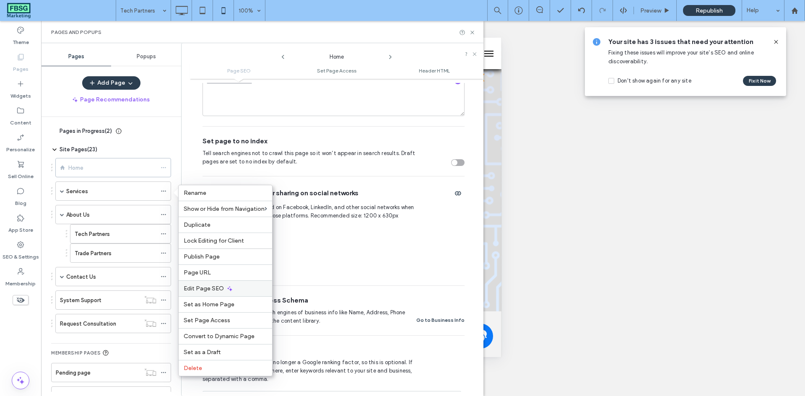
click at [219, 284] on div "Edit Page SEO" at bounding box center [225, 288] width 93 height 16
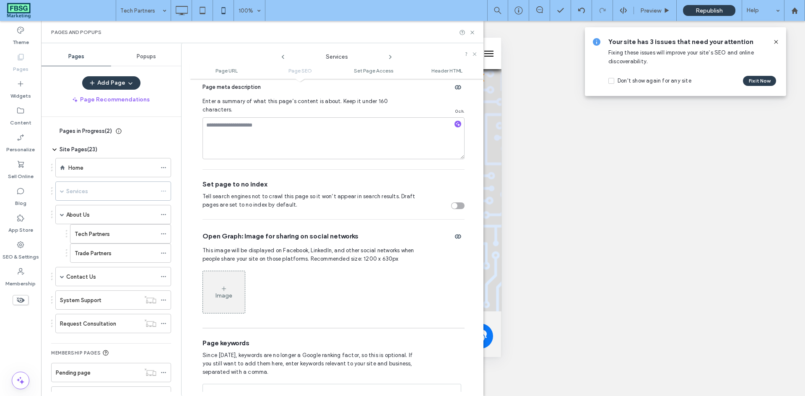
scroll to position [282, 0]
click at [162, 323] on icon at bounding box center [164, 324] width 6 height 6
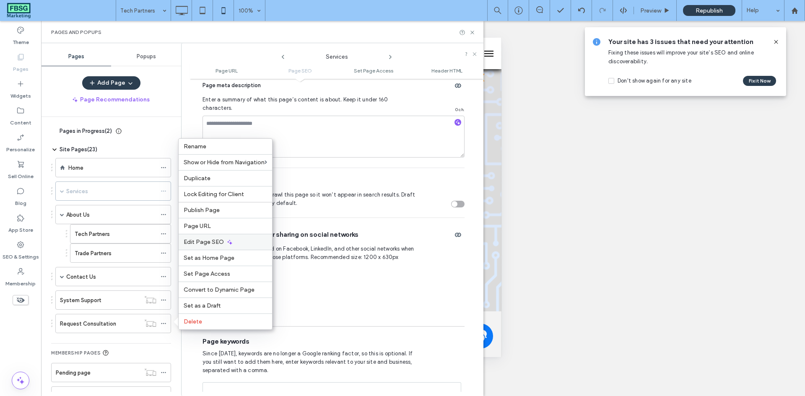
click at [207, 246] on div "Edit Page SEO" at bounding box center [225, 242] width 93 height 16
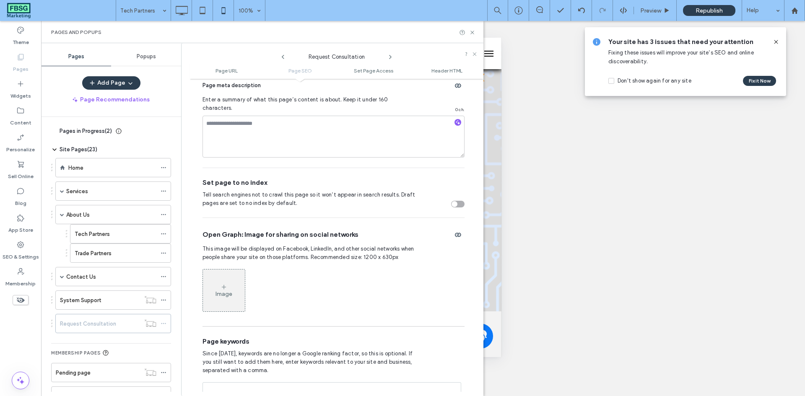
click at [223, 284] on icon at bounding box center [223, 287] width 7 height 7
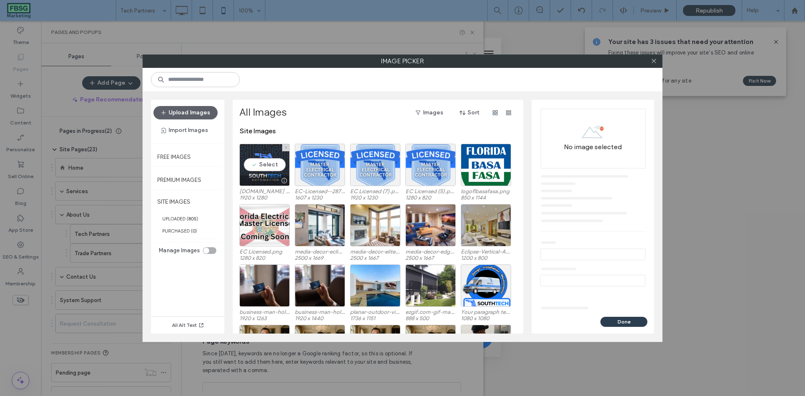
click at [268, 158] on div "Select" at bounding box center [264, 165] width 50 height 42
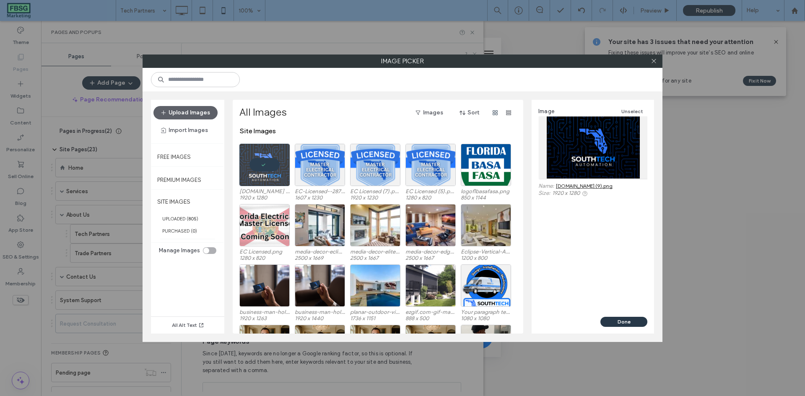
click at [620, 319] on button "Done" at bounding box center [623, 322] width 47 height 10
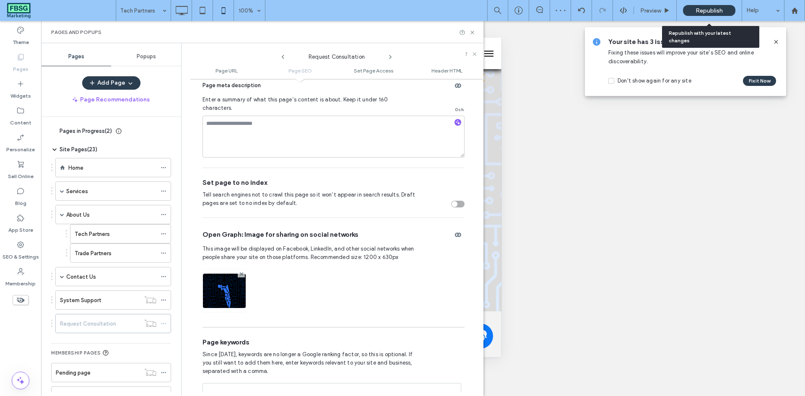
click at [713, 10] on span "Republish" at bounding box center [708, 10] width 27 height 7
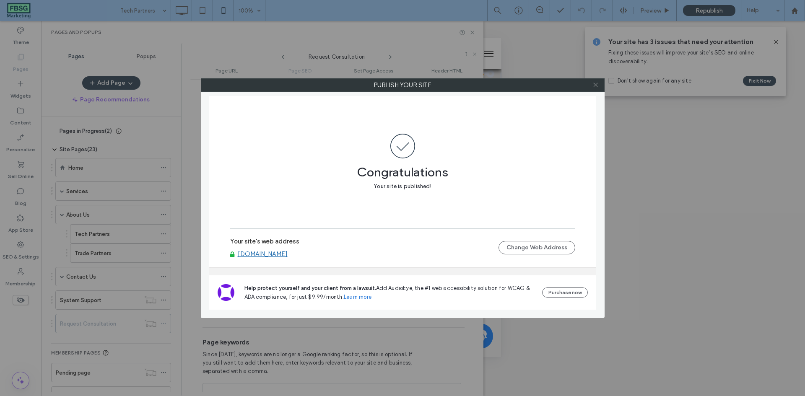
click at [593, 87] on icon at bounding box center [595, 85] width 6 height 6
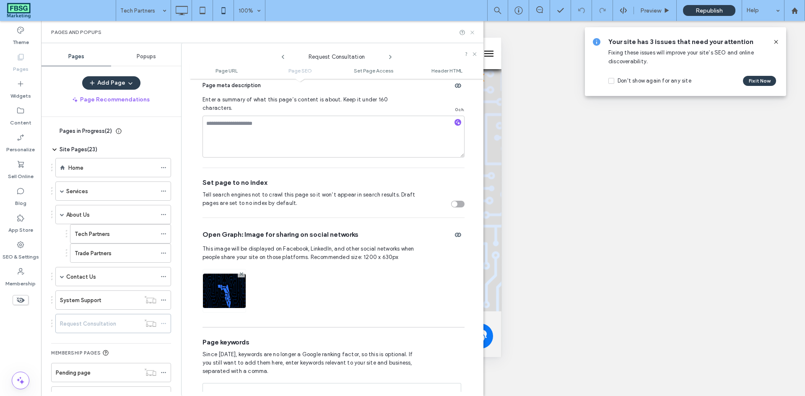
click at [471, 32] on icon at bounding box center [472, 32] width 6 height 6
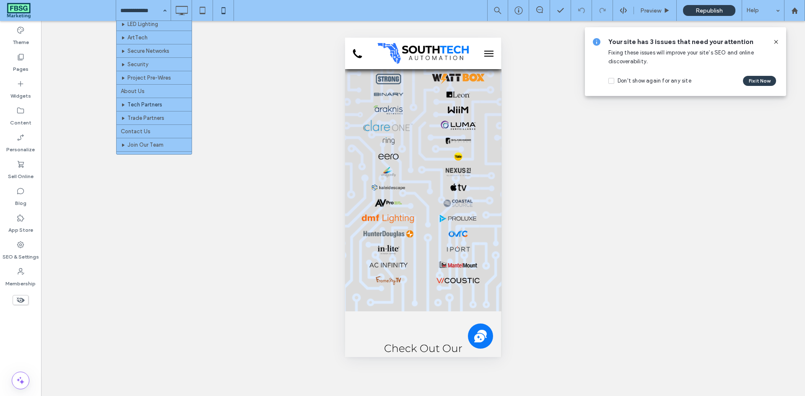
scroll to position [126, 0]
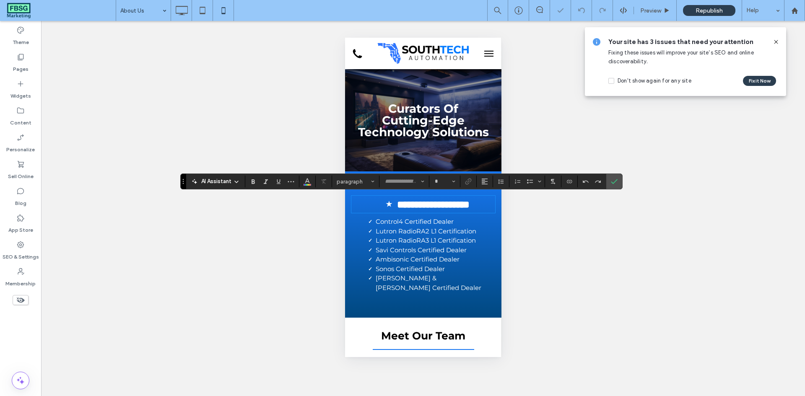
type input "**********"
click at [371, 203] on li "**********" at bounding box center [433, 205] width 124 height 16
click at [371, 202] on li "**********" at bounding box center [433, 205] width 124 height 16
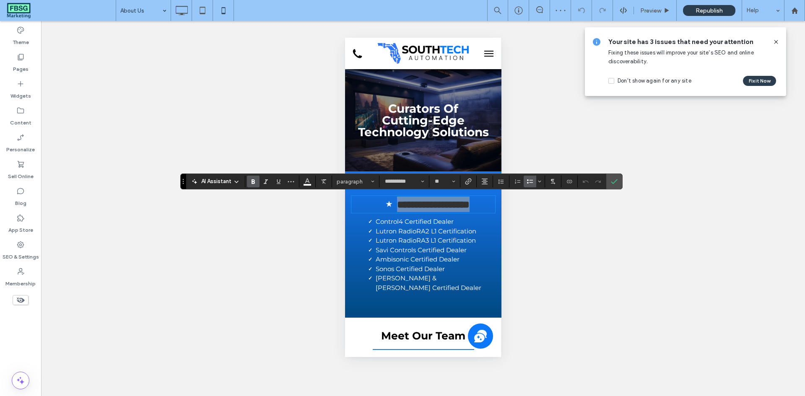
click at [372, 202] on li "**********" at bounding box center [433, 205] width 124 height 16
type input "**"
click at [414, 204] on strong "**********" at bounding box center [433, 205] width 84 height 10
click at [388, 206] on li "**********" at bounding box center [433, 205] width 124 height 16
click at [462, 207] on strong "**********" at bounding box center [423, 204] width 84 height 10
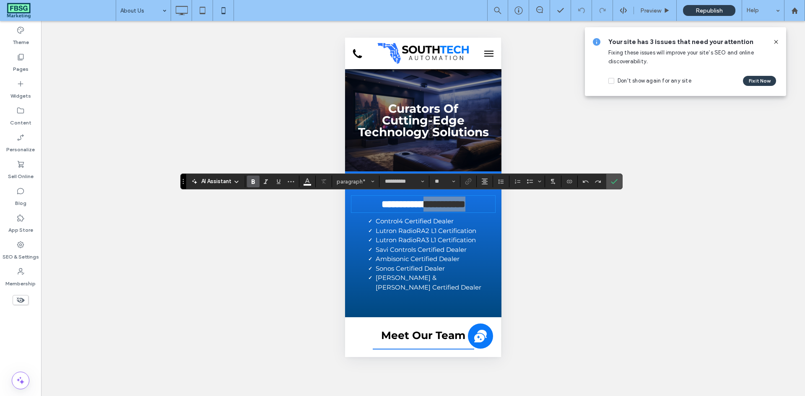
click at [462, 207] on strong "**********" at bounding box center [423, 204] width 84 height 10
click at [483, 181] on icon "Alignment" at bounding box center [484, 181] width 7 height 7
click at [484, 210] on span "ui.textEditor.alignment.center" at bounding box center [483, 207] width 4 height 12
click at [612, 179] on icon "Confirm" at bounding box center [614, 181] width 7 height 7
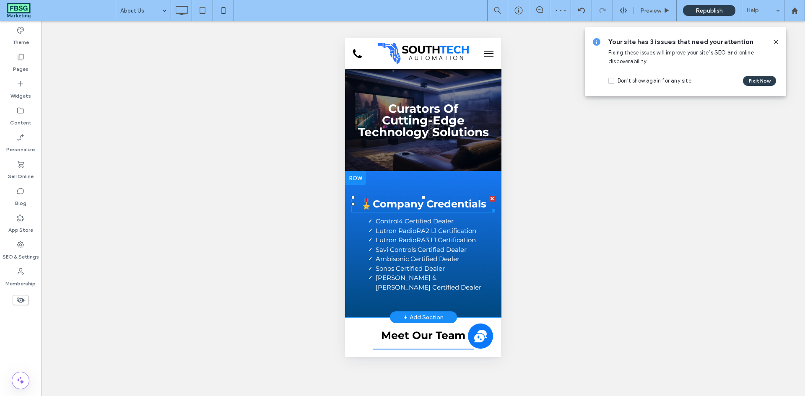
click at [378, 205] on strong "🎖️Company Credentials" at bounding box center [423, 204] width 126 height 12
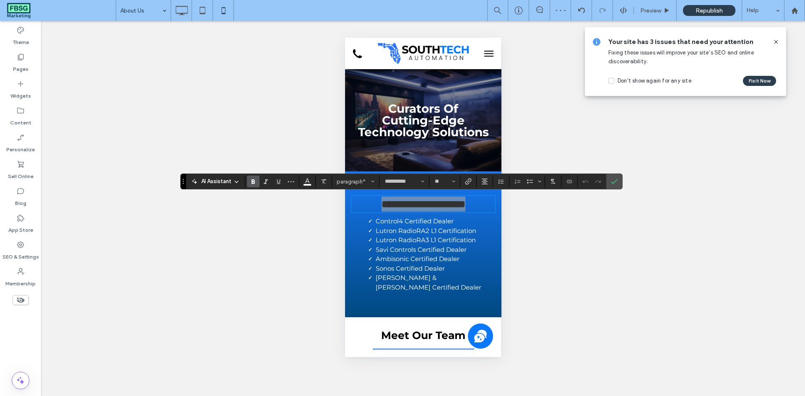
click at [381, 202] on strong "**********" at bounding box center [423, 204] width 84 height 10
click at [615, 183] on icon "Confirm" at bounding box center [614, 181] width 7 height 7
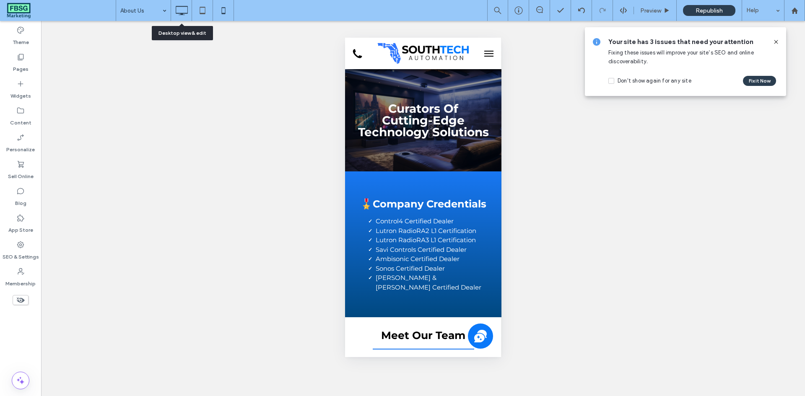
click at [182, 9] on icon at bounding box center [181, 10] width 17 height 17
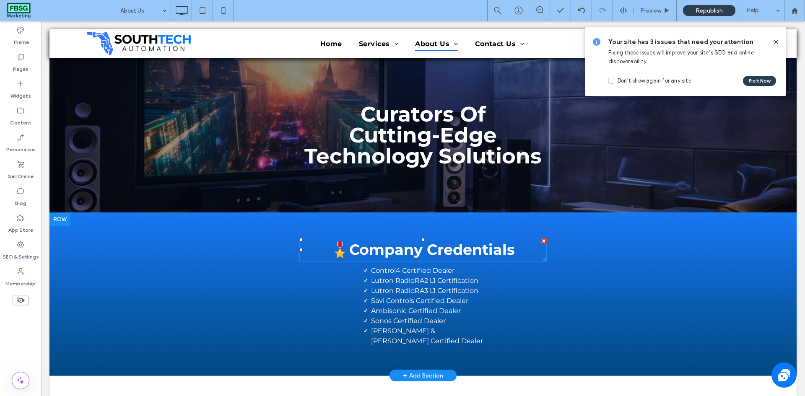
click at [340, 247] on strong "🎖️Company Credentials" at bounding box center [423, 250] width 184 height 18
type input "**********"
type input "**"
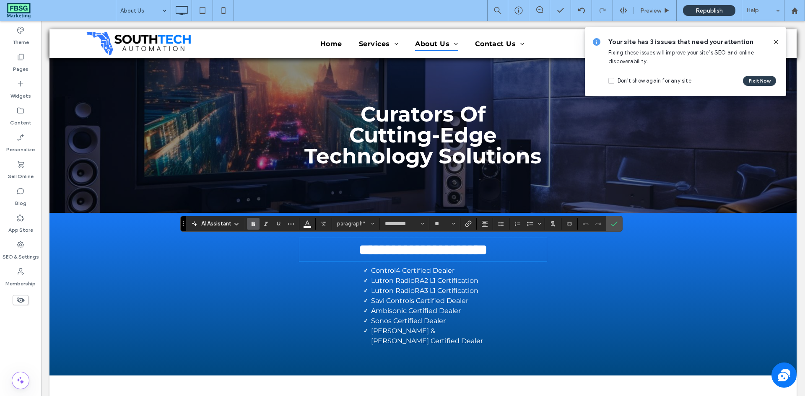
click at [359, 247] on strong "**********" at bounding box center [423, 250] width 128 height 14
type input "**"
click at [619, 223] on label "Confirm" at bounding box center [614, 223] width 13 height 15
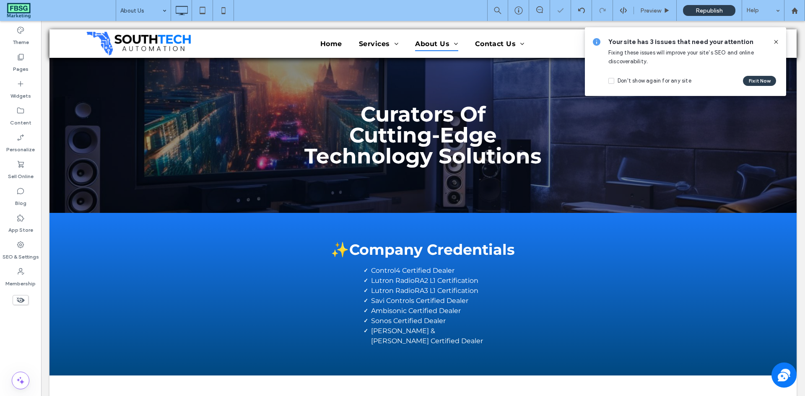
click at [775, 41] on icon at bounding box center [775, 42] width 7 height 7
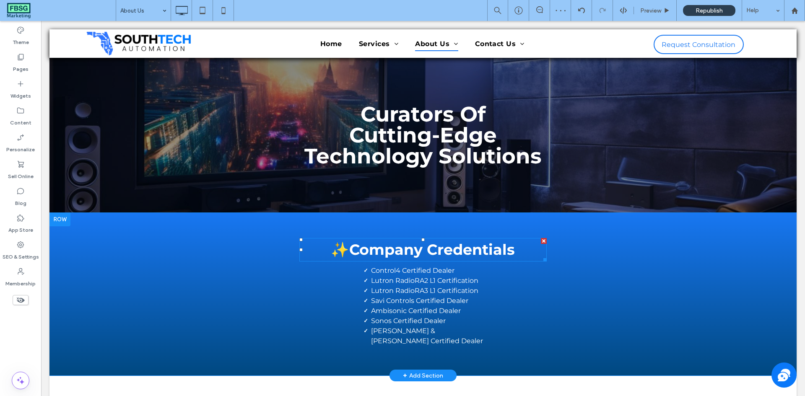
click at [508, 247] on strong "✨Company Credentials" at bounding box center [423, 250] width 184 height 18
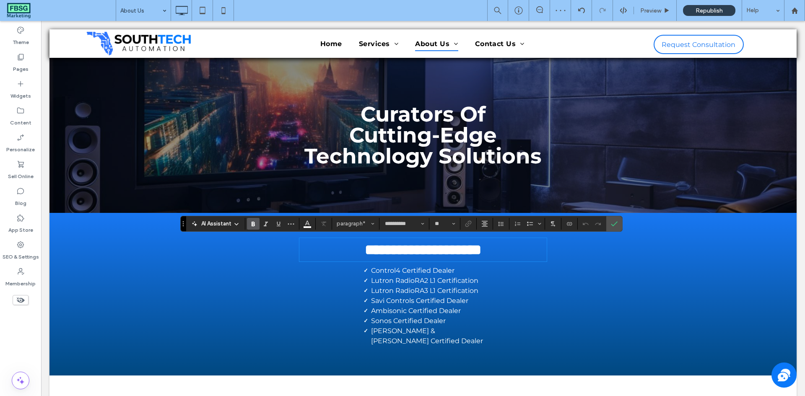
click at [519, 251] on p "**********" at bounding box center [422, 250] width 247 height 22
type input "**"
click at [618, 219] on label "Confirm" at bounding box center [614, 223] width 13 height 15
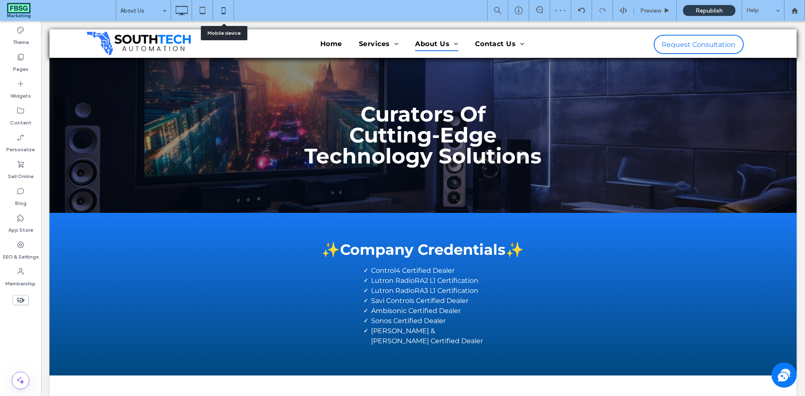
click at [220, 6] on icon at bounding box center [223, 10] width 17 height 17
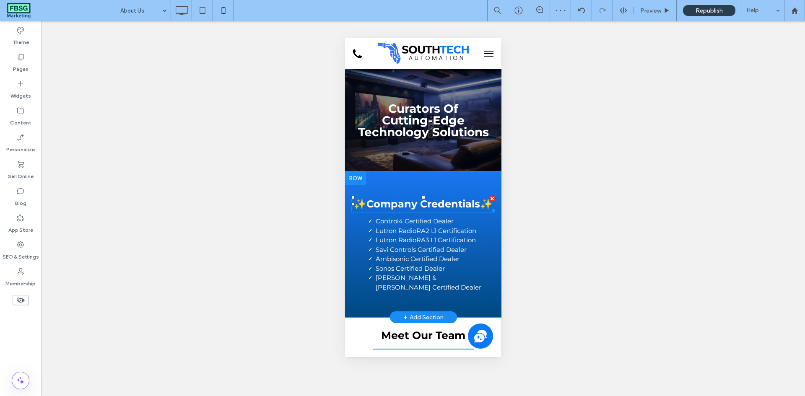
click at [445, 210] on strong "✨Company Credentials✨" at bounding box center [422, 204] width 139 height 12
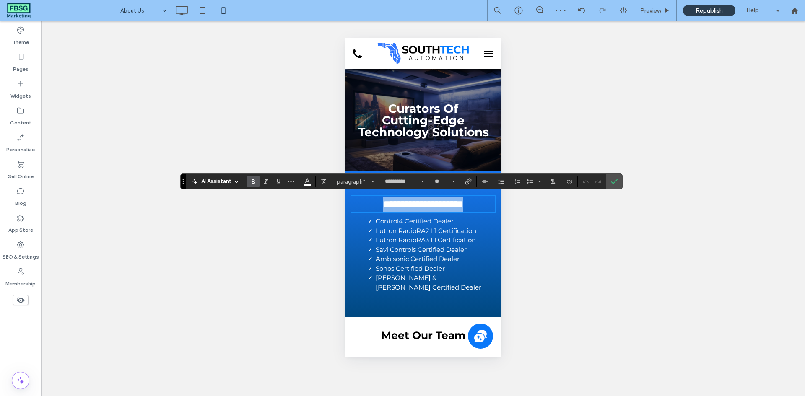
click at [440, 209] on strong "**********" at bounding box center [423, 204] width 80 height 10
drag, startPoint x: 444, startPoint y: 220, endPoint x: 399, endPoint y: 205, distance: 46.9
click at [399, 205] on strong "**********" at bounding box center [423, 204] width 80 height 10
click at [439, 183] on input "**" at bounding box center [442, 181] width 16 height 7
type input "**"
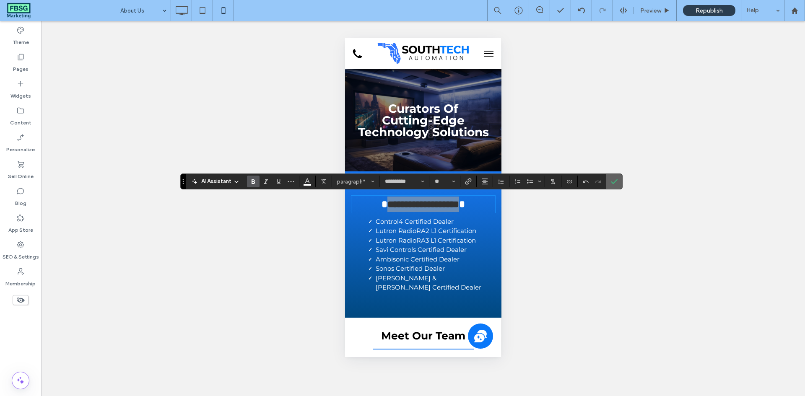
click at [613, 179] on icon "Confirm" at bounding box center [614, 181] width 7 height 7
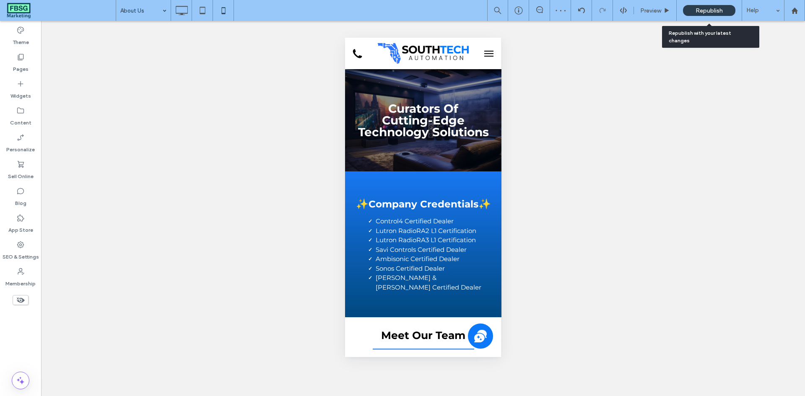
click at [701, 10] on span "Republish" at bounding box center [708, 10] width 27 height 7
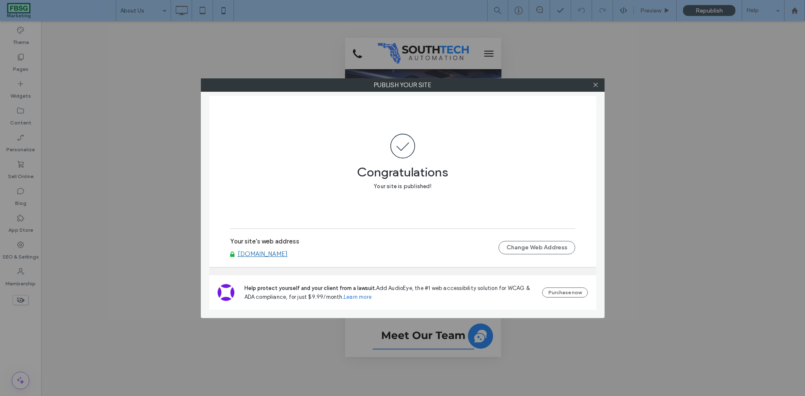
click at [587, 82] on label "Publish your site" at bounding box center [402, 85] width 403 height 13
click at [594, 84] on icon at bounding box center [595, 85] width 6 height 6
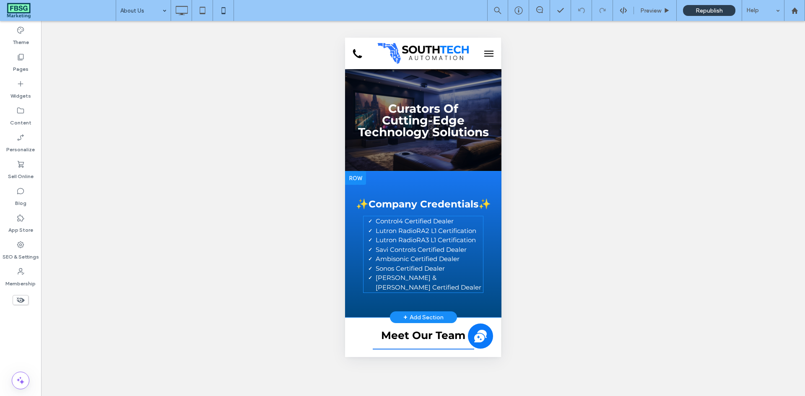
click at [422, 235] on li "Lutron RadioRA2 L1 Certification" at bounding box center [429, 231] width 108 height 10
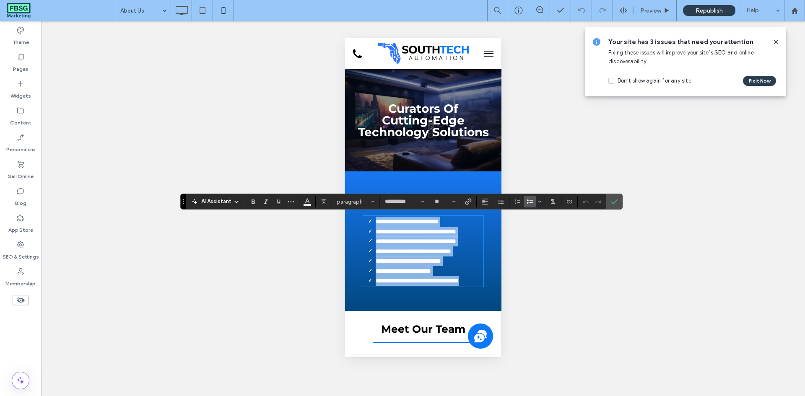
click at [430, 227] on li "**********" at bounding box center [429, 232] width 108 height 10
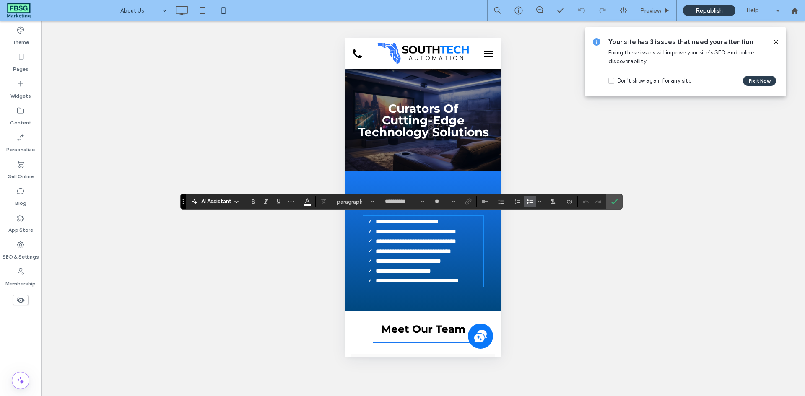
click at [404, 220] on span "**********" at bounding box center [406, 221] width 63 height 6
click at [438, 219] on span "**********" at bounding box center [406, 221] width 63 height 6
drag, startPoint x: 456, startPoint y: 219, endPoint x: 428, endPoint y: 221, distance: 28.6
click at [428, 221] on li "**********" at bounding box center [429, 222] width 108 height 10
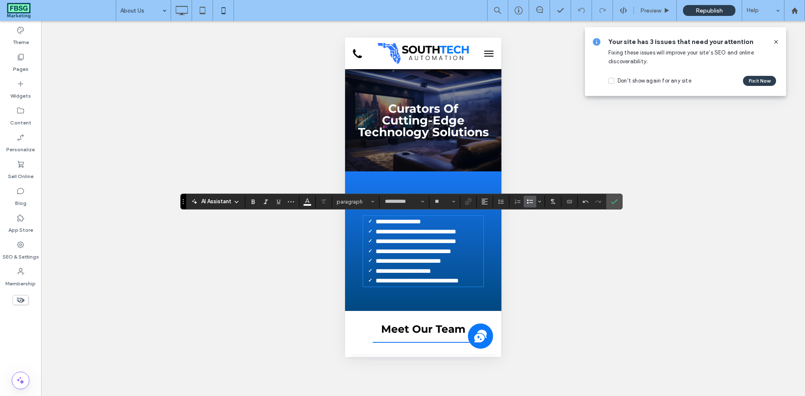
click at [402, 218] on span "**********" at bounding box center [397, 221] width 45 height 6
drag, startPoint x: 473, startPoint y: 230, endPoint x: 453, endPoint y: 230, distance: 20.5
click at [453, 230] on li "**********" at bounding box center [429, 232] width 108 height 10
drag, startPoint x: 472, startPoint y: 239, endPoint x: 452, endPoint y: 240, distance: 20.1
click at [452, 240] on li "**********" at bounding box center [429, 241] width 108 height 10
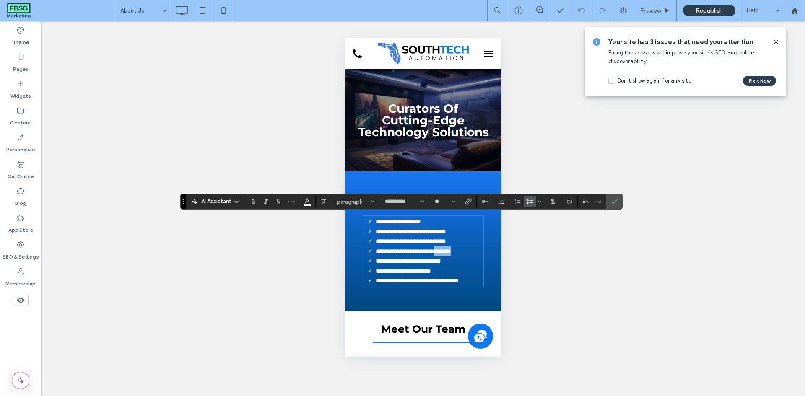
drag, startPoint x: 467, startPoint y: 249, endPoint x: 441, endPoint y: 249, distance: 26.4
click at [441, 249] on li "**********" at bounding box center [429, 251] width 108 height 10
drag, startPoint x: 461, startPoint y: 261, endPoint x: 434, endPoint y: 261, distance: 27.2
click at [434, 261] on li "**********" at bounding box center [429, 261] width 108 height 10
drag, startPoint x: 449, startPoint y: 268, endPoint x: 418, endPoint y: 268, distance: 31.0
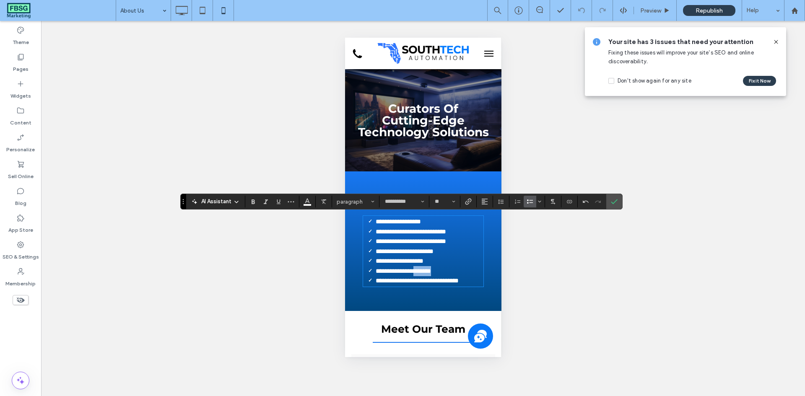
click at [418, 268] on li "**********" at bounding box center [429, 271] width 108 height 10
drag, startPoint x: 478, startPoint y: 276, endPoint x: 454, endPoint y: 279, distance: 23.6
click at [454, 279] on li "**********" at bounding box center [429, 281] width 108 height 10
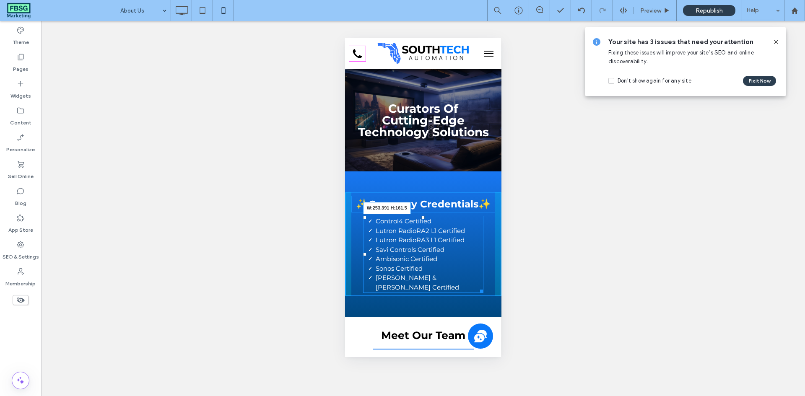
drag, startPoint x: 478, startPoint y: 282, endPoint x: 816, endPoint y: 319, distance: 339.8
click at [477, 287] on div at bounding box center [480, 290] width 6 height 6
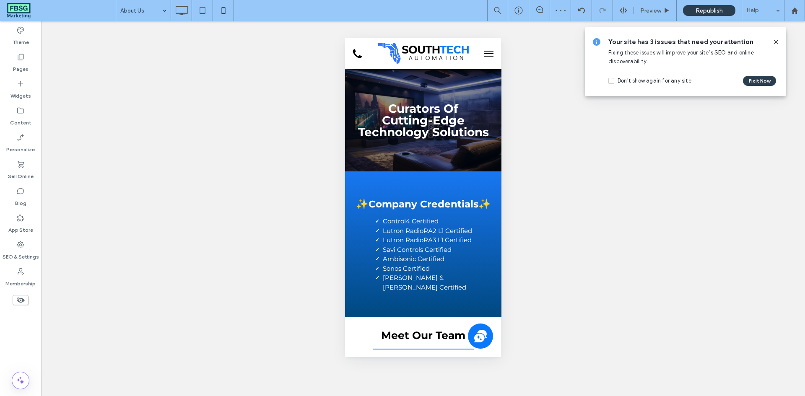
click at [777, 43] on icon at bounding box center [775, 42] width 7 height 7
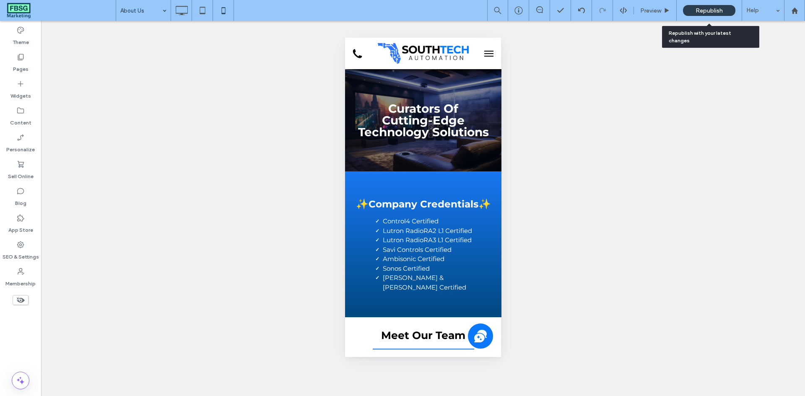
click at [710, 10] on span "Republish" at bounding box center [708, 10] width 27 height 7
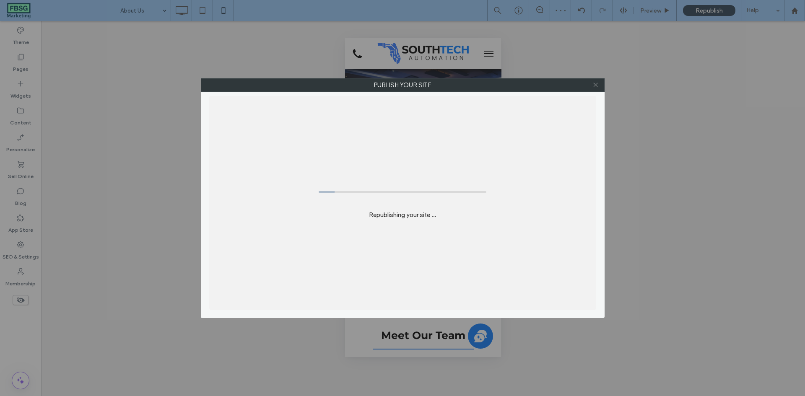
click at [596, 84] on use at bounding box center [595, 85] width 4 height 4
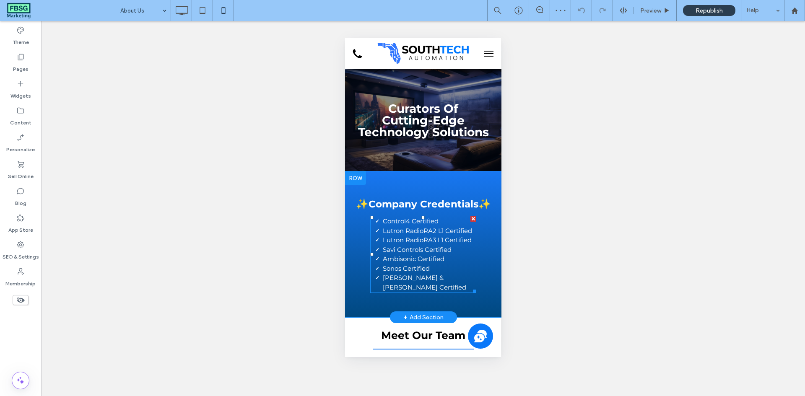
click at [452, 252] on li "Savi Controls Certified" at bounding box center [428, 250] width 93 height 10
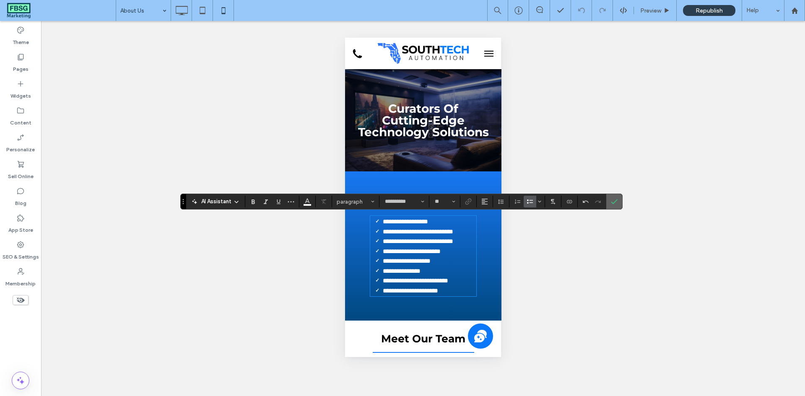
click at [612, 199] on icon "Confirm" at bounding box center [614, 201] width 7 height 7
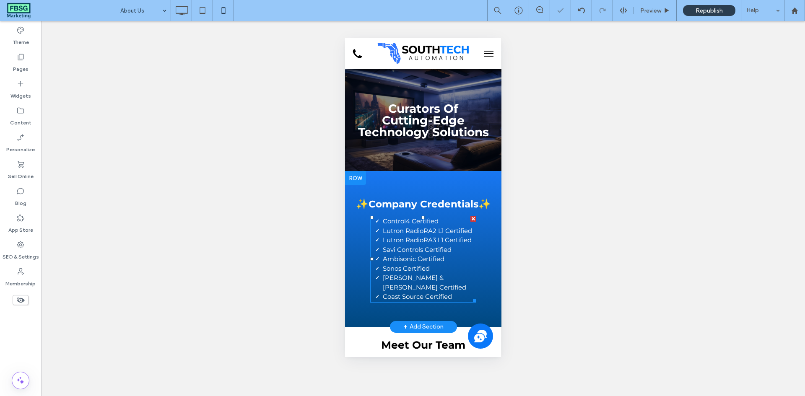
click at [432, 280] on span "[PERSON_NAME] & [PERSON_NAME] Certified" at bounding box center [423, 283] width 83 height 18
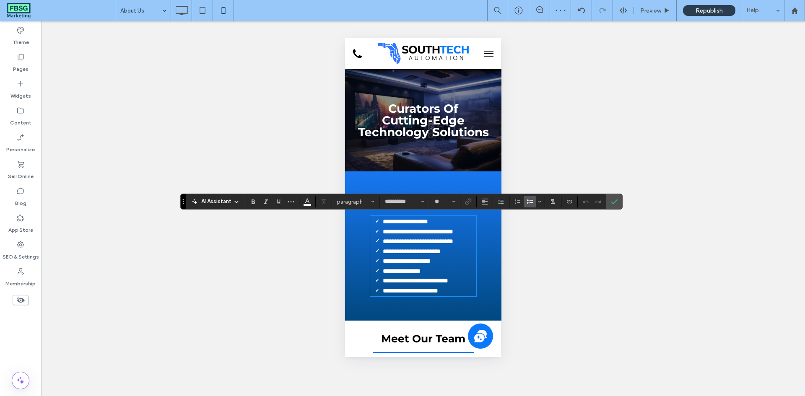
click at [397, 288] on span "**********" at bounding box center [409, 291] width 55 height 6
click at [395, 288] on span "**********" at bounding box center [409, 291] width 55 height 6
click at [616, 203] on icon "Confirm" at bounding box center [614, 201] width 7 height 7
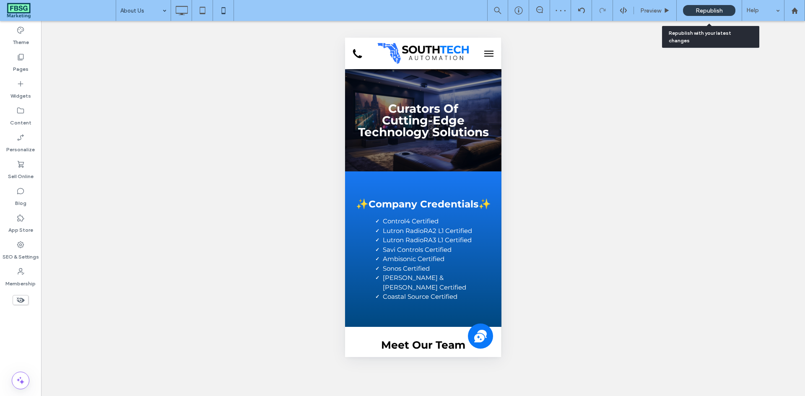
click at [703, 10] on span "Republish" at bounding box center [708, 10] width 27 height 7
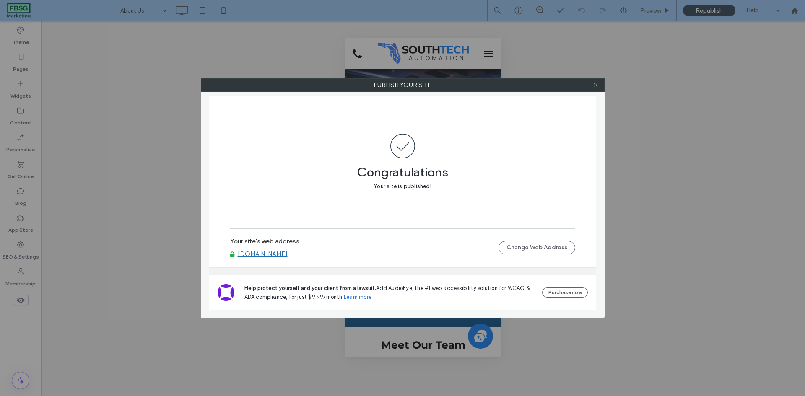
click at [594, 82] on icon at bounding box center [595, 85] width 6 height 6
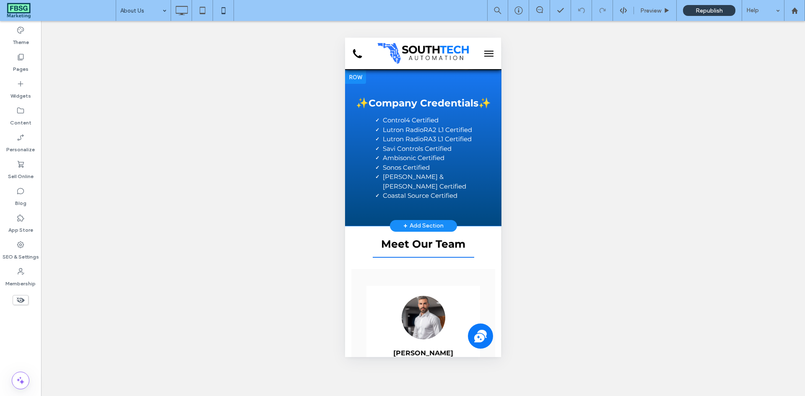
scroll to position [1084, 0]
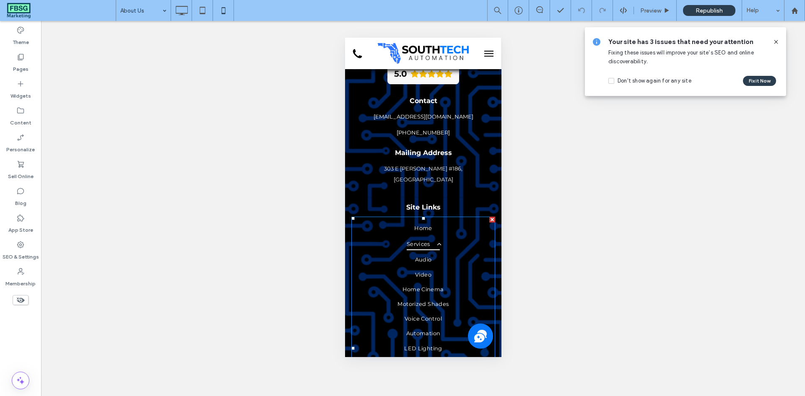
click at [424, 238] on span "Services" at bounding box center [423, 244] width 34 height 12
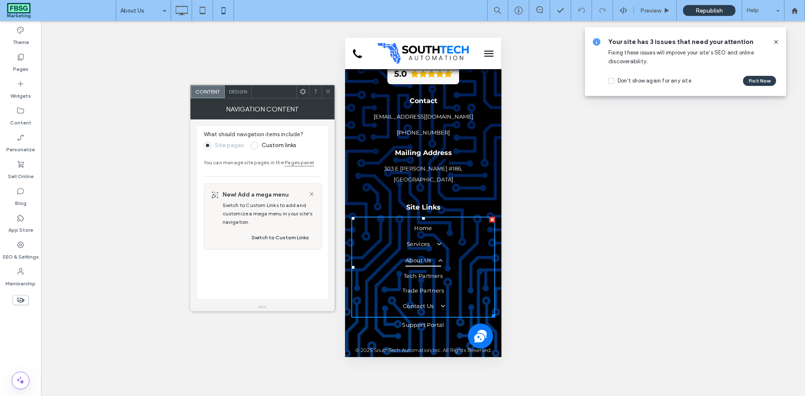
click at [238, 87] on div "Design" at bounding box center [238, 92] width 27 height 13
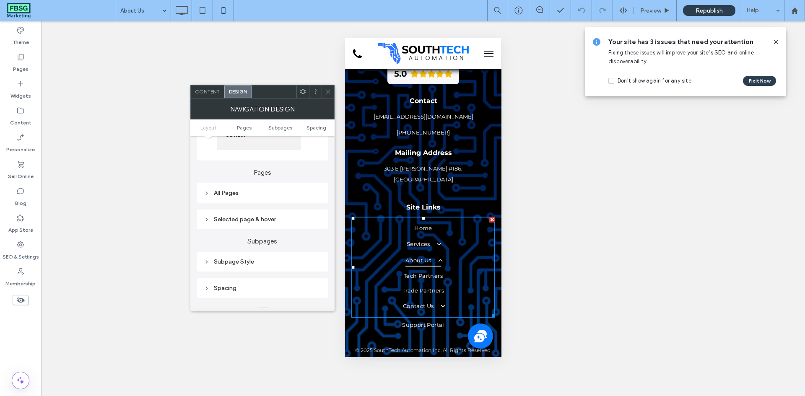
scroll to position [168, 0]
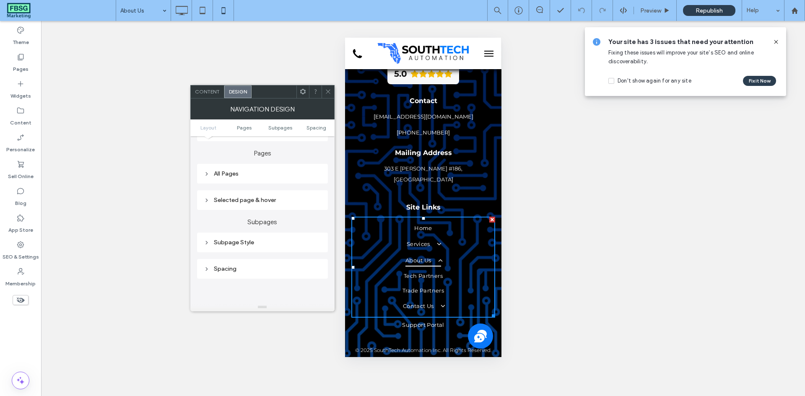
click at [257, 251] on div "Subpage Style" at bounding box center [262, 243] width 131 height 20
click at [259, 246] on div "Subpage Style" at bounding box center [262, 242] width 117 height 7
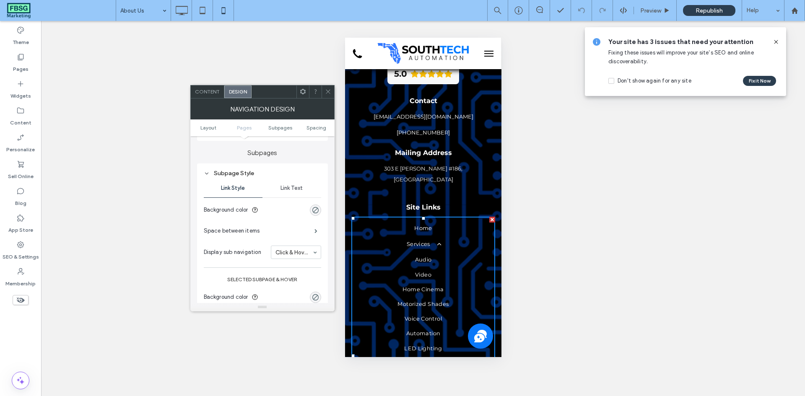
scroll to position [251, 0]
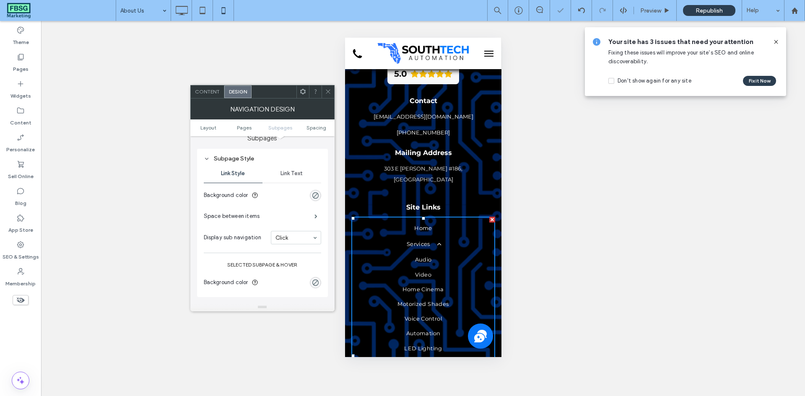
click at [330, 90] on icon at bounding box center [328, 91] width 6 height 6
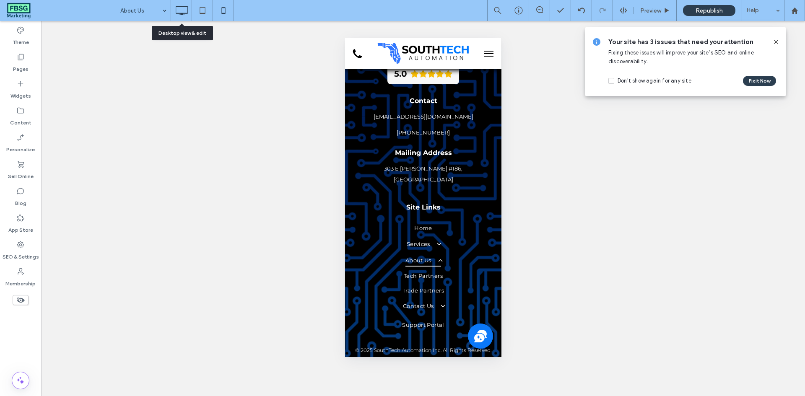
click at [187, 13] on icon at bounding box center [181, 10] width 17 height 17
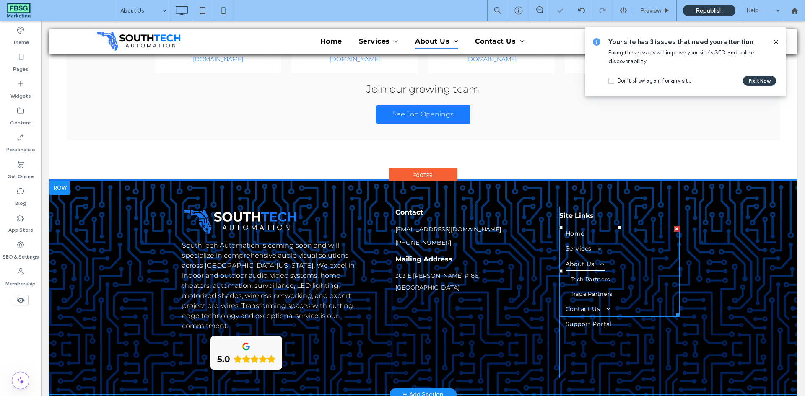
click at [586, 287] on link "Trade Partners" at bounding box center [619, 294] width 108 height 15
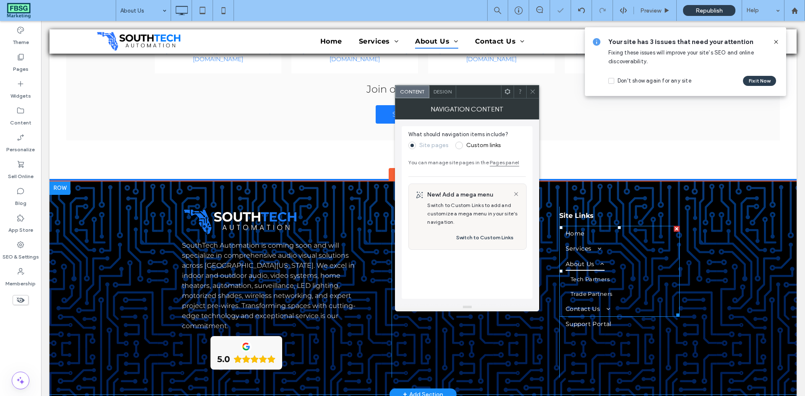
scroll to position [509, 0]
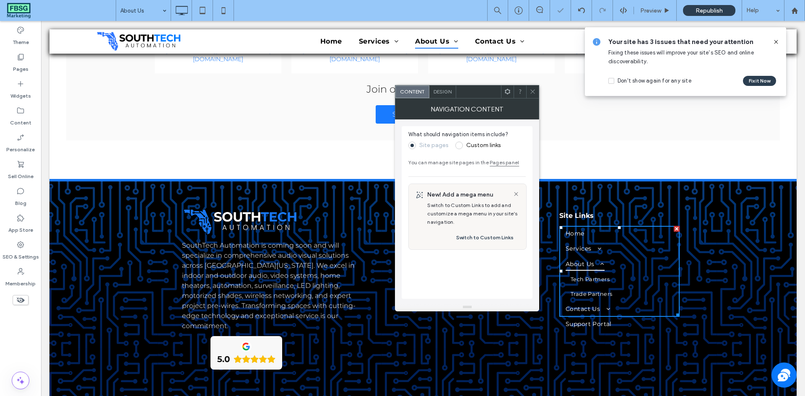
click at [434, 93] on span "Design" at bounding box center [442, 91] width 18 height 6
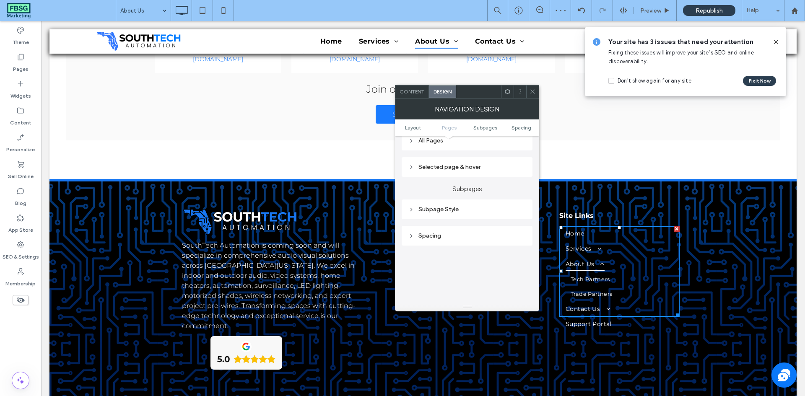
scroll to position [210, 0]
click at [444, 205] on div "Subpage Style" at bounding box center [466, 200] width 117 height 11
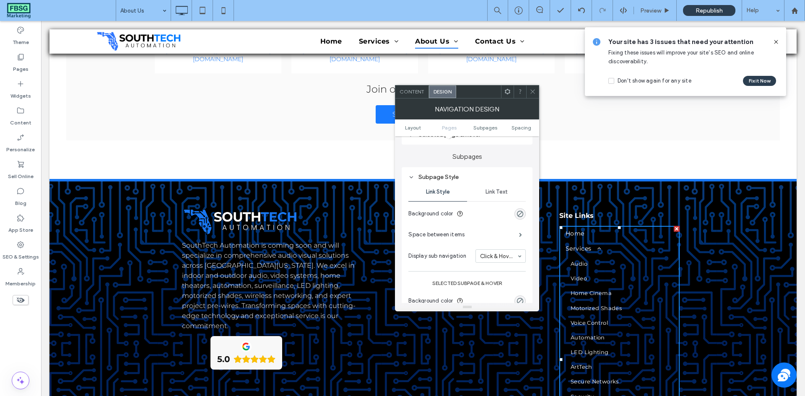
scroll to position [251, 0]
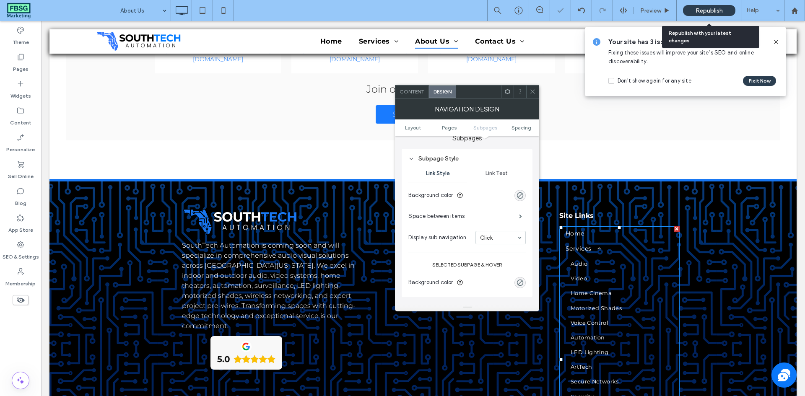
click at [713, 8] on span "Republish" at bounding box center [708, 10] width 27 height 7
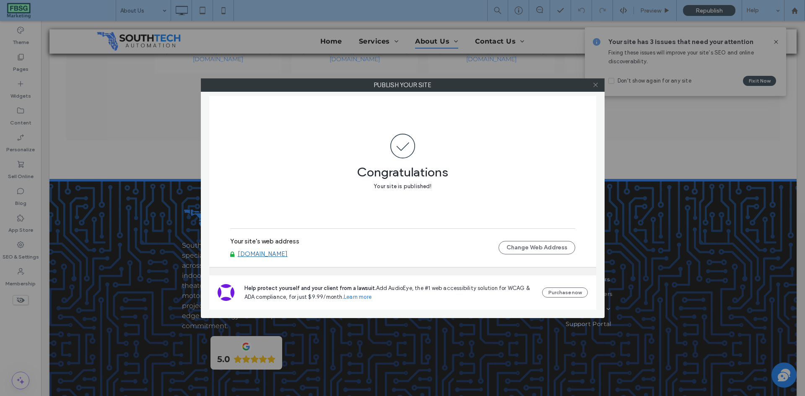
click at [596, 86] on icon at bounding box center [595, 85] width 6 height 6
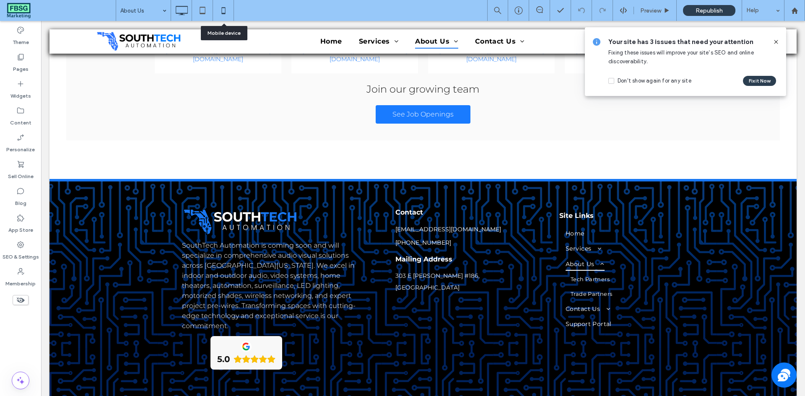
click at [225, 11] on use at bounding box center [223, 10] width 4 height 7
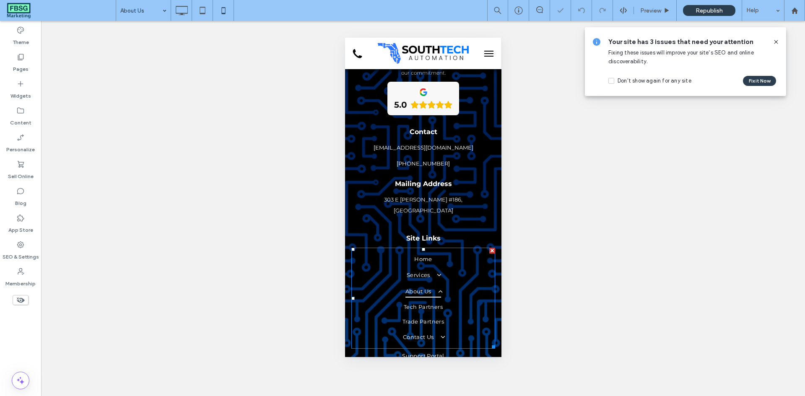
scroll to position [1084, 0]
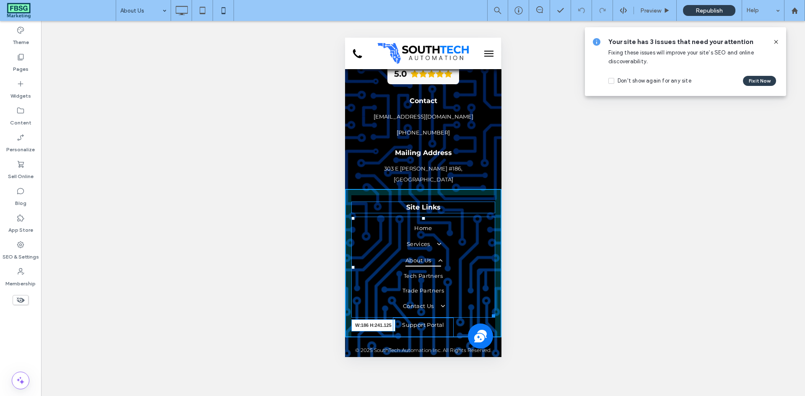
drag, startPoint x: 482, startPoint y: 306, endPoint x: 453, endPoint y: 306, distance: 29.8
click at [488, 311] on div at bounding box center [491, 314] width 6 height 6
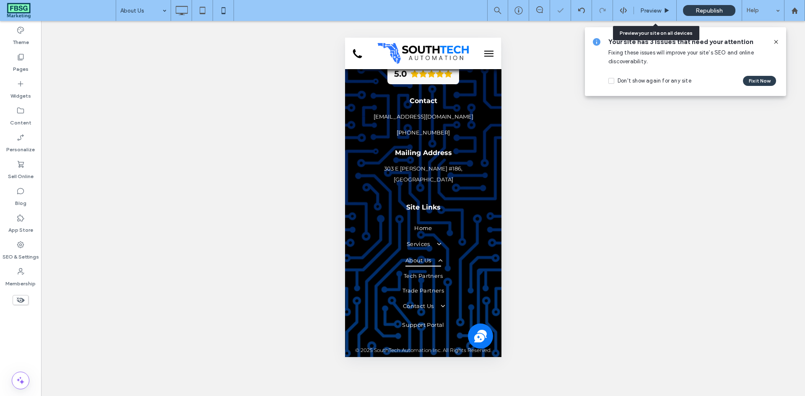
click at [650, 16] on div "Preview" at bounding box center [655, 10] width 43 height 21
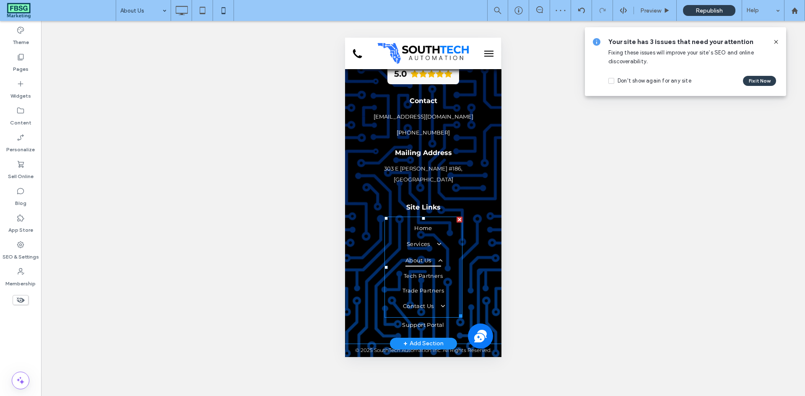
click at [436, 257] on span at bounding box center [435, 260] width 13 height 7
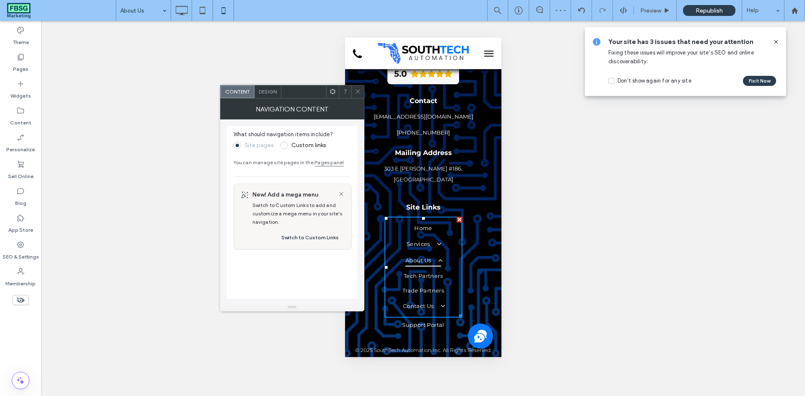
drag, startPoint x: 356, startPoint y: 90, endPoint x: 363, endPoint y: 88, distance: 7.0
click at [356, 90] on use at bounding box center [357, 92] width 4 height 4
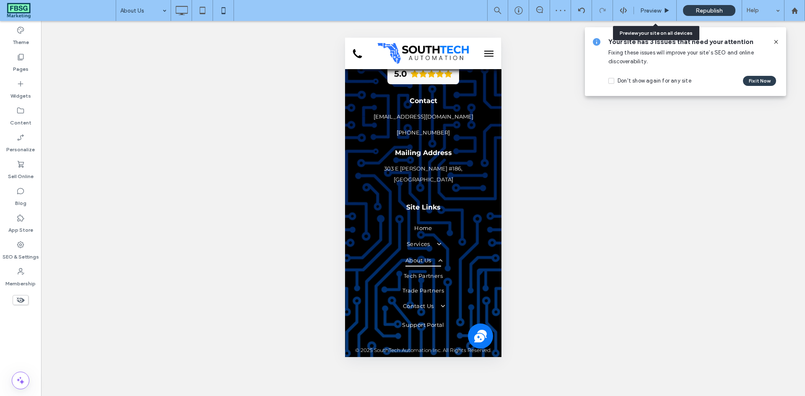
click at [651, 10] on span "Preview" at bounding box center [650, 10] width 21 height 7
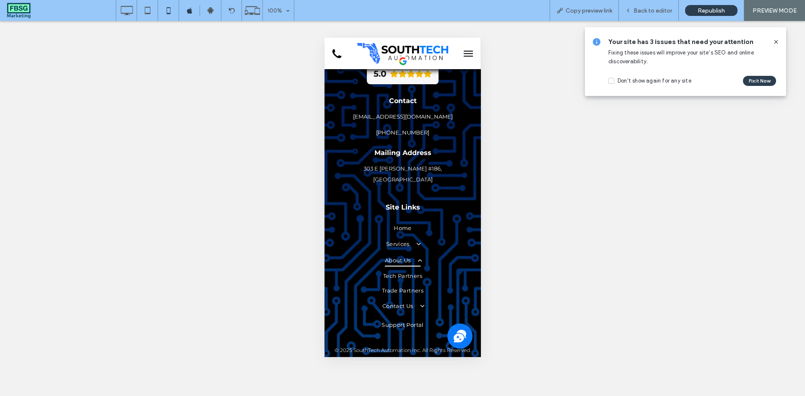
scroll to position [1078, 0]
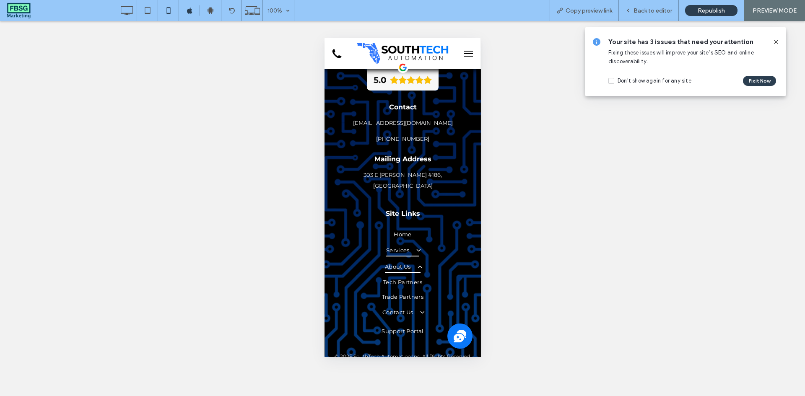
click at [415, 247] on span at bounding box center [413, 250] width 13 height 7
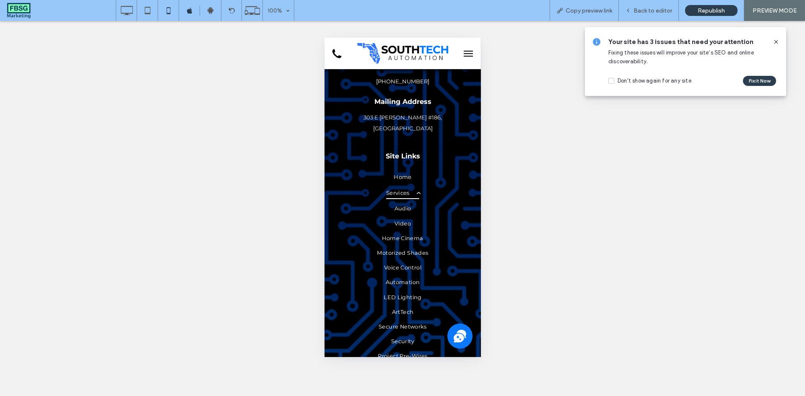
scroll to position [1161, 0]
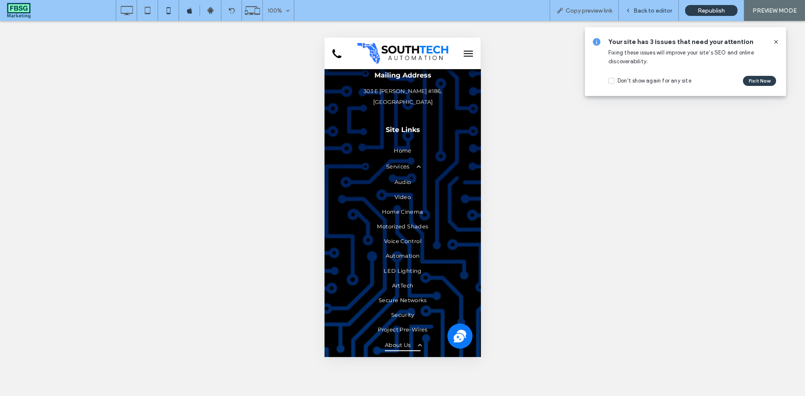
click at [634, 16] on div "Back to editor" at bounding box center [649, 10] width 60 height 21
click at [643, 5] on div "Back to editor" at bounding box center [649, 10] width 60 height 21
click at [645, 8] on span "Back to editor" at bounding box center [652, 10] width 39 height 7
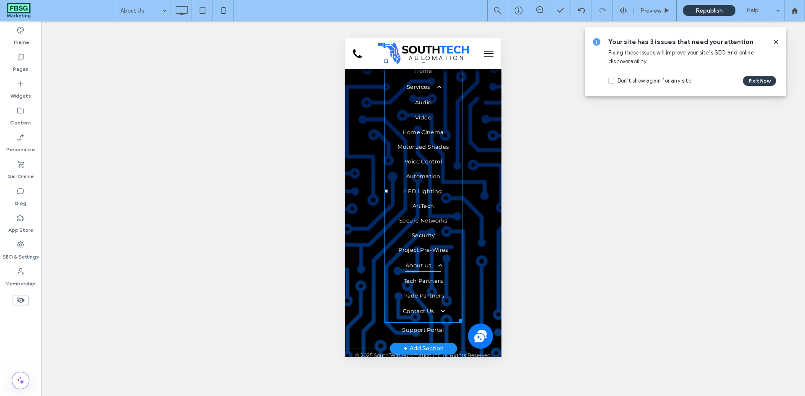
scroll to position [1245, 0]
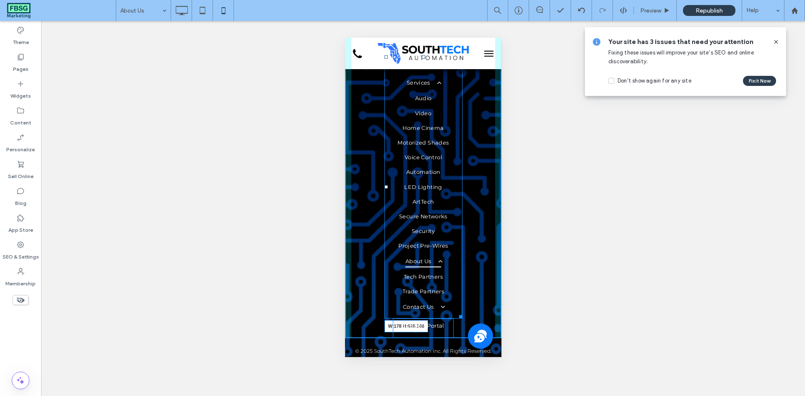
click at [456, 312] on div at bounding box center [459, 315] width 6 height 6
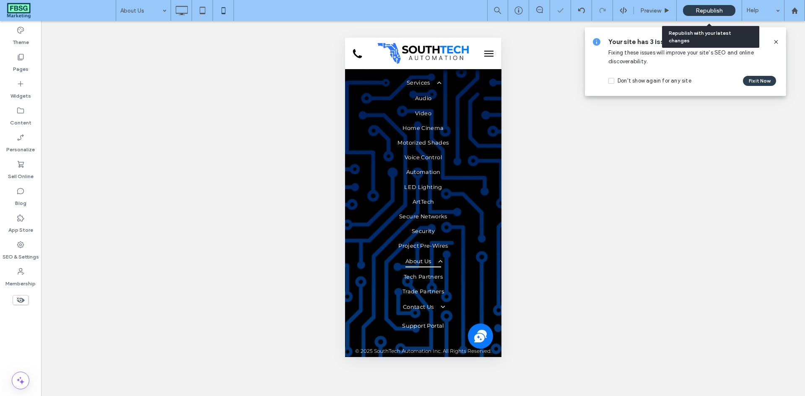
click at [702, 13] on span "Republish" at bounding box center [708, 10] width 27 height 7
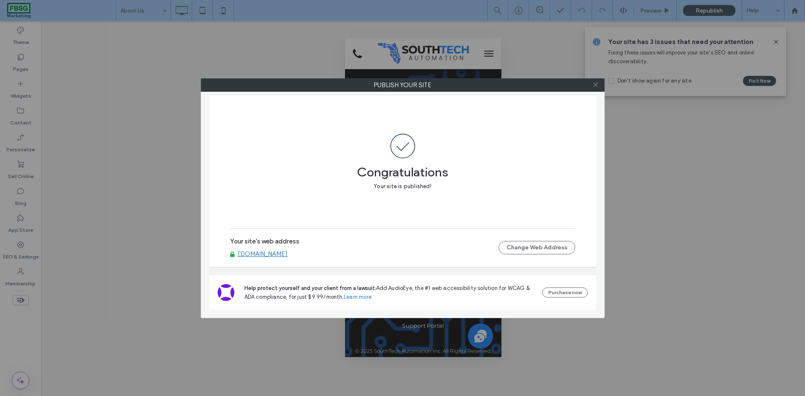
click at [597, 82] on icon at bounding box center [595, 85] width 6 height 6
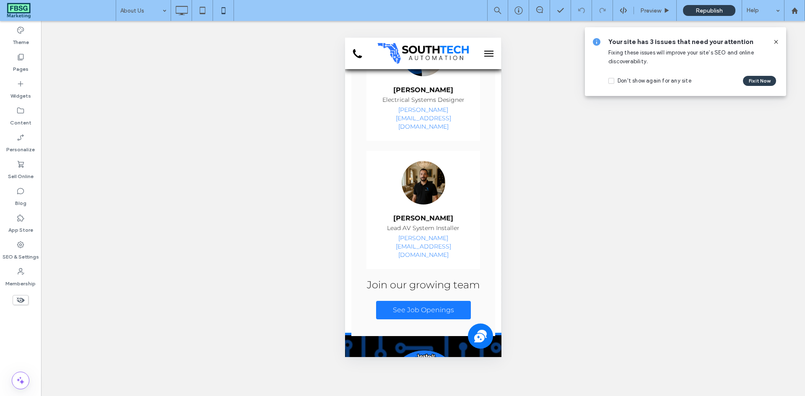
scroll to position [617, 0]
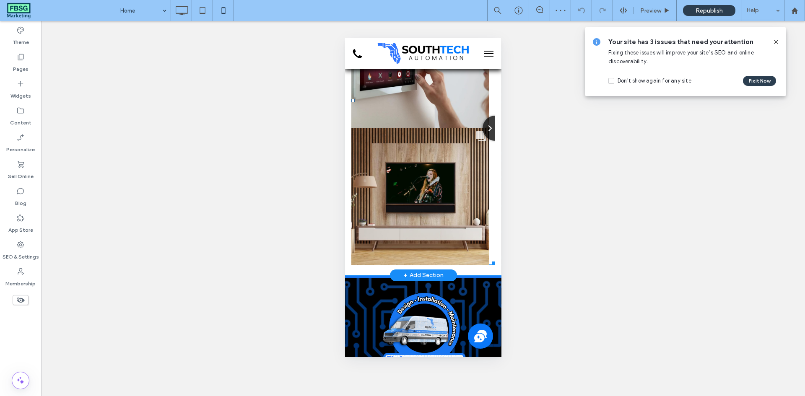
scroll to position [1509, 0]
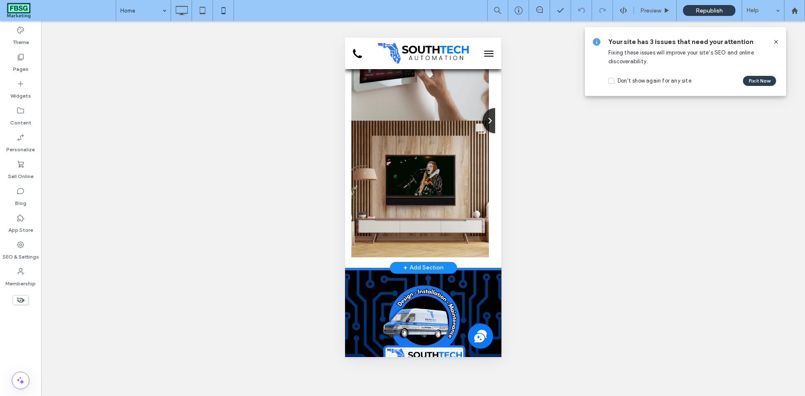
click at [463, 262] on div "SouthTech Automation @southtechfl Follow 8" at bounding box center [423, 93] width 156 height 337
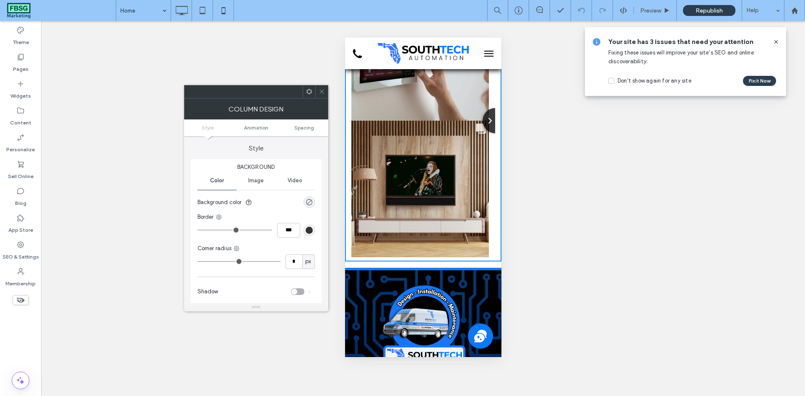
click at [319, 94] on icon at bounding box center [322, 91] width 6 height 6
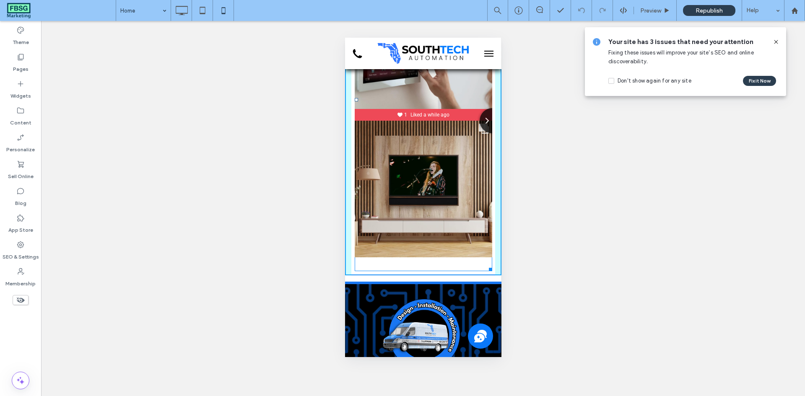
drag, startPoint x: 485, startPoint y: 282, endPoint x: 866, endPoint y: 290, distance: 381.9
click at [485, 271] on div at bounding box center [488, 268] width 6 height 6
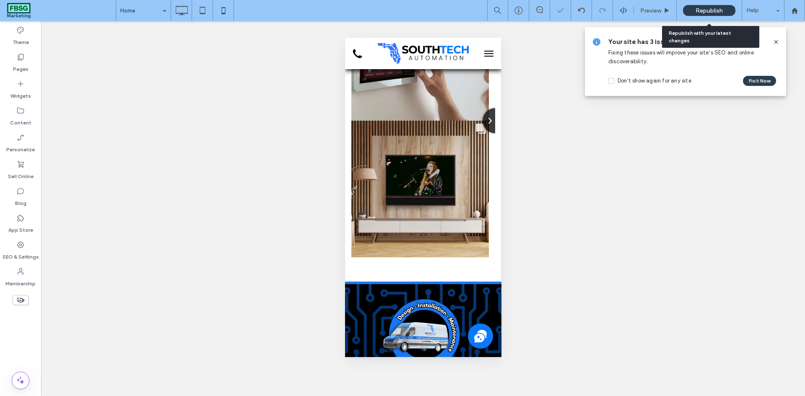
click at [701, 7] on span "Republish" at bounding box center [708, 10] width 27 height 7
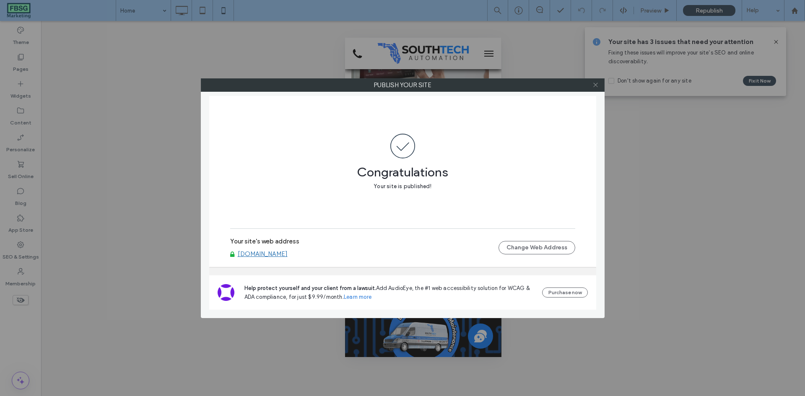
click at [598, 83] on icon at bounding box center [595, 85] width 6 height 6
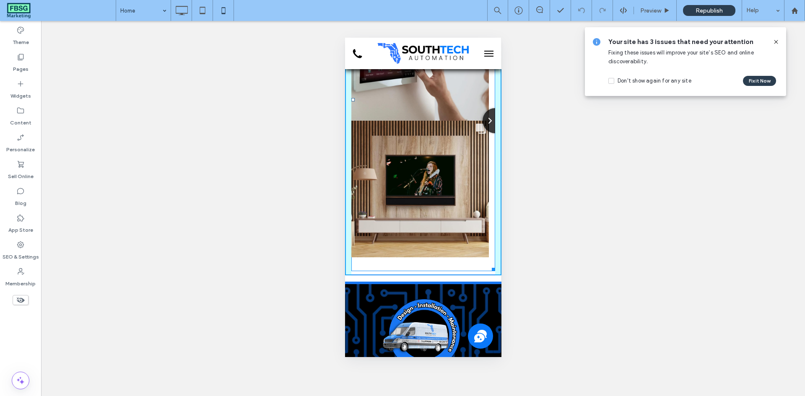
drag, startPoint x: 484, startPoint y: 297, endPoint x: 1012, endPoint y: 78, distance: 571.2
click at [488, 271] on div at bounding box center [491, 268] width 6 height 6
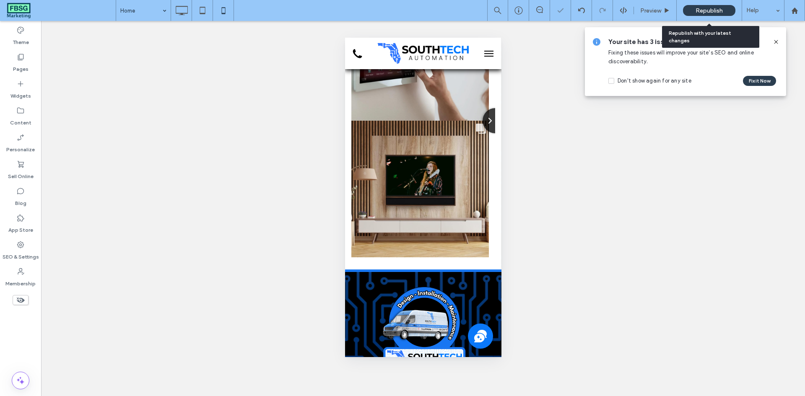
click at [697, 13] on span "Republish" at bounding box center [708, 10] width 27 height 7
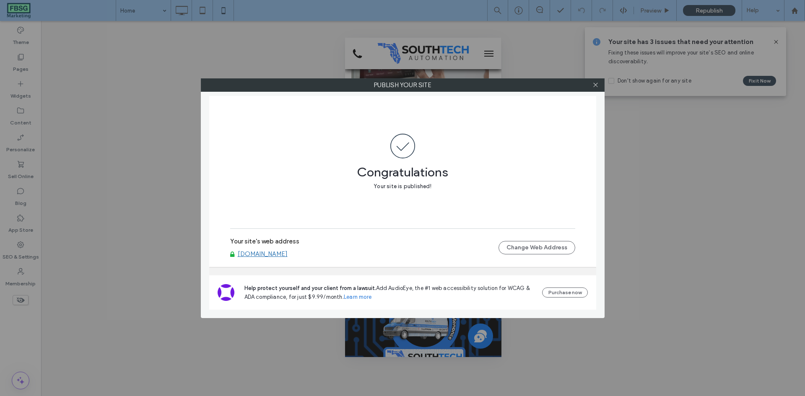
click at [599, 83] on div at bounding box center [595, 85] width 13 height 13
click at [596, 83] on icon at bounding box center [595, 85] width 6 height 6
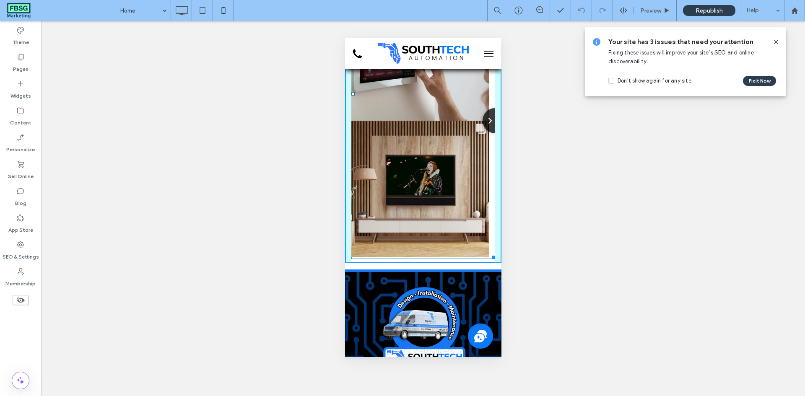
drag, startPoint x: 485, startPoint y: 284, endPoint x: 830, endPoint y: 314, distance: 346.7
click at [488, 259] on div at bounding box center [491, 256] width 6 height 6
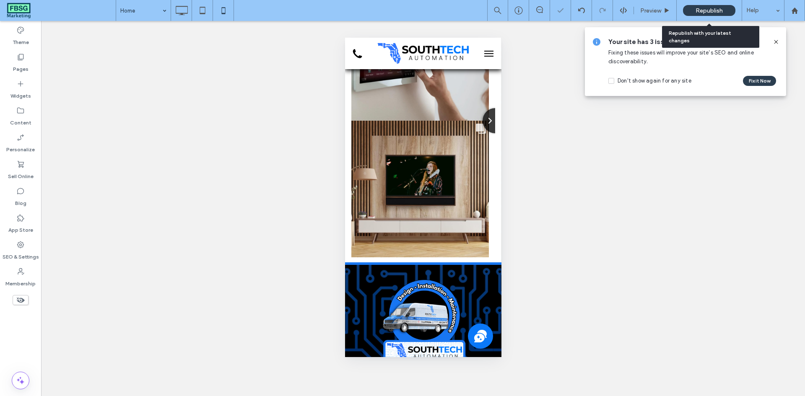
click at [701, 13] on span "Republish" at bounding box center [708, 10] width 27 height 7
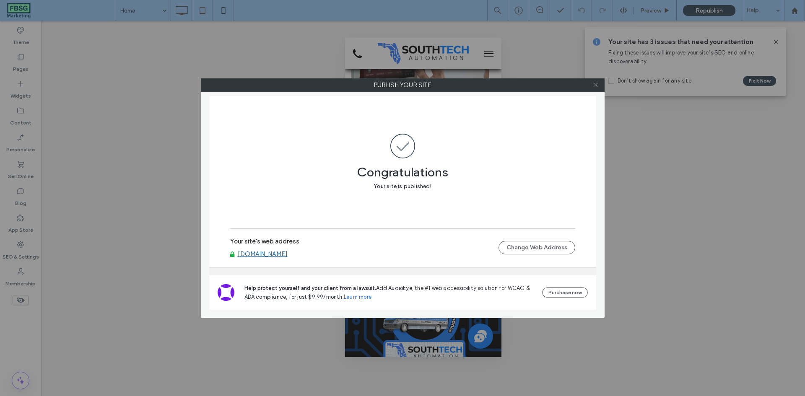
click at [594, 86] on icon at bounding box center [595, 85] width 6 height 6
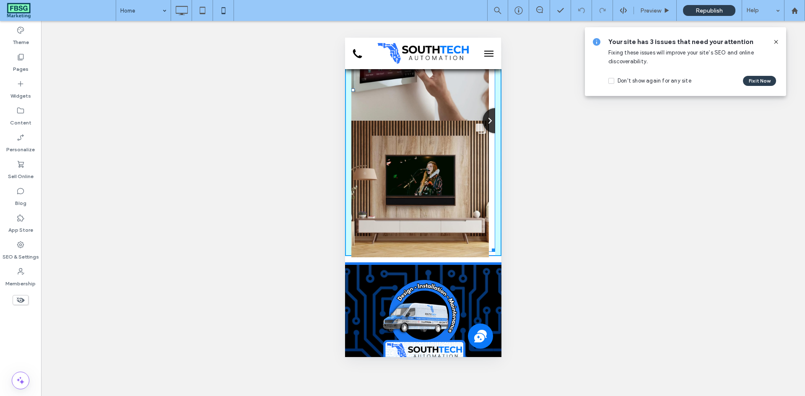
drag, startPoint x: 486, startPoint y: 278, endPoint x: 904, endPoint y: 208, distance: 423.8
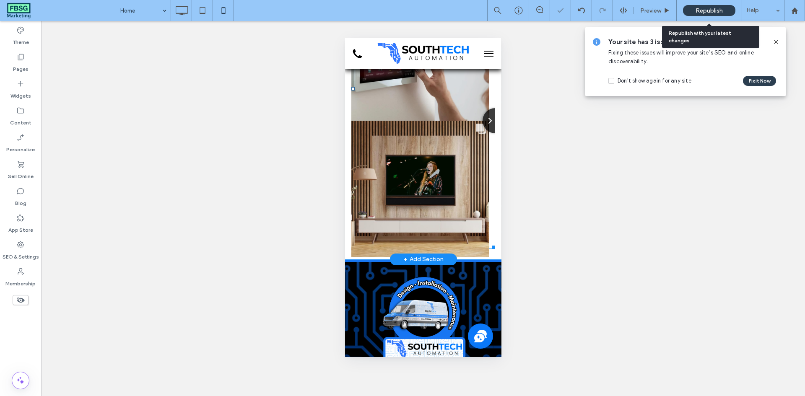
click at [707, 10] on span "Republish" at bounding box center [708, 10] width 27 height 7
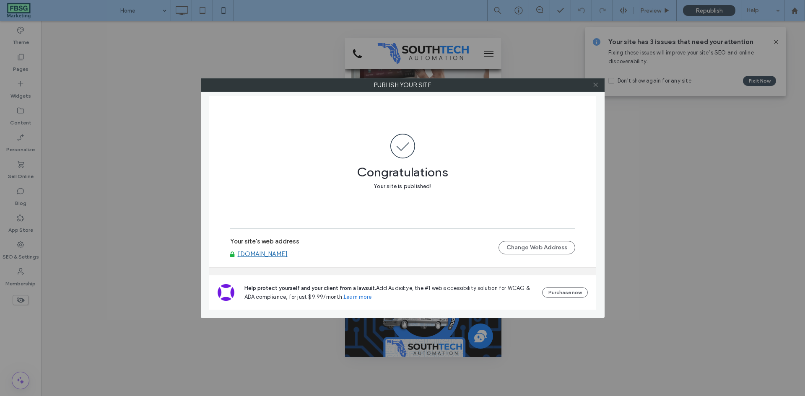
click at [593, 81] on span at bounding box center [595, 85] width 6 height 13
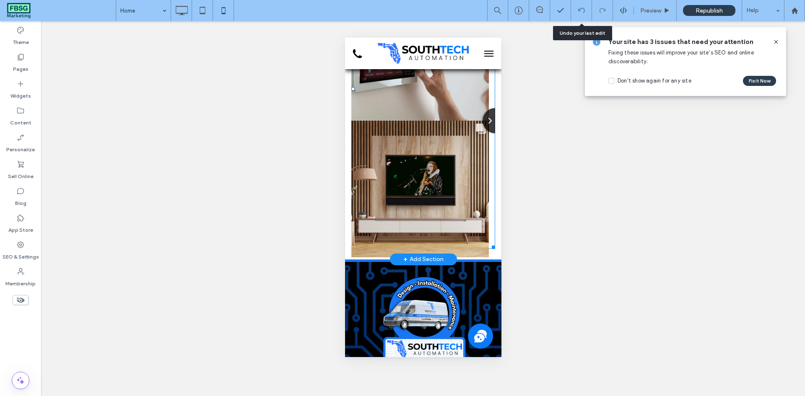
click at [577, 13] on div at bounding box center [581, 10] width 21 height 7
click at [24, 256] on label "SEO & Settings" at bounding box center [21, 255] width 36 height 12
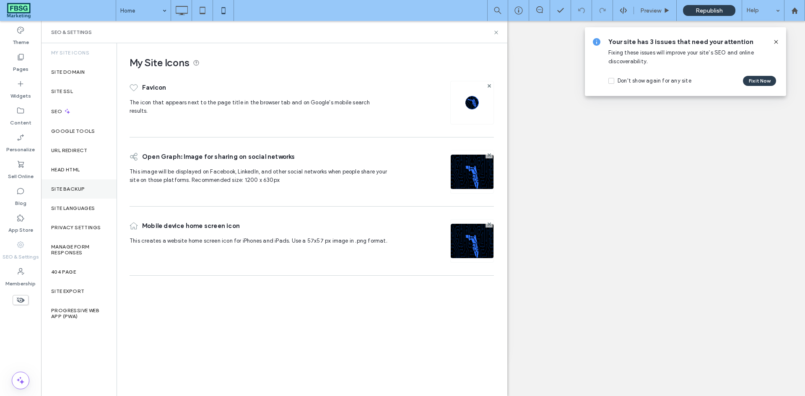
click at [83, 195] on div "Site Backup" at bounding box center [78, 188] width 75 height 19
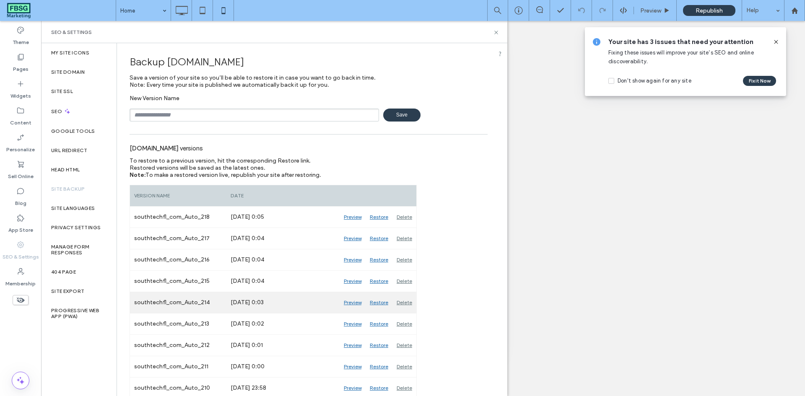
click at [356, 301] on div "Preview" at bounding box center [352, 302] width 26 height 21
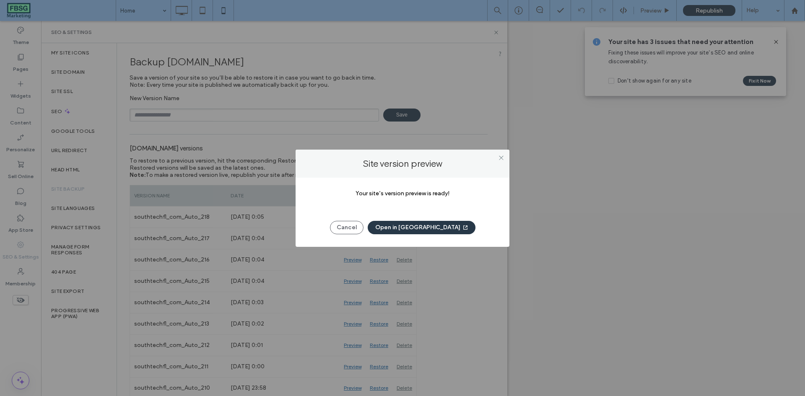
click at [425, 228] on button "Open in New Tab" at bounding box center [422, 227] width 108 height 13
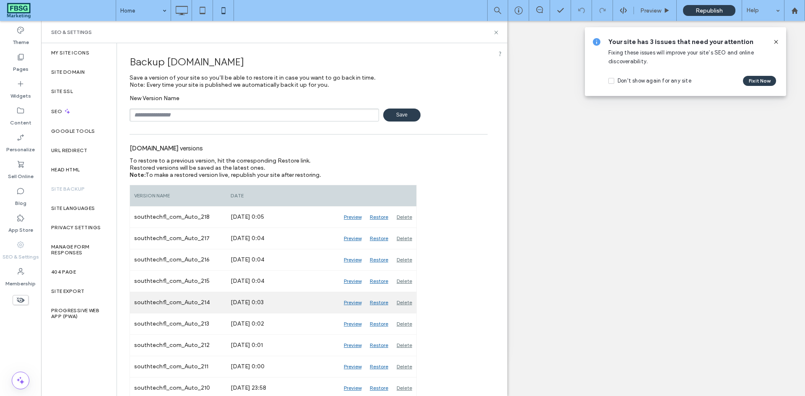
click at [377, 301] on div "Restore" at bounding box center [378, 302] width 27 height 21
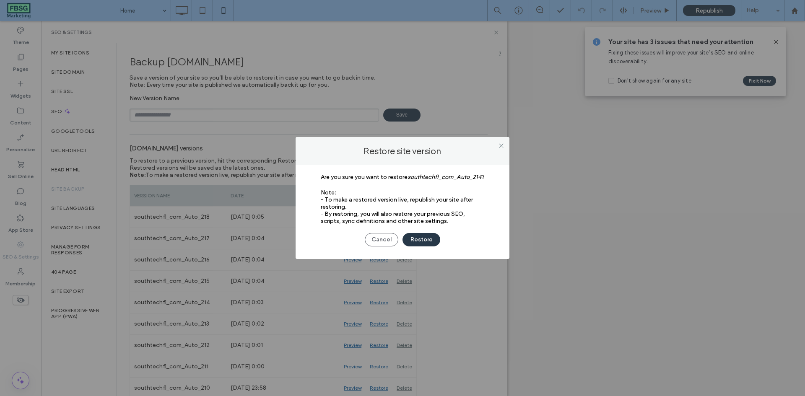
click at [429, 236] on button "Restore" at bounding box center [421, 239] width 38 height 13
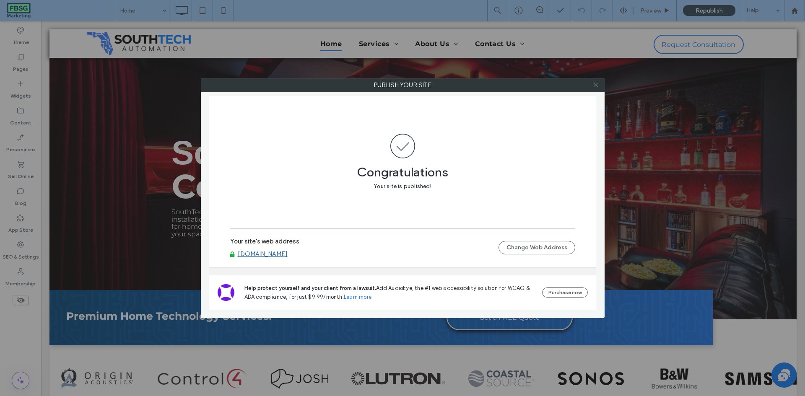
click at [592, 85] on icon at bounding box center [595, 85] width 6 height 6
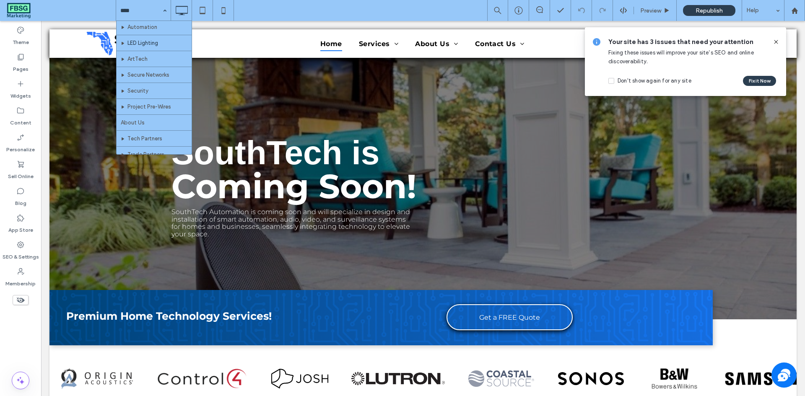
scroll to position [126, 0]
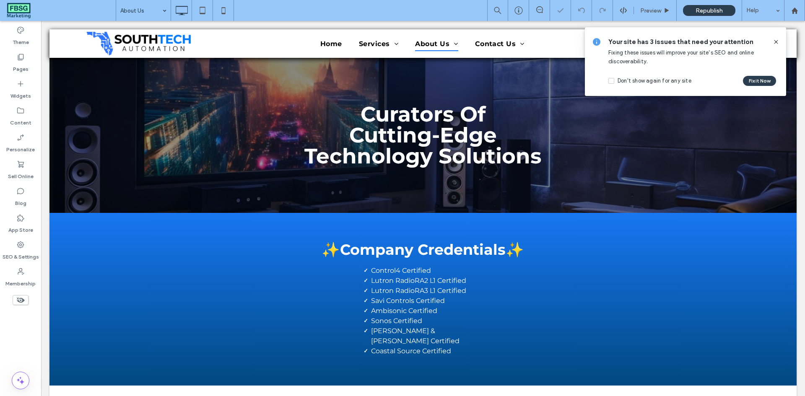
click at [774, 41] on icon at bounding box center [775, 42] width 7 height 7
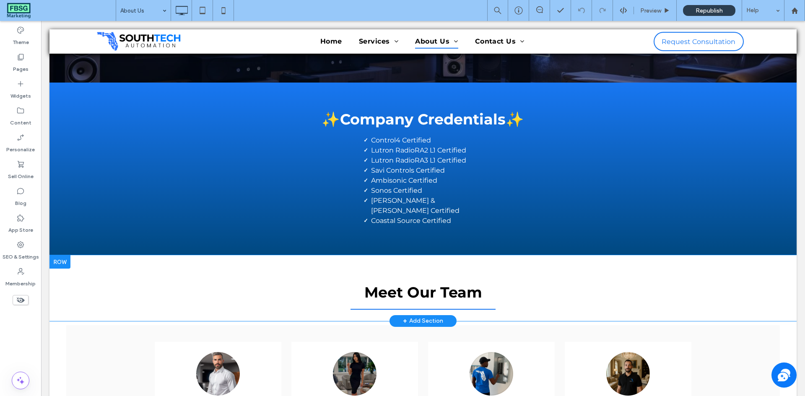
scroll to position [126, 0]
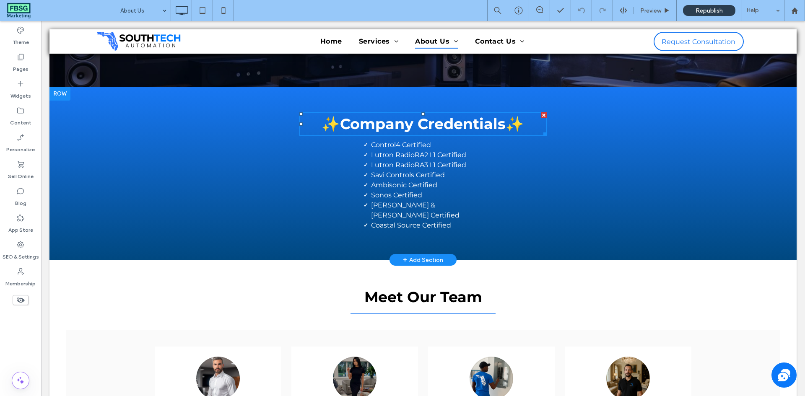
click at [498, 119] on strong "Company Credentials" at bounding box center [423, 124] width 166 height 18
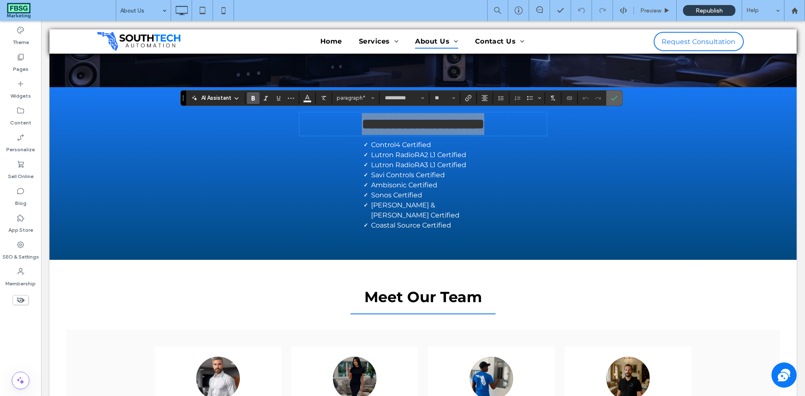
click at [612, 98] on icon "Confirm" at bounding box center [614, 98] width 7 height 7
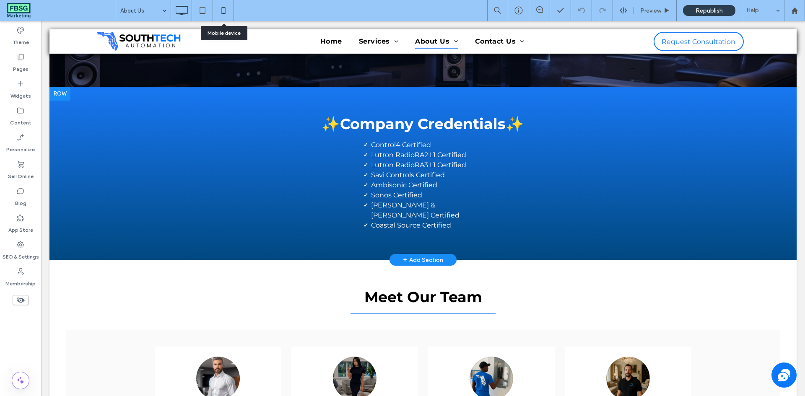
click at [231, 15] on icon at bounding box center [223, 10] width 17 height 17
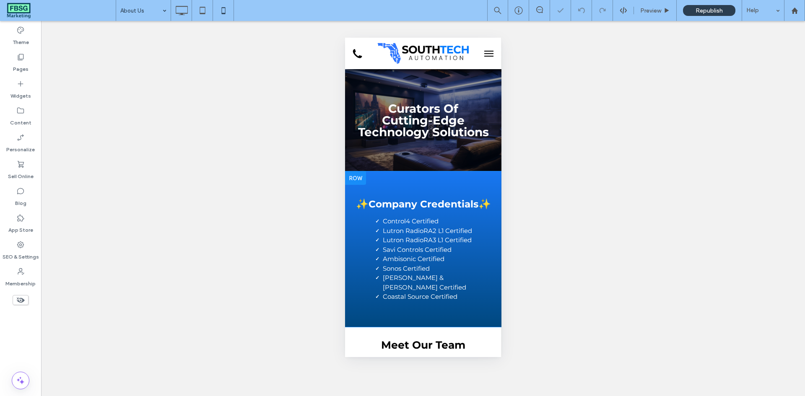
scroll to position [0, 0]
click at [380, 207] on strong "Company Credentials" at bounding box center [423, 204] width 110 height 12
type input "**********"
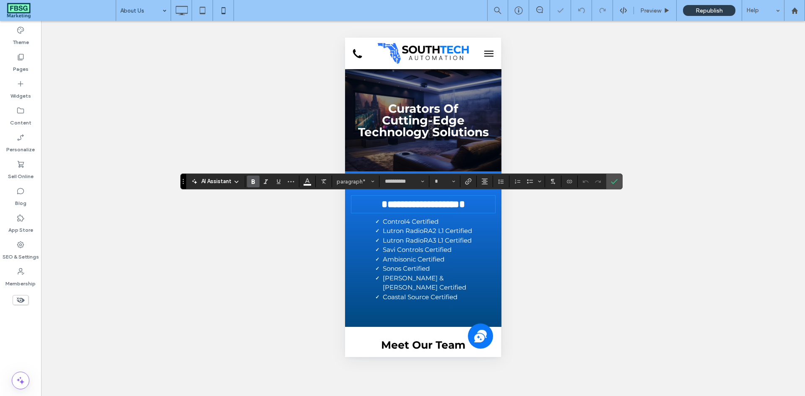
click at [381, 202] on strong "*" at bounding box center [384, 204] width 6 height 10
type input "**"
drag, startPoint x: 363, startPoint y: 203, endPoint x: 356, endPoint y: 203, distance: 6.3
click at [381, 203] on strong "*" at bounding box center [384, 204] width 6 height 10
click at [445, 181] on input "**" at bounding box center [442, 181] width 16 height 7
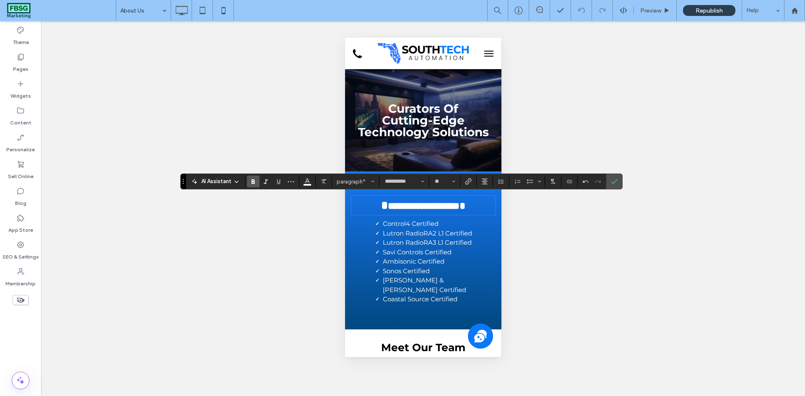
click at [466, 232] on div "**********" at bounding box center [423, 250] width 156 height 116
type input "**"
drag, startPoint x: 461, startPoint y: 225, endPoint x: 442, endPoint y: 223, distance: 19.7
click at [442, 214] on p "**********" at bounding box center [423, 206] width 144 height 18
click at [442, 184] on input "**" at bounding box center [442, 181] width 16 height 7
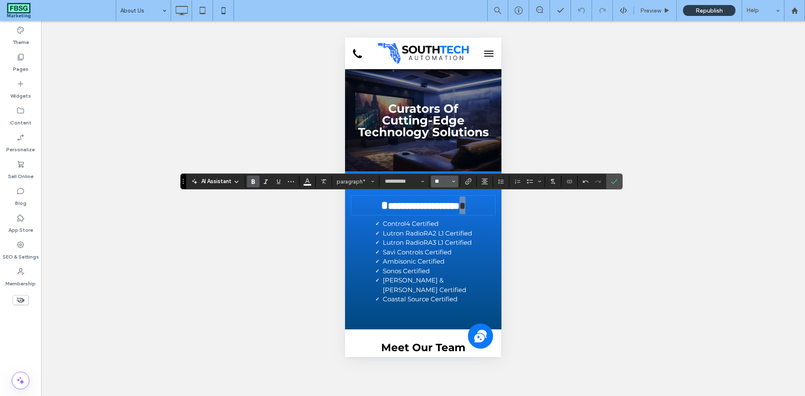
type input "**"
click at [476, 213] on p "**********" at bounding box center [423, 206] width 144 height 18
type input "**"
click at [611, 178] on span "Confirm" at bounding box center [613, 181] width 4 height 15
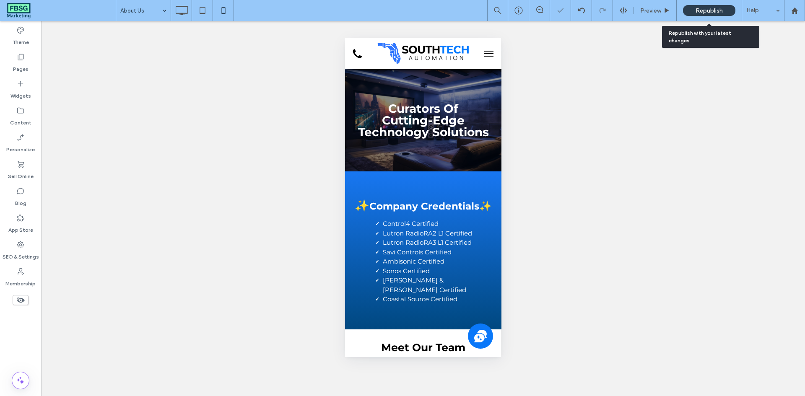
click at [704, 10] on span "Republish" at bounding box center [708, 10] width 27 height 7
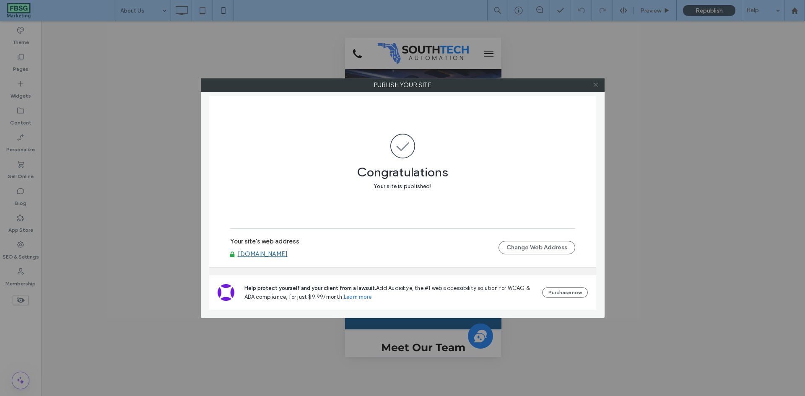
click at [594, 85] on icon at bounding box center [595, 85] width 6 height 6
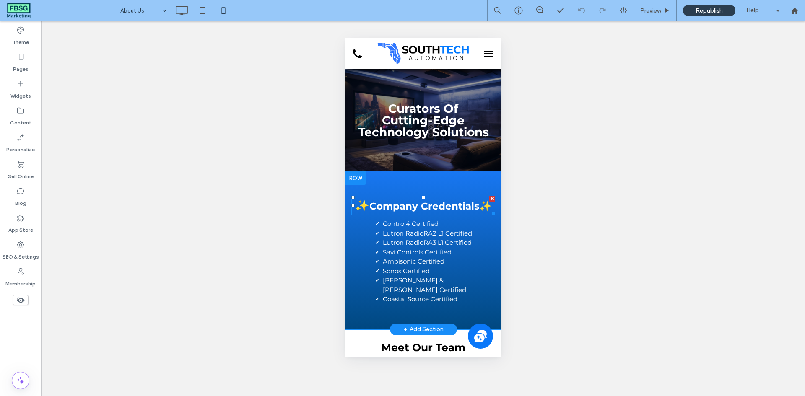
click at [479, 212] on strong "✨" at bounding box center [485, 206] width 13 height 12
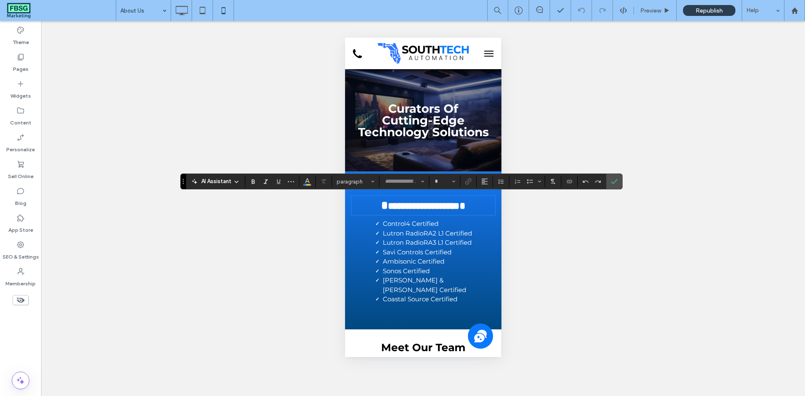
type input "**********"
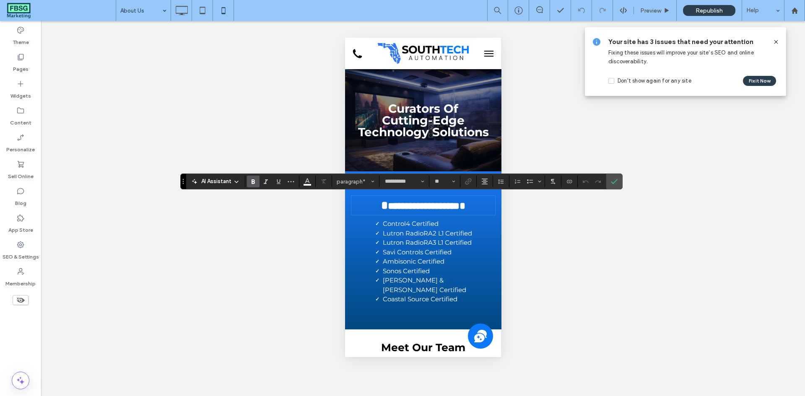
type input "**"
drag, startPoint x: 452, startPoint y: 221, endPoint x: 445, endPoint y: 221, distance: 7.1
click at [459, 211] on strong "*" at bounding box center [462, 206] width 6 height 10
click at [443, 181] on input "**" at bounding box center [442, 181] width 16 height 7
type input "**"
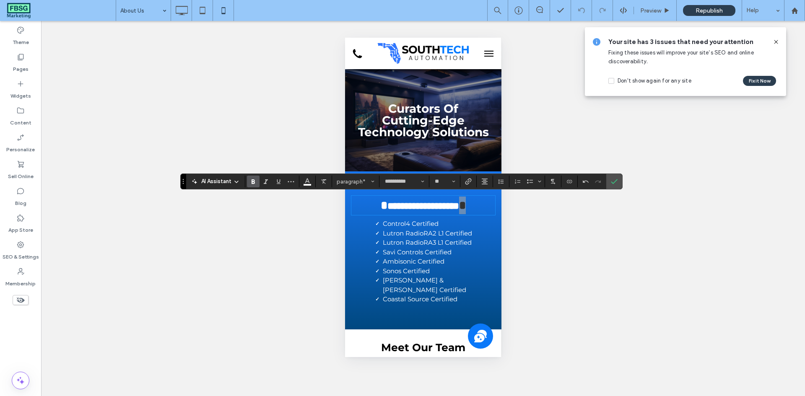
click at [626, 182] on div "Unhide? Yes Unhide? Yes Unhide? Yes Unhide? Yes Unhide? Yes Unhide? Yes" at bounding box center [423, 208] width 764 height 375
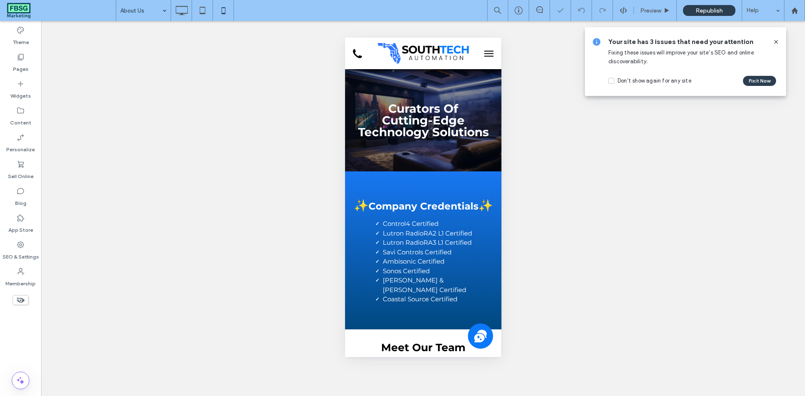
drag, startPoint x: 614, startPoint y: 178, endPoint x: 614, endPoint y: 162, distance: 15.9
click at [614, 178] on div "Unhide? Yes Unhide? Yes Unhide? Yes Unhide? Yes Unhide? Yes Unhide? Yes" at bounding box center [423, 208] width 764 height 375
click at [705, 10] on span "Republish" at bounding box center [708, 10] width 27 height 7
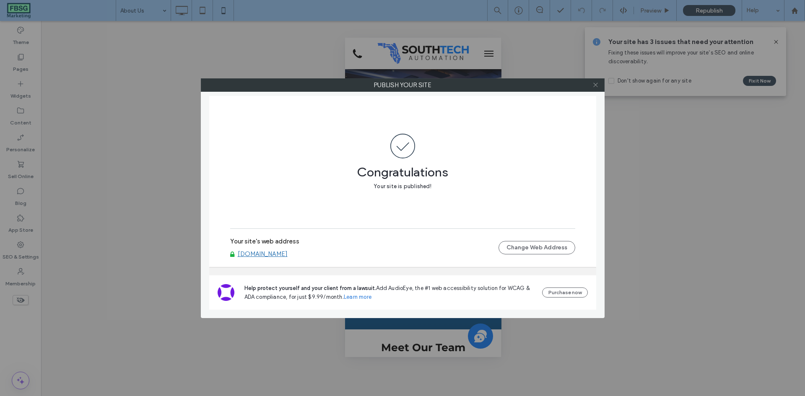
click at [598, 83] on icon at bounding box center [595, 85] width 6 height 6
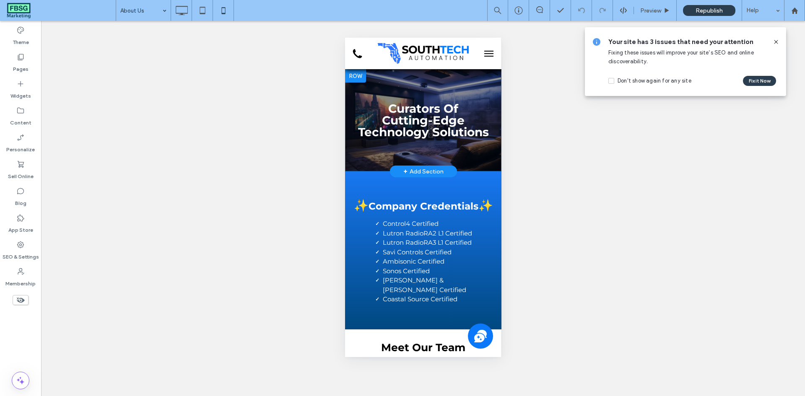
click at [410, 171] on div "+ Add Section" at bounding box center [423, 171] width 40 height 9
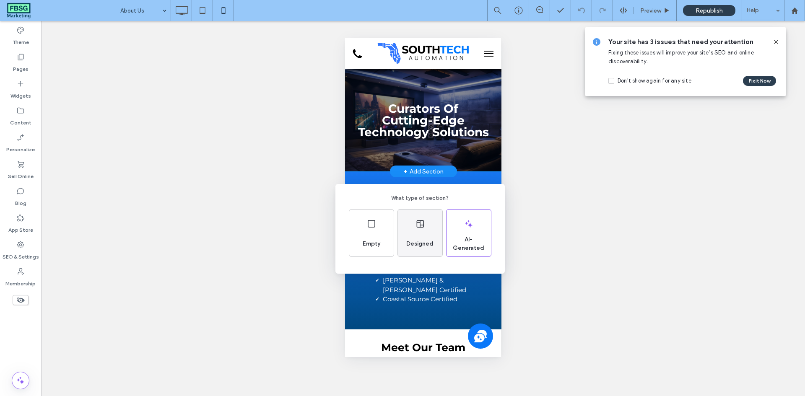
click at [418, 231] on div "Designed" at bounding box center [420, 233] width 44 height 47
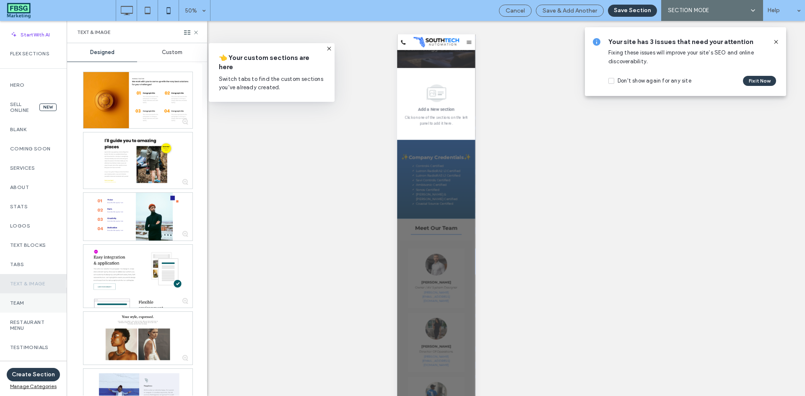
scroll to position [251, 0]
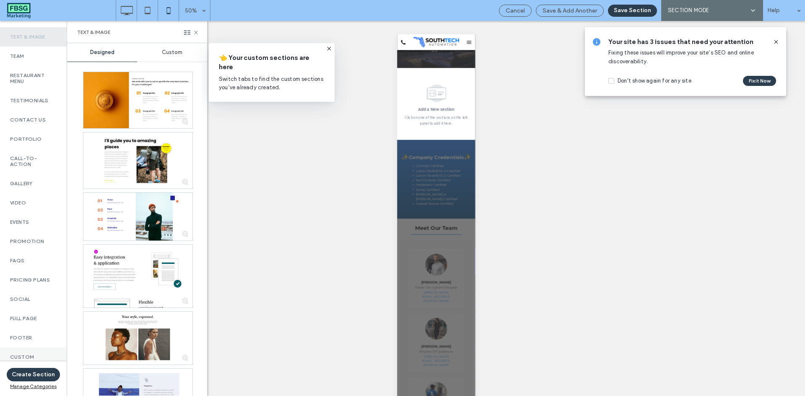
click at [27, 347] on div "Custom" at bounding box center [33, 356] width 67 height 19
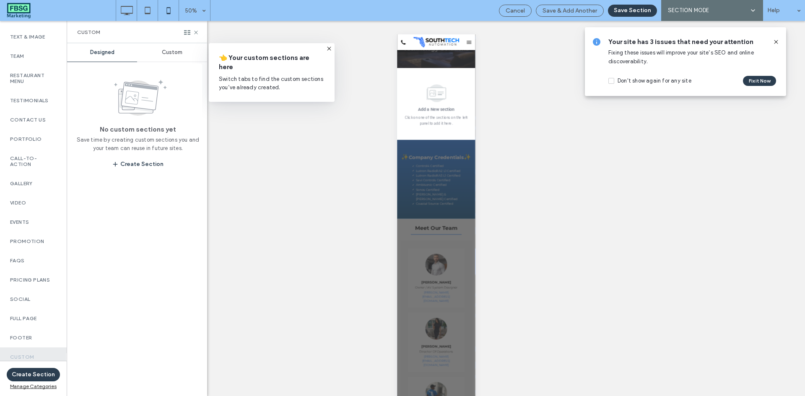
click at [175, 52] on span "Custom" at bounding box center [172, 52] width 21 height 7
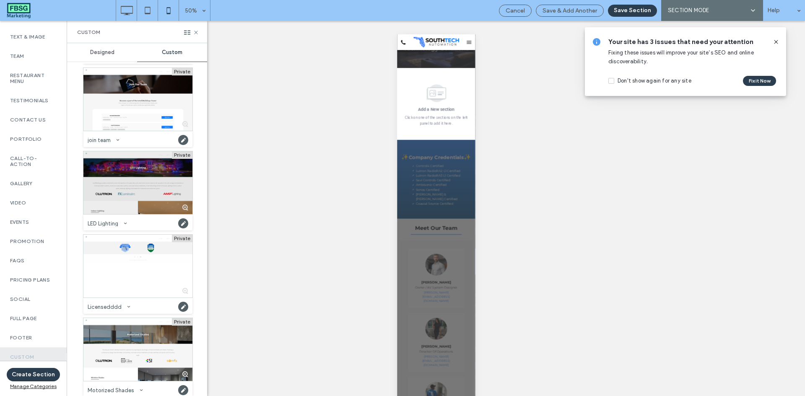
scroll to position [880, 0]
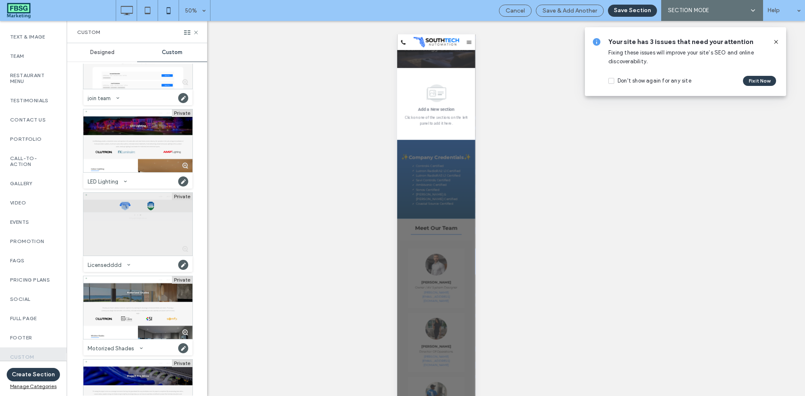
click at [136, 217] on div at bounding box center [137, 224] width 109 height 63
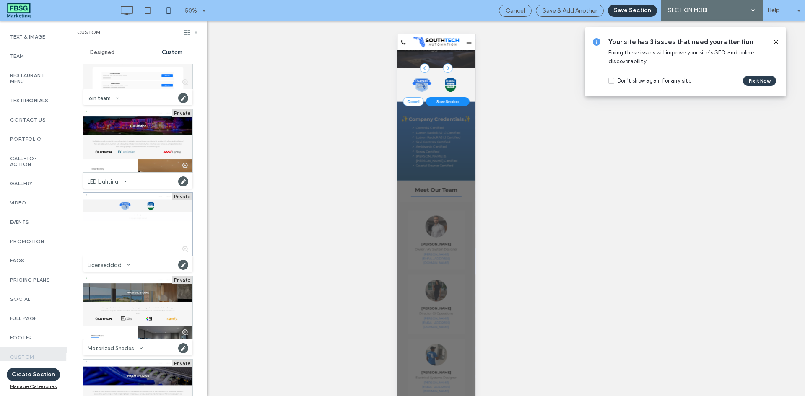
click at [627, 13] on button "Save Section" at bounding box center [632, 11] width 49 height 12
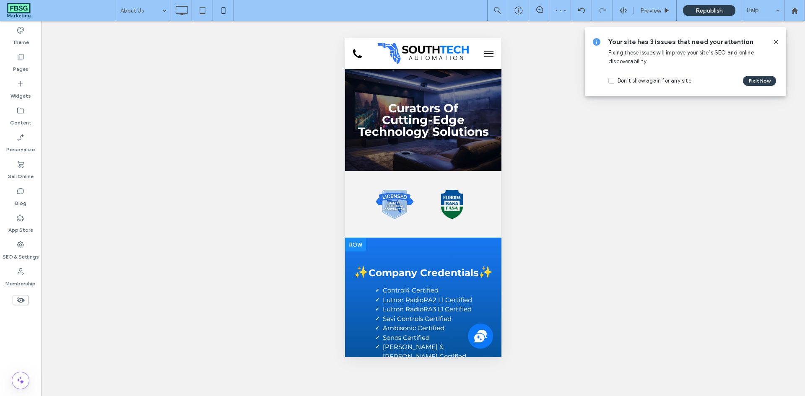
scroll to position [0, 0]
click at [774, 40] on use at bounding box center [776, 42] width 4 height 4
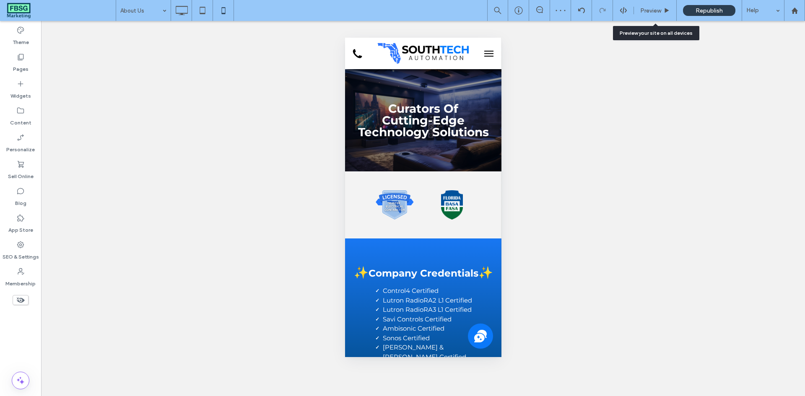
click at [700, 10] on span "Republish" at bounding box center [708, 10] width 27 height 7
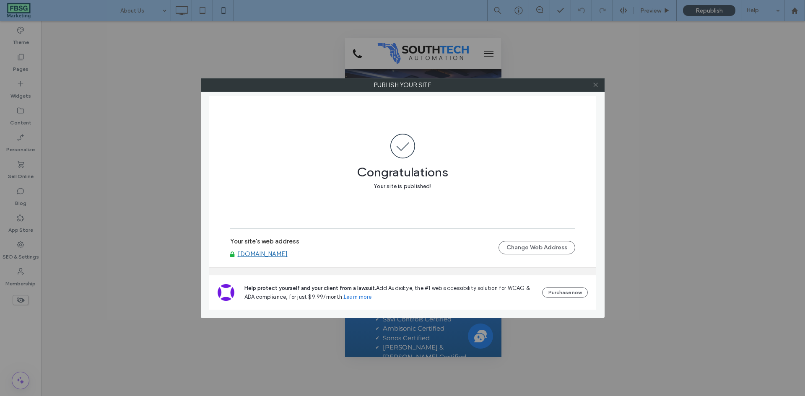
click at [595, 83] on icon at bounding box center [595, 85] width 6 height 6
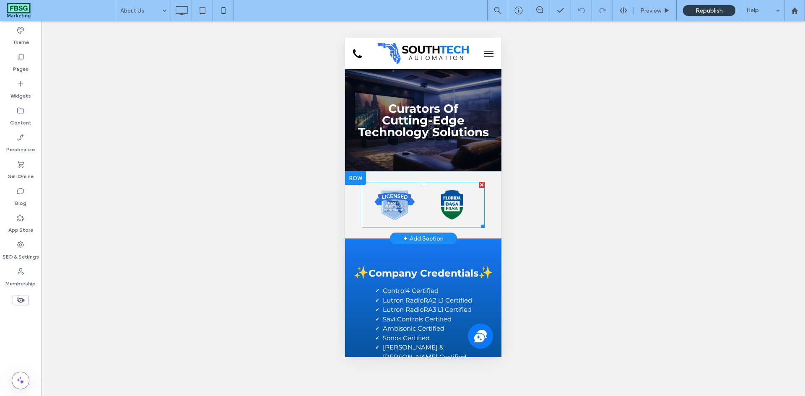
click at [411, 197] on div "Button" at bounding box center [393, 205] width 57 height 38
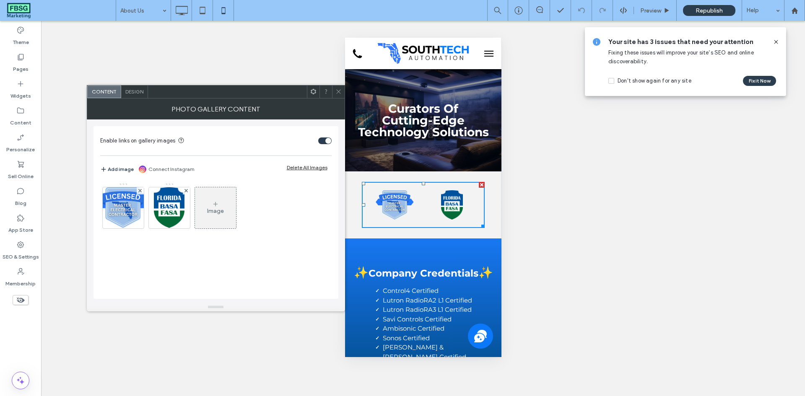
click at [141, 94] on span "Design" at bounding box center [134, 91] width 18 height 6
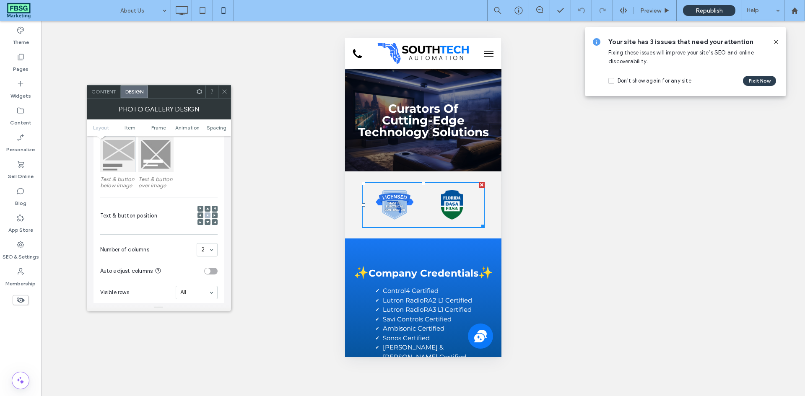
scroll to position [210, 0]
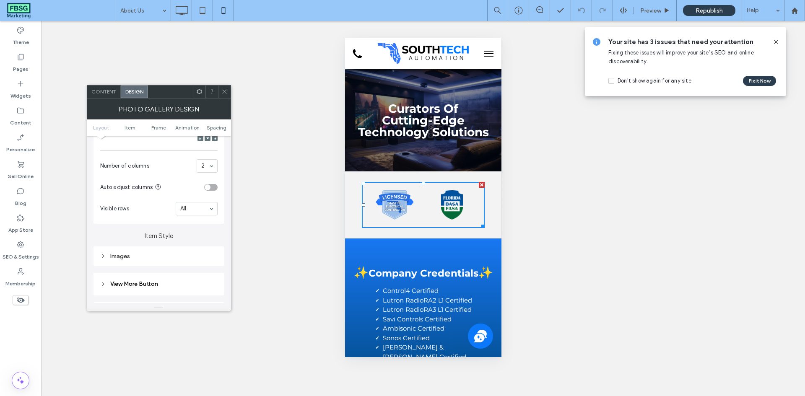
click at [155, 262] on div "Images" at bounding box center [158, 256] width 117 height 11
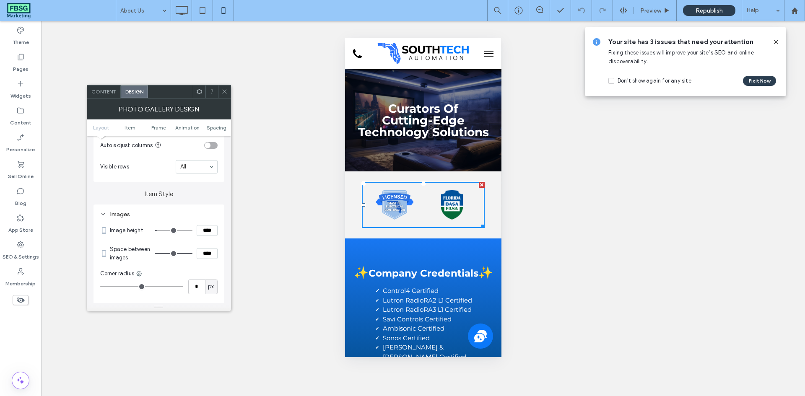
click at [203, 230] on input "****" at bounding box center [207, 230] width 21 height 11
type input "****"
type input "**"
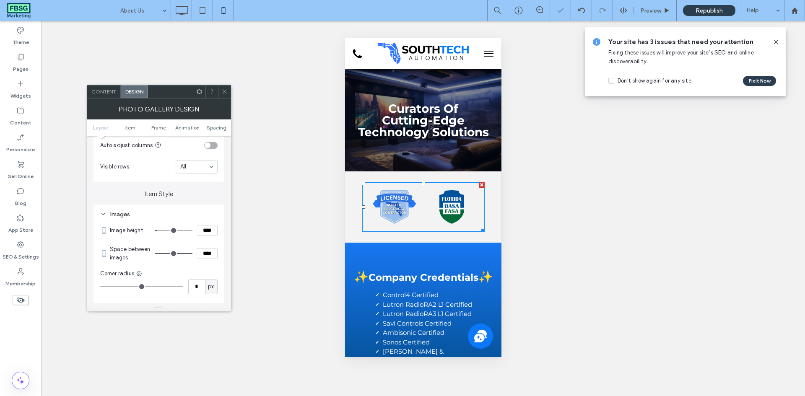
click at [225, 93] on icon at bounding box center [224, 91] width 6 height 6
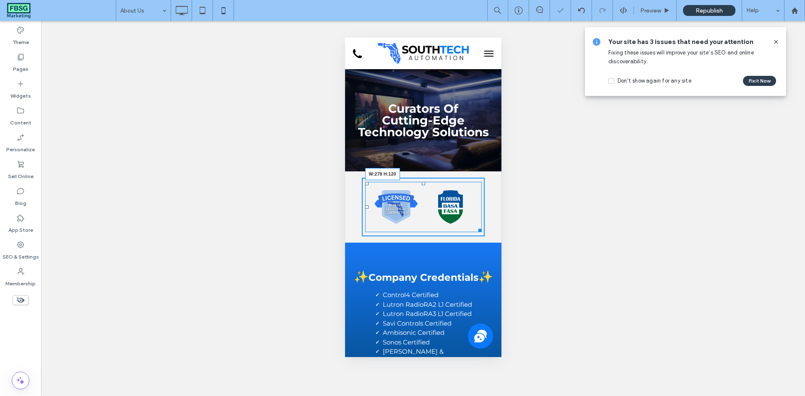
drag, startPoint x: 475, startPoint y: 227, endPoint x: 480, endPoint y: 227, distance: 5.0
click at [480, 227] on div "Button Button W:278 H:120 Click To Paste Row + Add Section" at bounding box center [423, 206] width 156 height 71
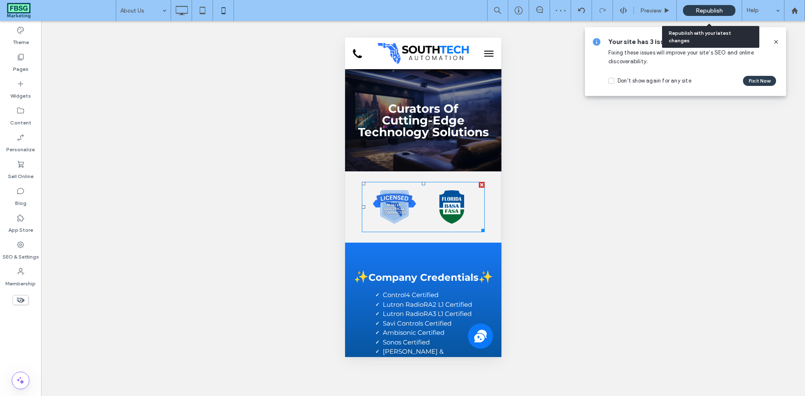
click at [704, 11] on span "Republish" at bounding box center [708, 10] width 27 height 7
